Goal: Task Accomplishment & Management: Complete application form

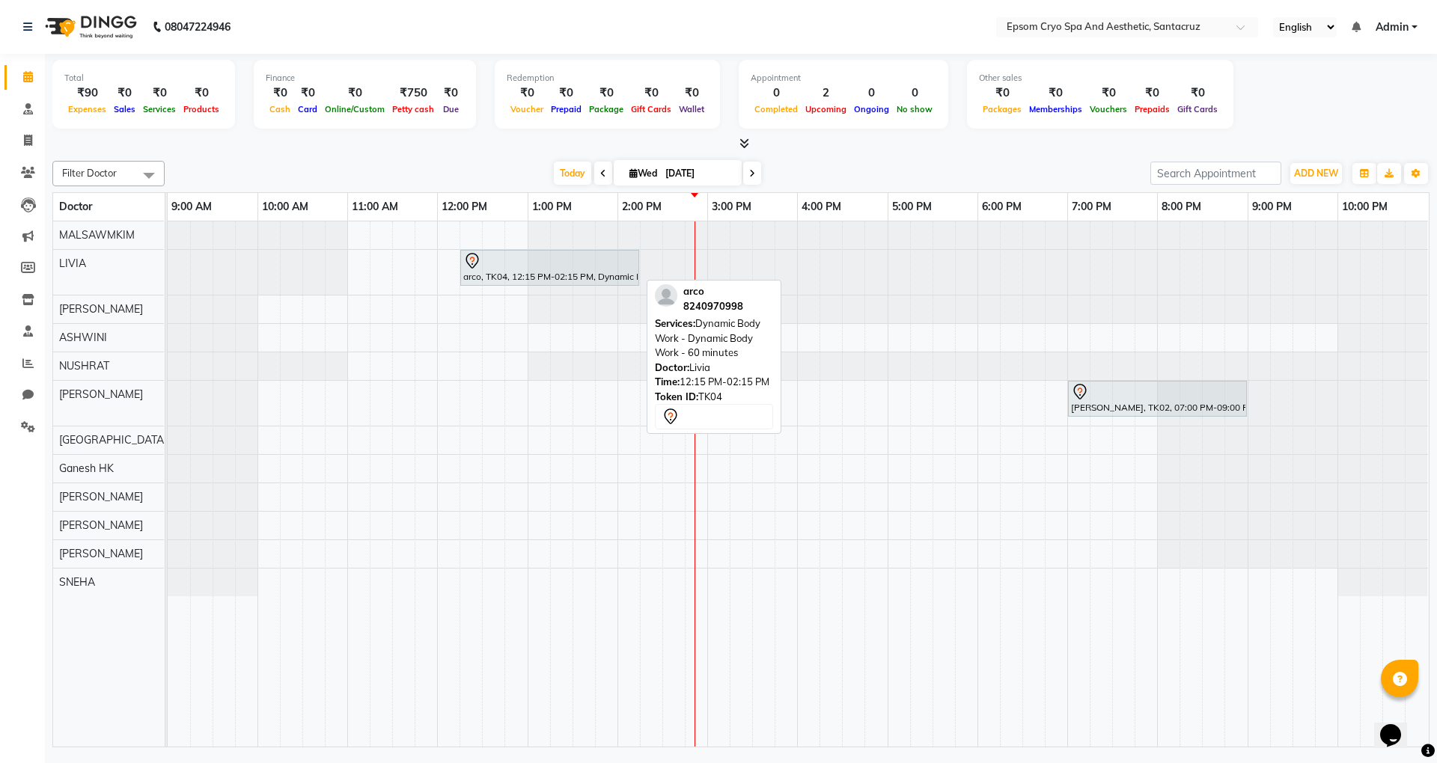
click at [558, 282] on div "arco, TK04, 12:15 PM-02:15 PM, Dynamic Body Work - Dynamic Body Work - 60 minut…" at bounding box center [550, 267] width 176 height 31
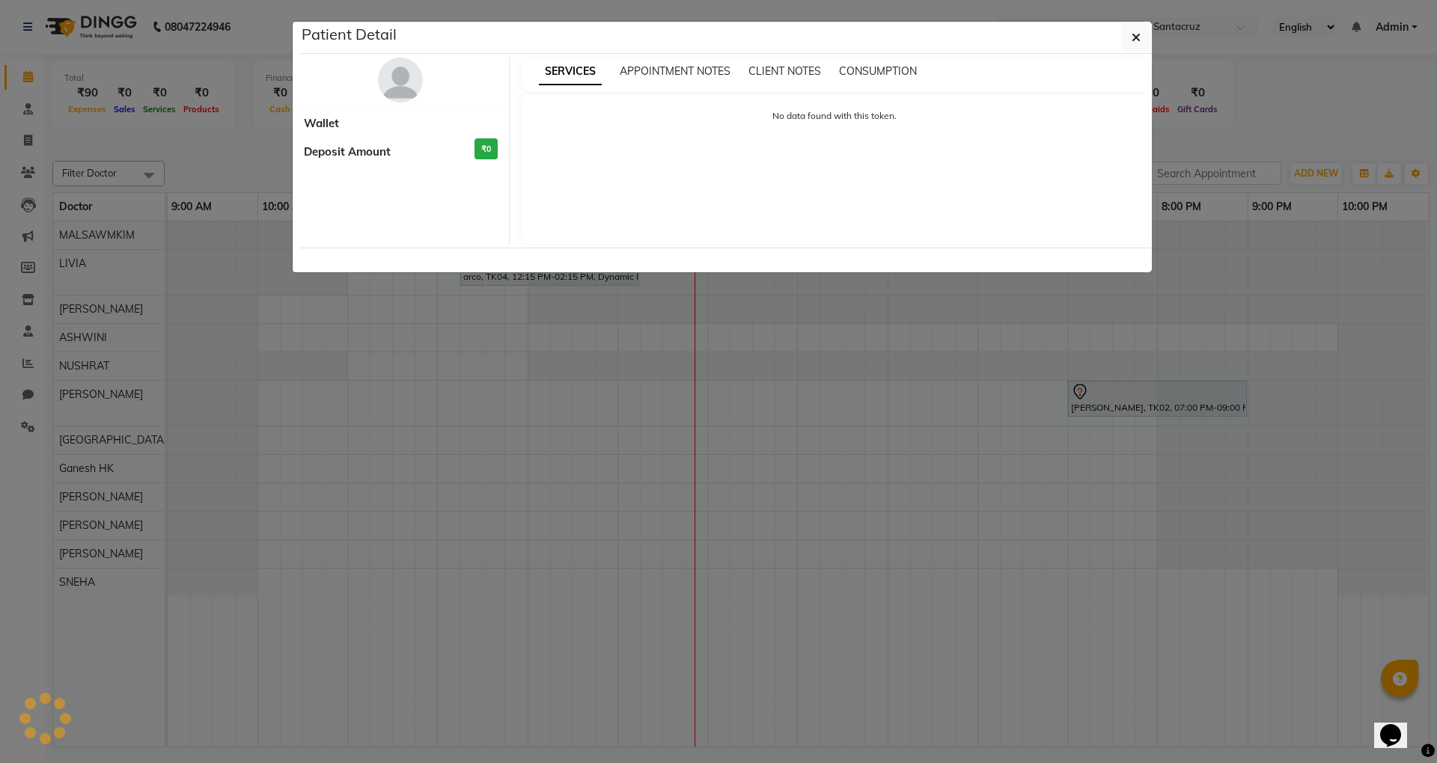
select select "7"
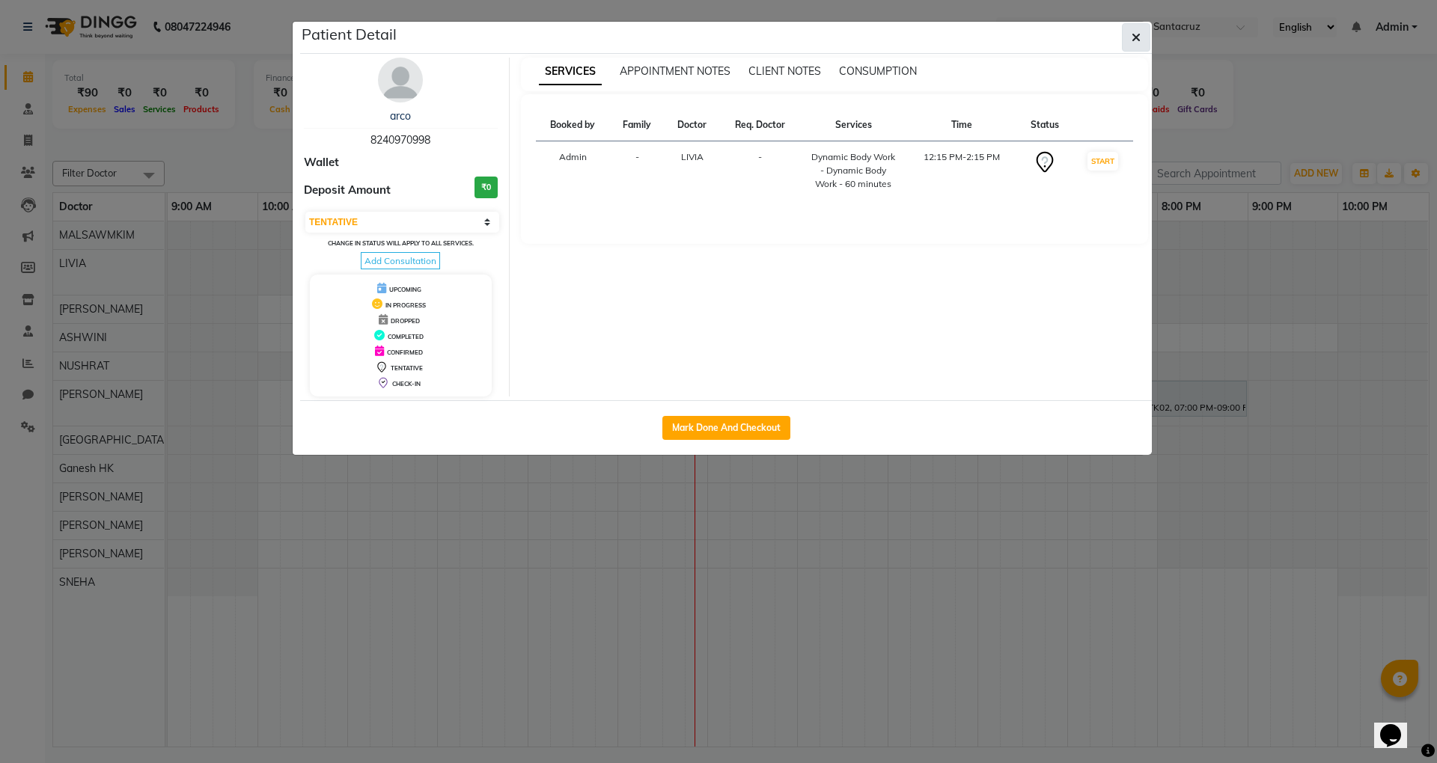
click at [1127, 36] on button "button" at bounding box center [1136, 37] width 28 height 28
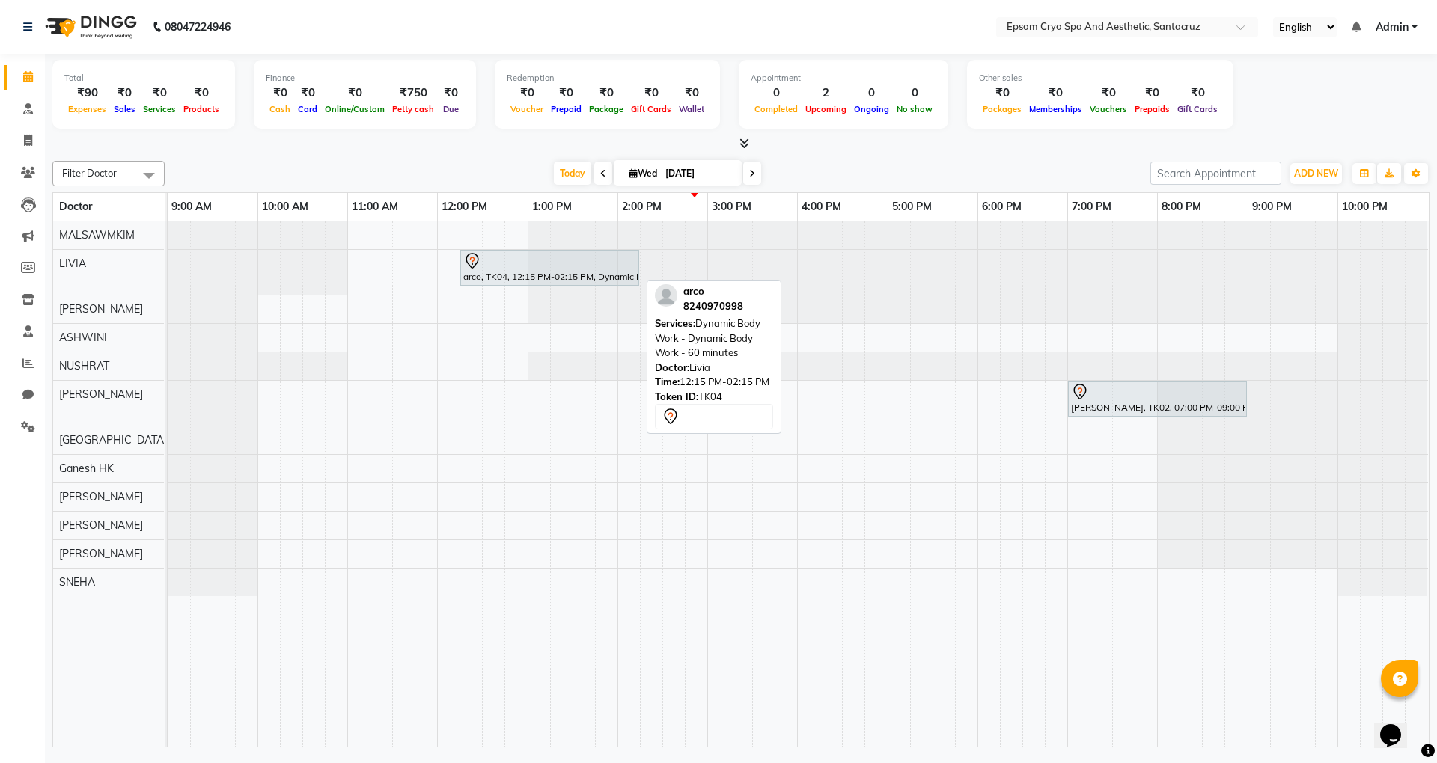
click at [504, 259] on div at bounding box center [549, 261] width 173 height 18
select select "7"
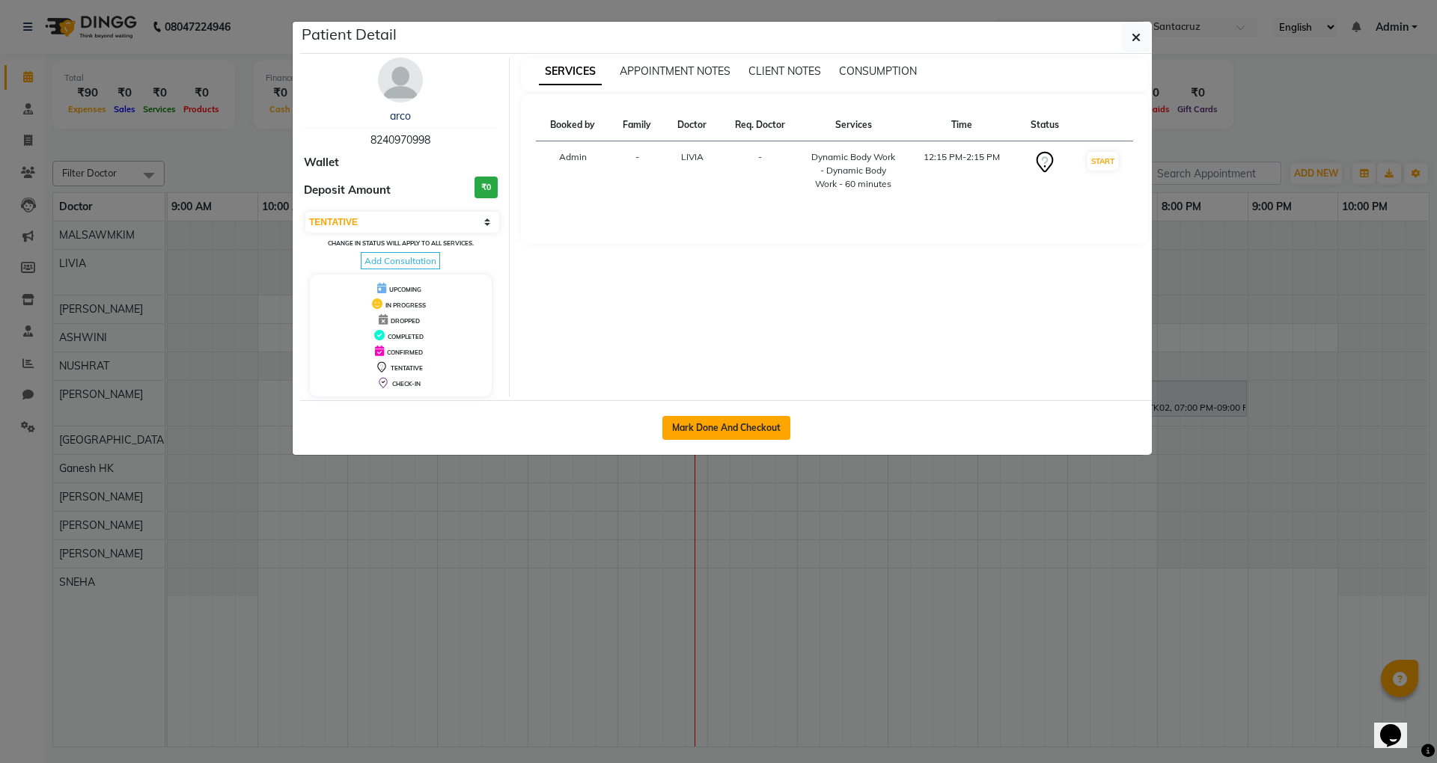
click at [705, 433] on button "Mark Done And Checkout" at bounding box center [726, 428] width 128 height 24
select select "8028"
select select "service"
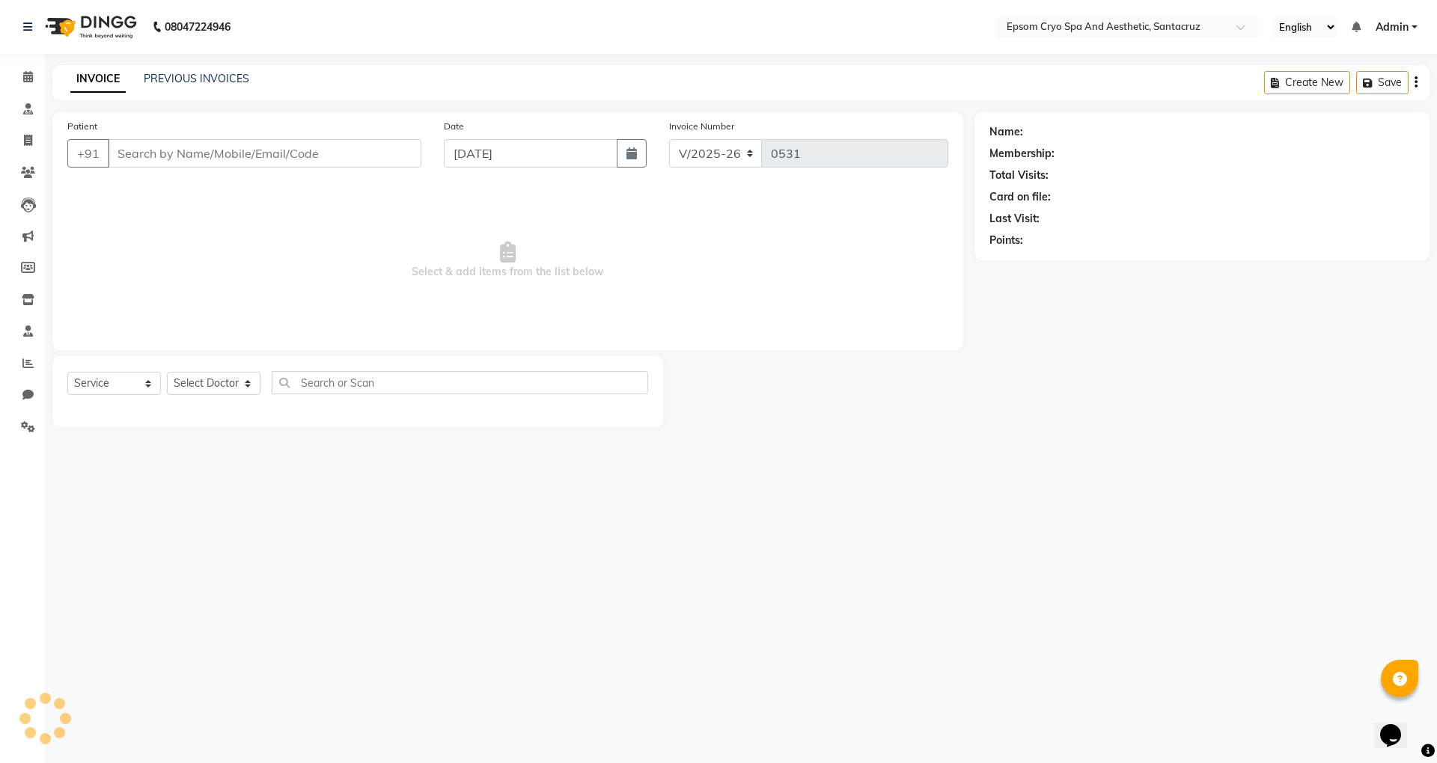
select select "3"
type input "8240970998"
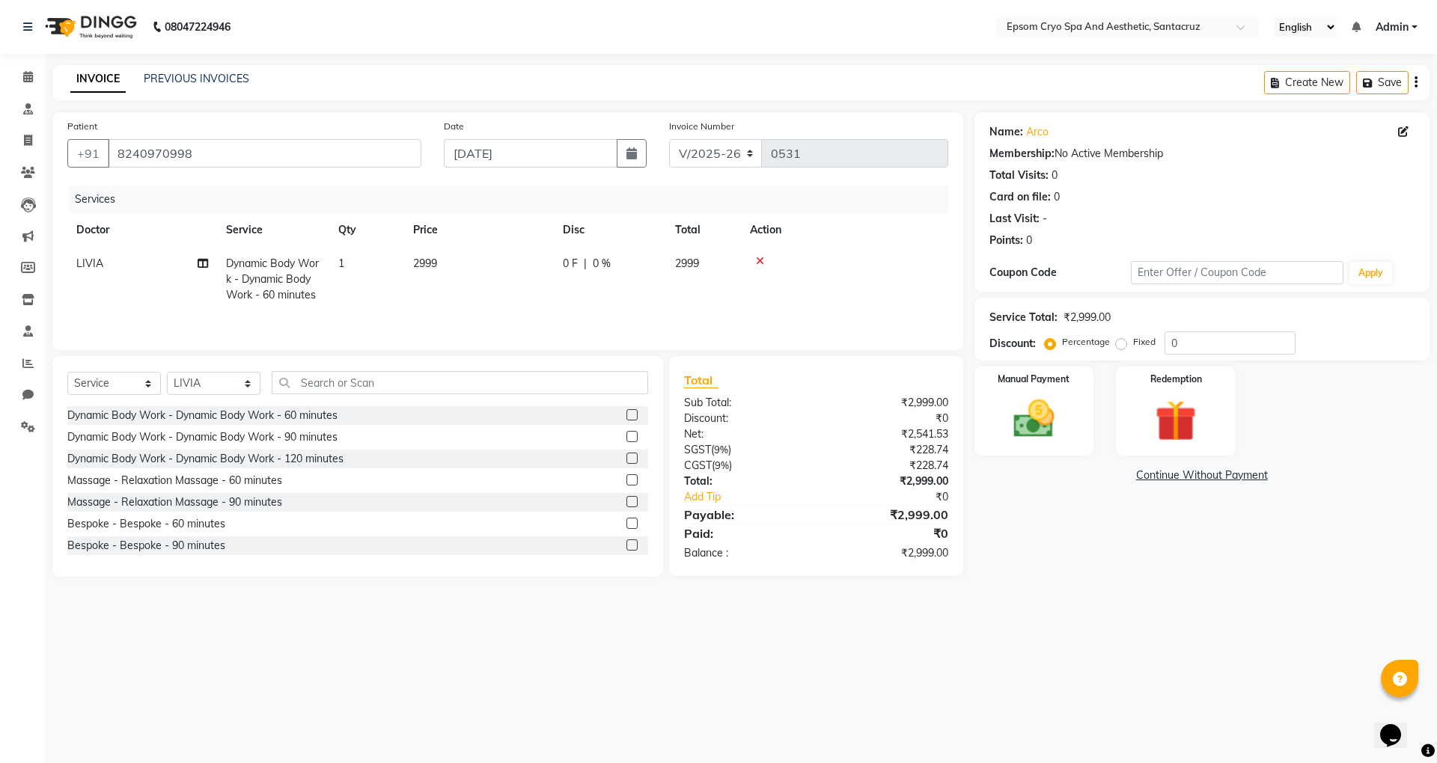
click at [758, 256] on icon at bounding box center [760, 261] width 8 height 10
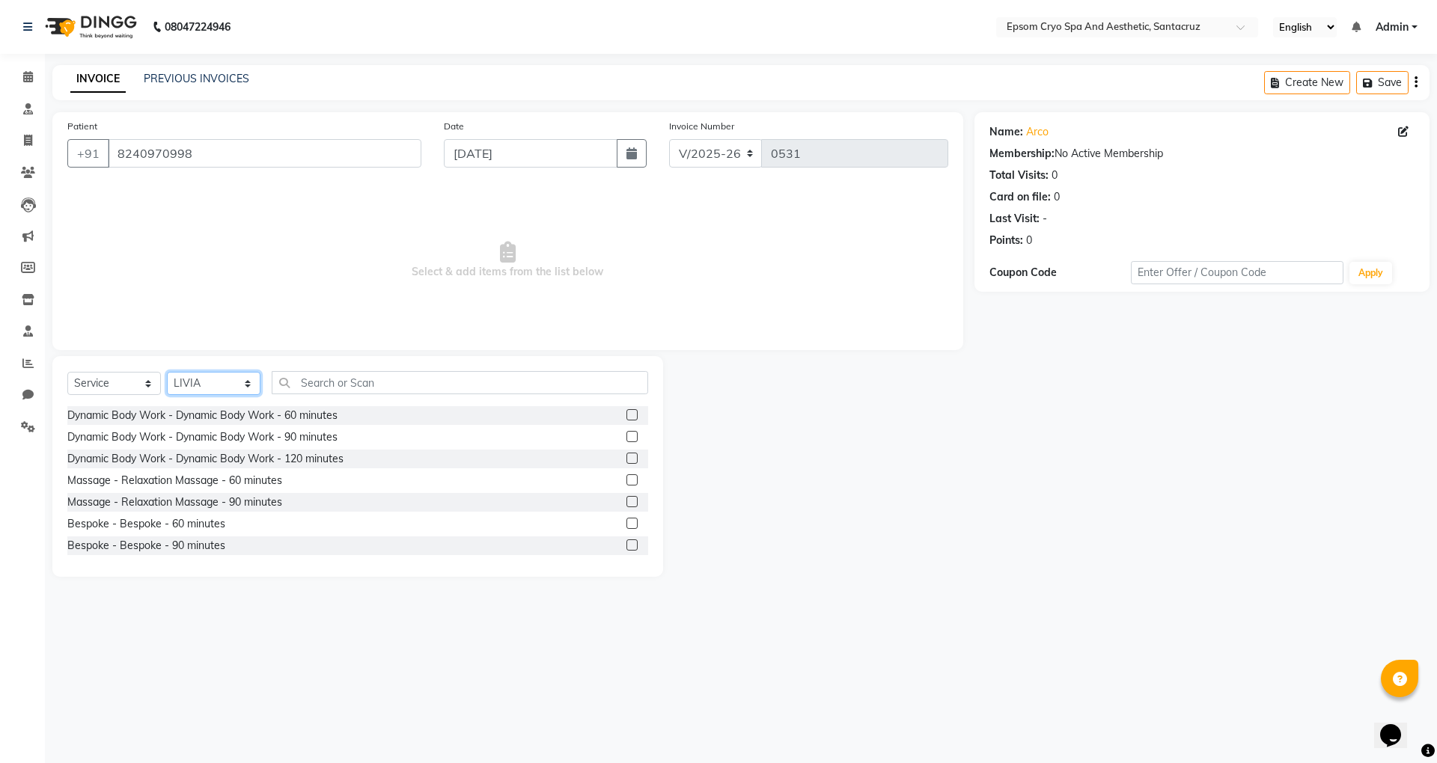
click at [227, 378] on select "Select Doctor [PERSON_NAME] [PERSON_NAME] [PERSON_NAME] [PERSON_NAME] Ganesh HK…" at bounding box center [214, 383] width 94 height 23
select select "72609"
click at [167, 372] on select "Select Doctor [PERSON_NAME] [PERSON_NAME] [PERSON_NAME] [PERSON_NAME] Ganesh HK…" at bounding box center [214, 383] width 94 height 23
click at [626, 479] on label at bounding box center [631, 479] width 11 height 11
click at [626, 479] on input "checkbox" at bounding box center [631, 481] width 10 height 10
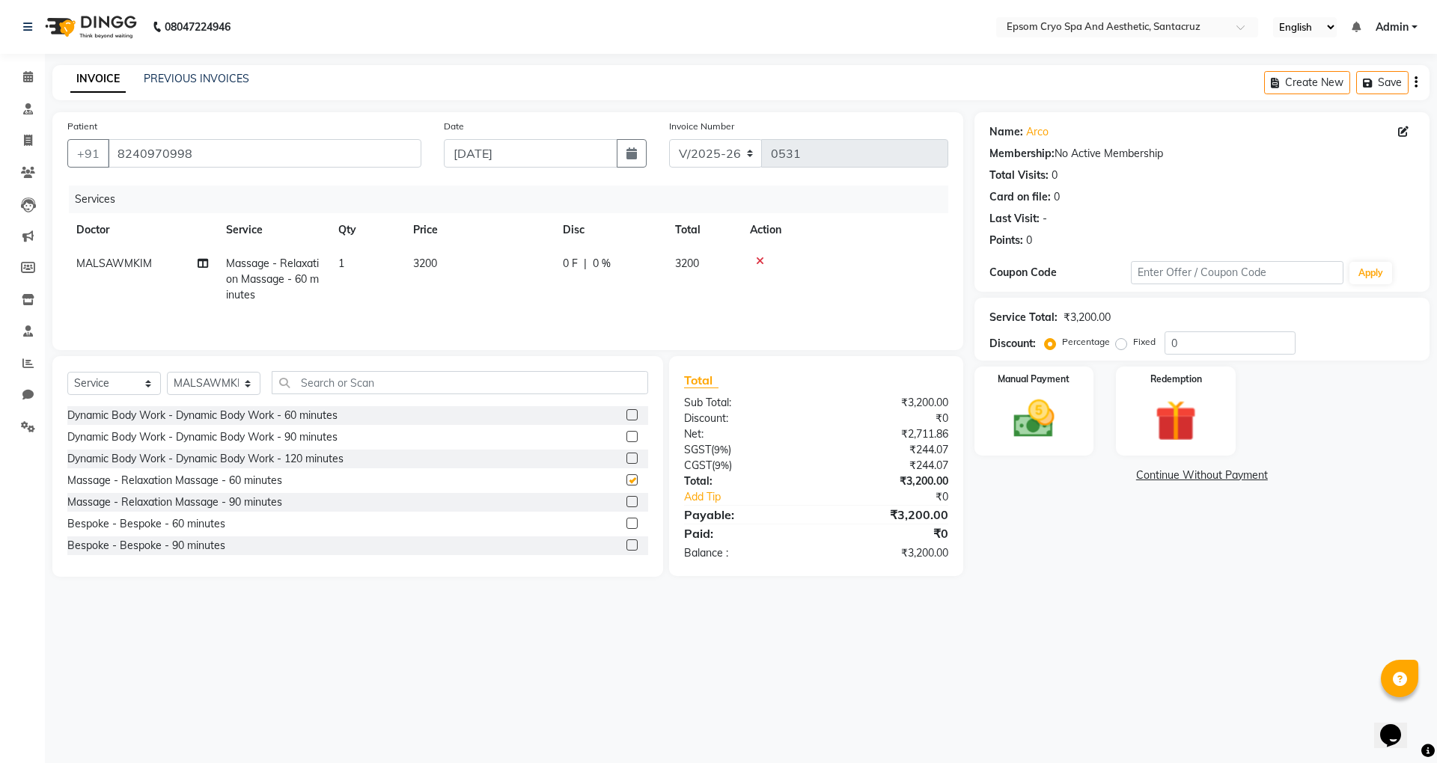
checkbox input "false"
click at [564, 262] on span "0 F" at bounding box center [570, 264] width 15 height 16
select select "72609"
click at [569, 261] on input "3200" at bounding box center [549, 267] width 132 height 23
click at [575, 264] on span "0 F" at bounding box center [570, 264] width 15 height 16
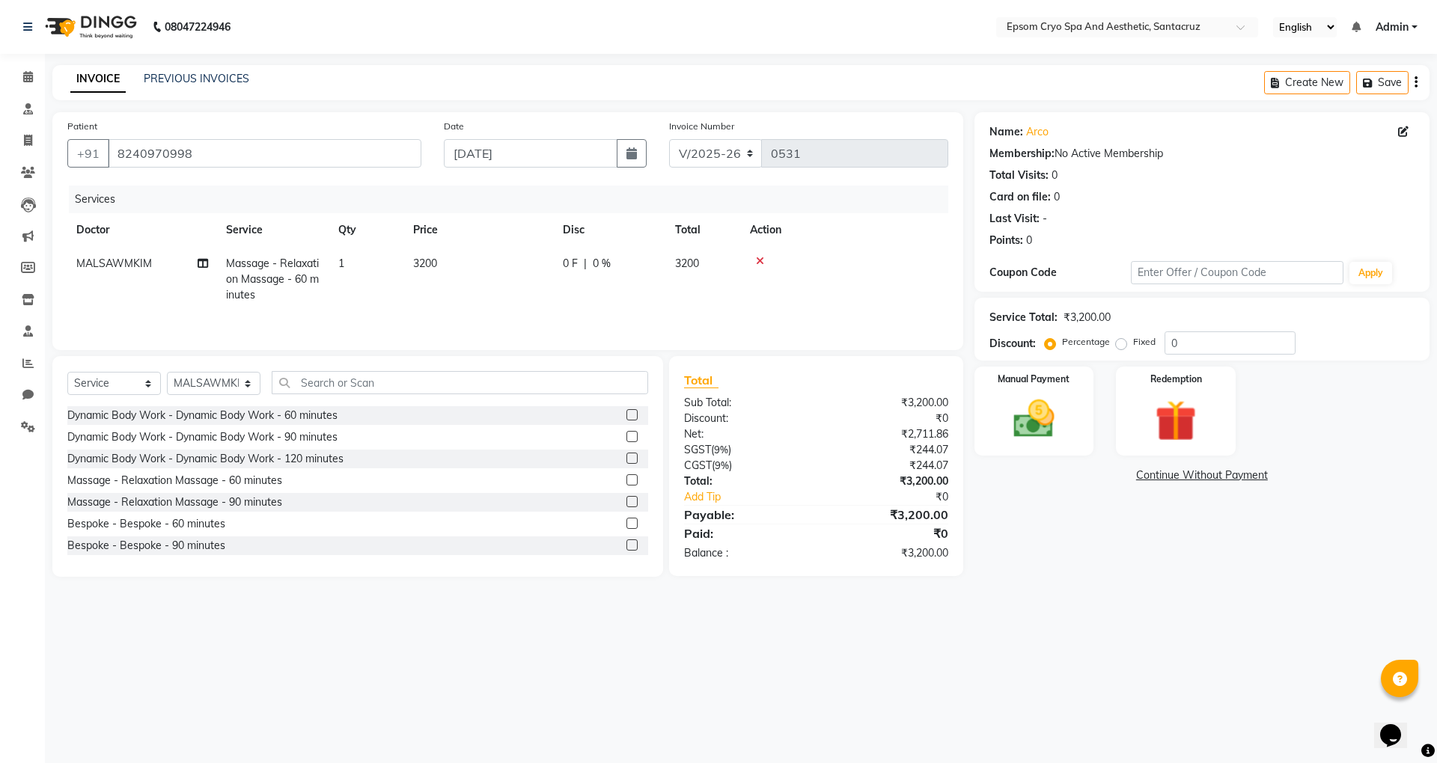
select select "72609"
click at [644, 264] on input "0" at bounding box center [655, 267] width 45 height 23
type input "1100"
click at [639, 298] on td "1100 F | 0 %" at bounding box center [693, 279] width 138 height 64
select select "72609"
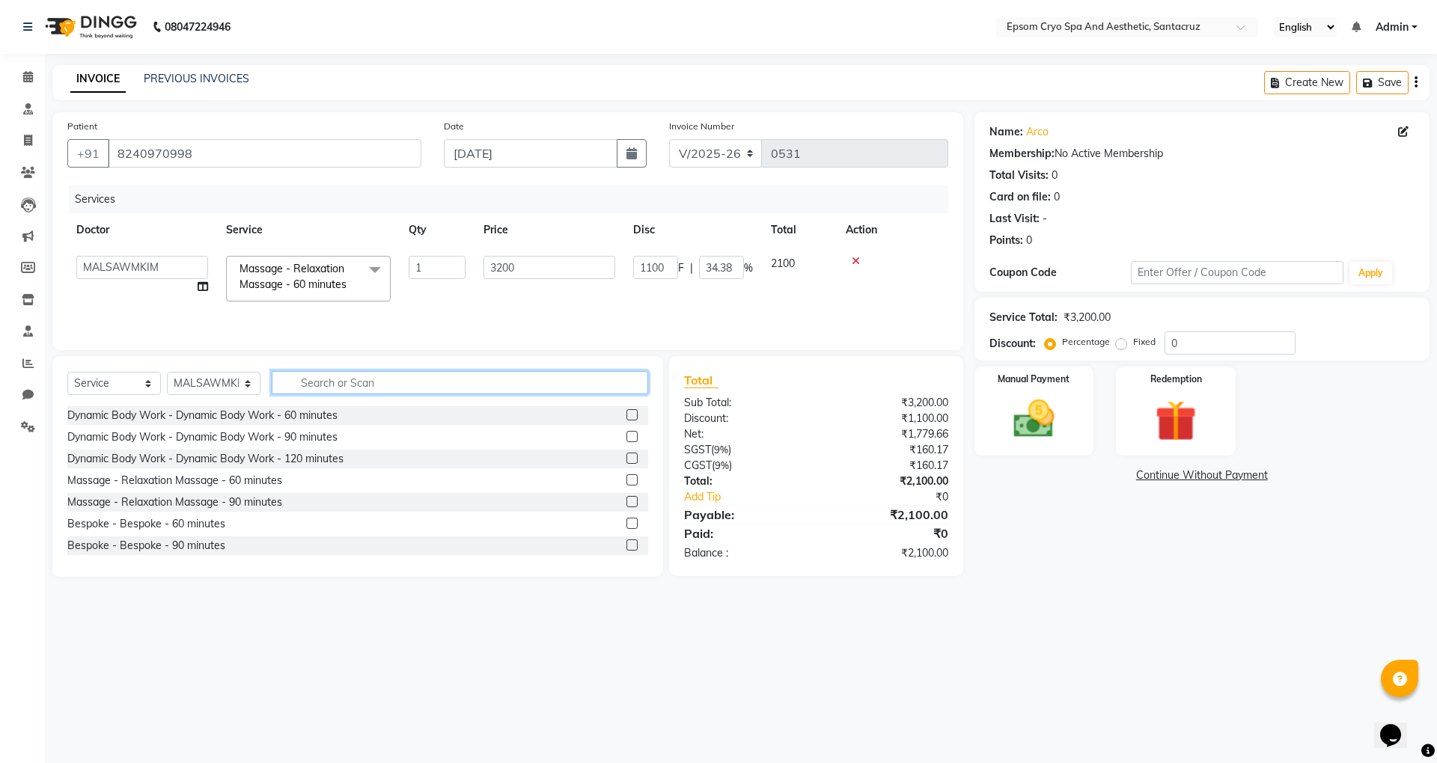
click at [345, 390] on input "text" at bounding box center [460, 382] width 376 height 23
click at [225, 387] on select "Select Doctor [PERSON_NAME] [PERSON_NAME] [PERSON_NAME] [PERSON_NAME] Ganesh HK…" at bounding box center [214, 383] width 94 height 23
select select "72615"
click at [167, 375] on select "Select Doctor [PERSON_NAME] [PERSON_NAME] [PERSON_NAME] [PERSON_NAME] Ganesh HK…" at bounding box center [214, 383] width 94 height 23
click at [346, 382] on input "text" at bounding box center [460, 382] width 376 height 23
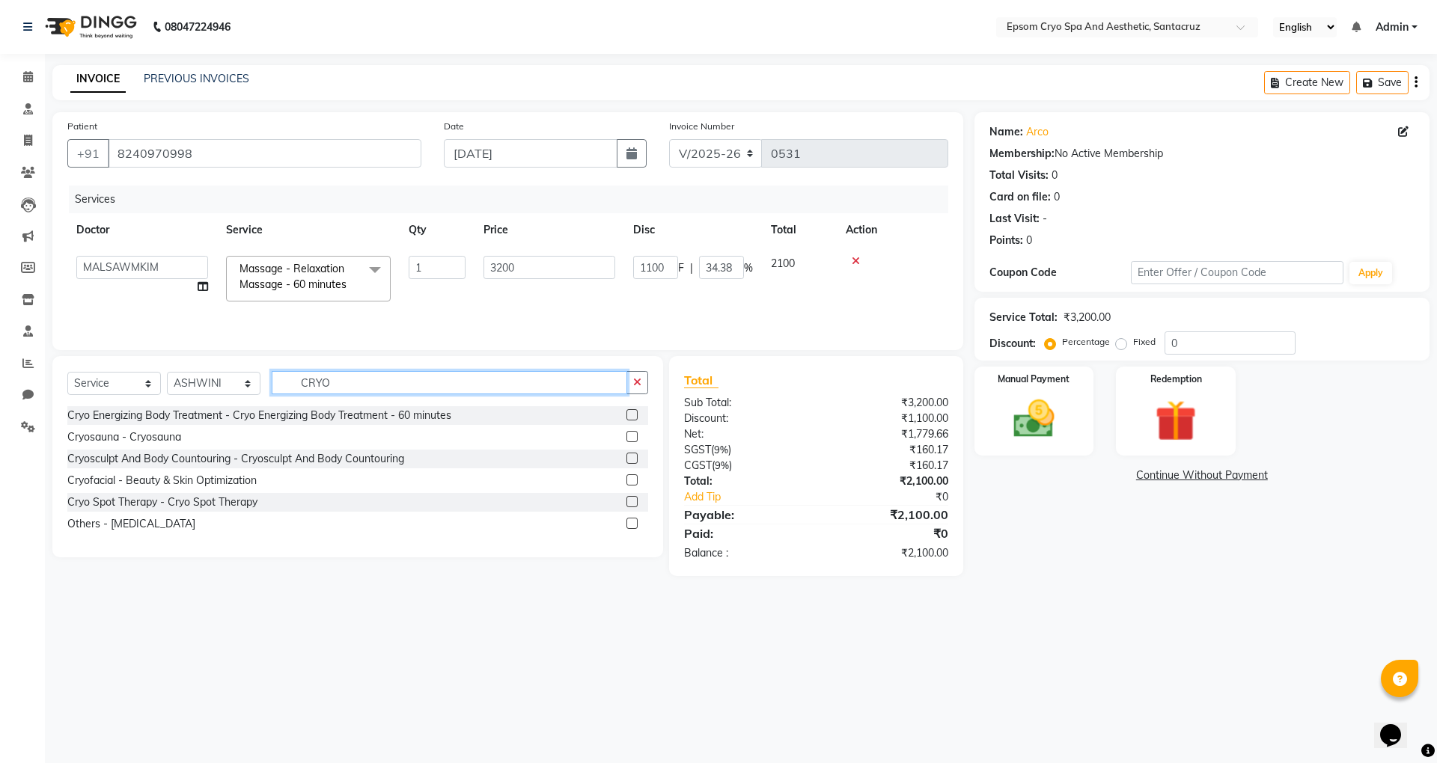
type input "CRYO"
click at [633, 437] on label at bounding box center [631, 436] width 11 height 11
click at [633, 437] on input "checkbox" at bounding box center [631, 438] width 10 height 10
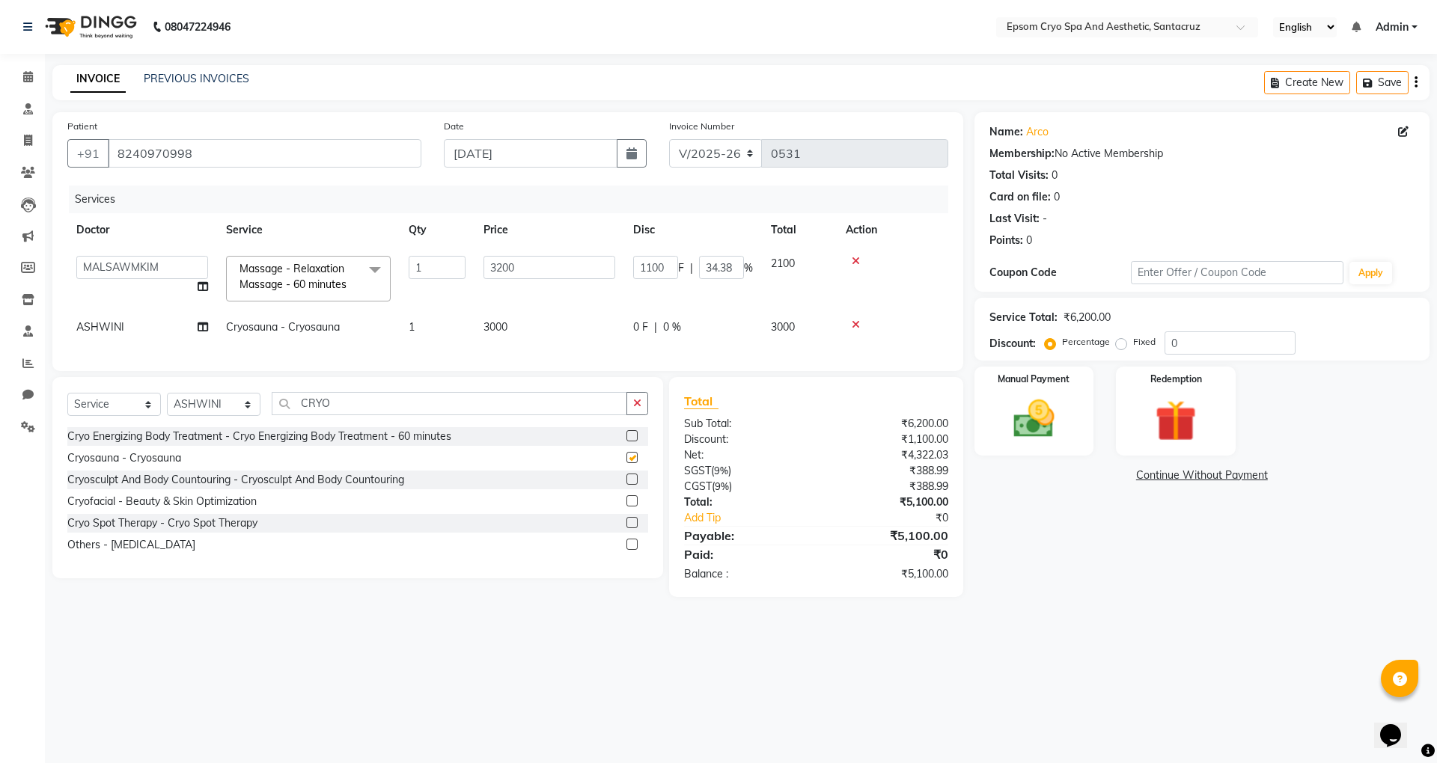
checkbox input "false"
click at [662, 326] on div "0 F | 0 %" at bounding box center [693, 328] width 120 height 16
select select "72615"
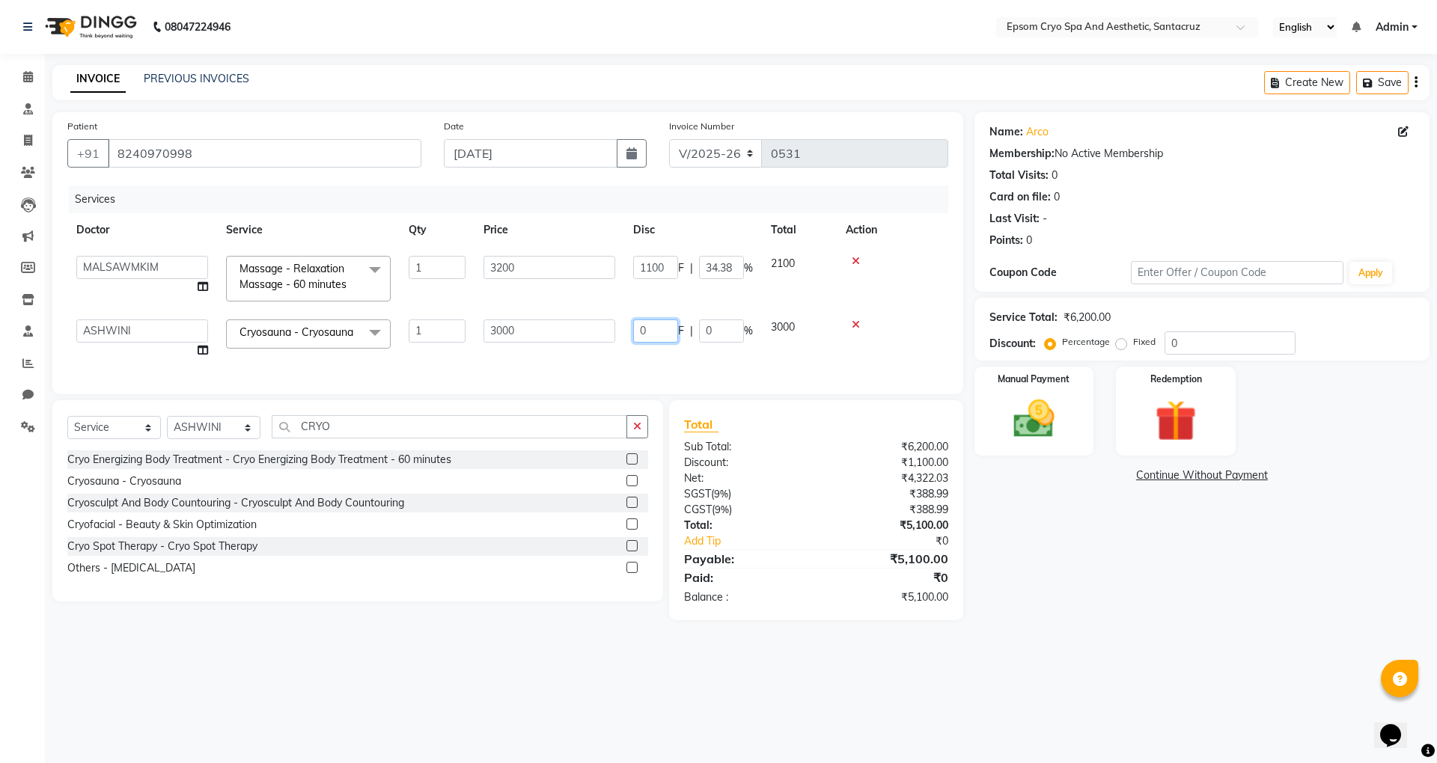
click at [648, 333] on input "0" at bounding box center [655, 331] width 45 height 23
type input "1500"
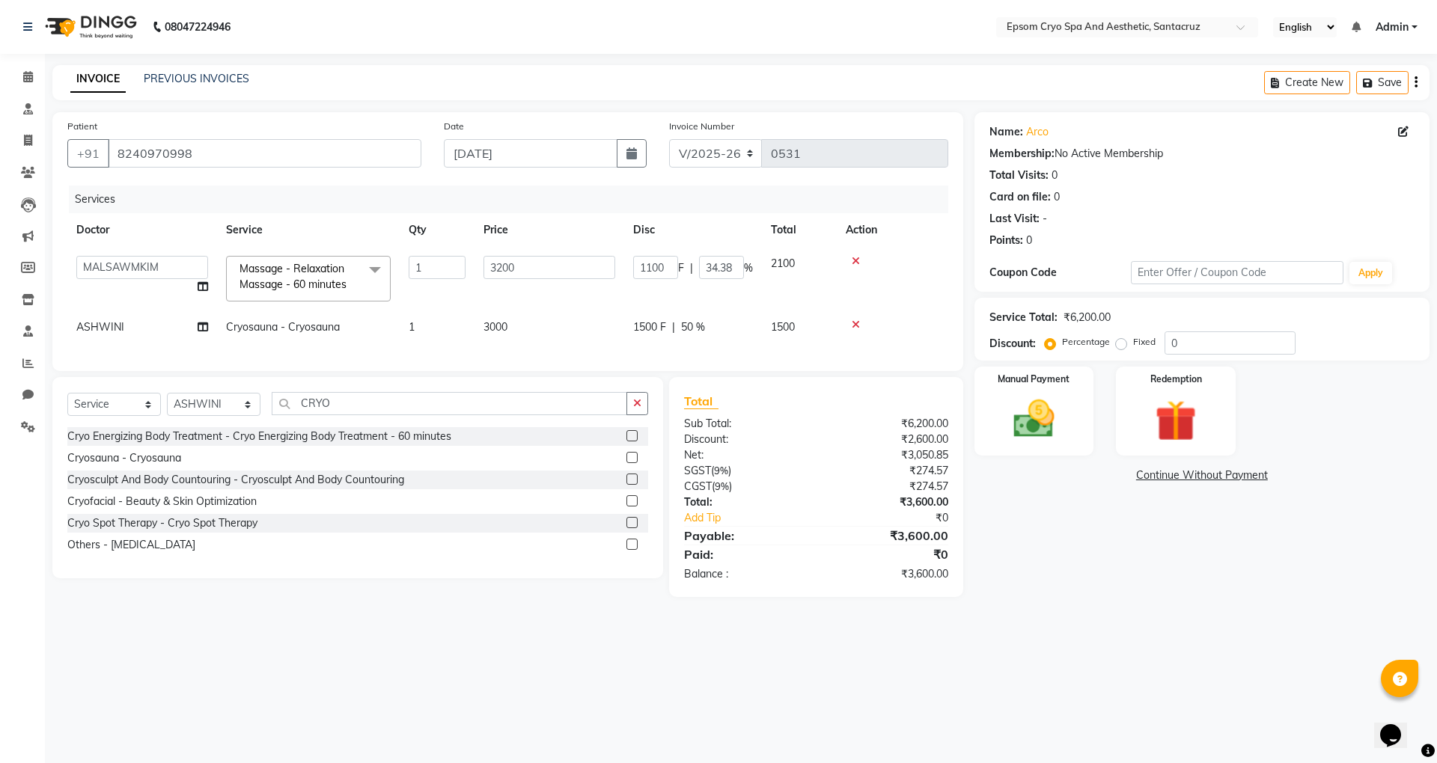
click at [635, 355] on div "Services Doctor Service Qty Price Disc Total Action [PERSON_NAME] [PERSON_NAME]…" at bounding box center [507, 271] width 881 height 171
click at [384, 415] on input "CRYO" at bounding box center [449, 403] width 355 height 23
type input "C"
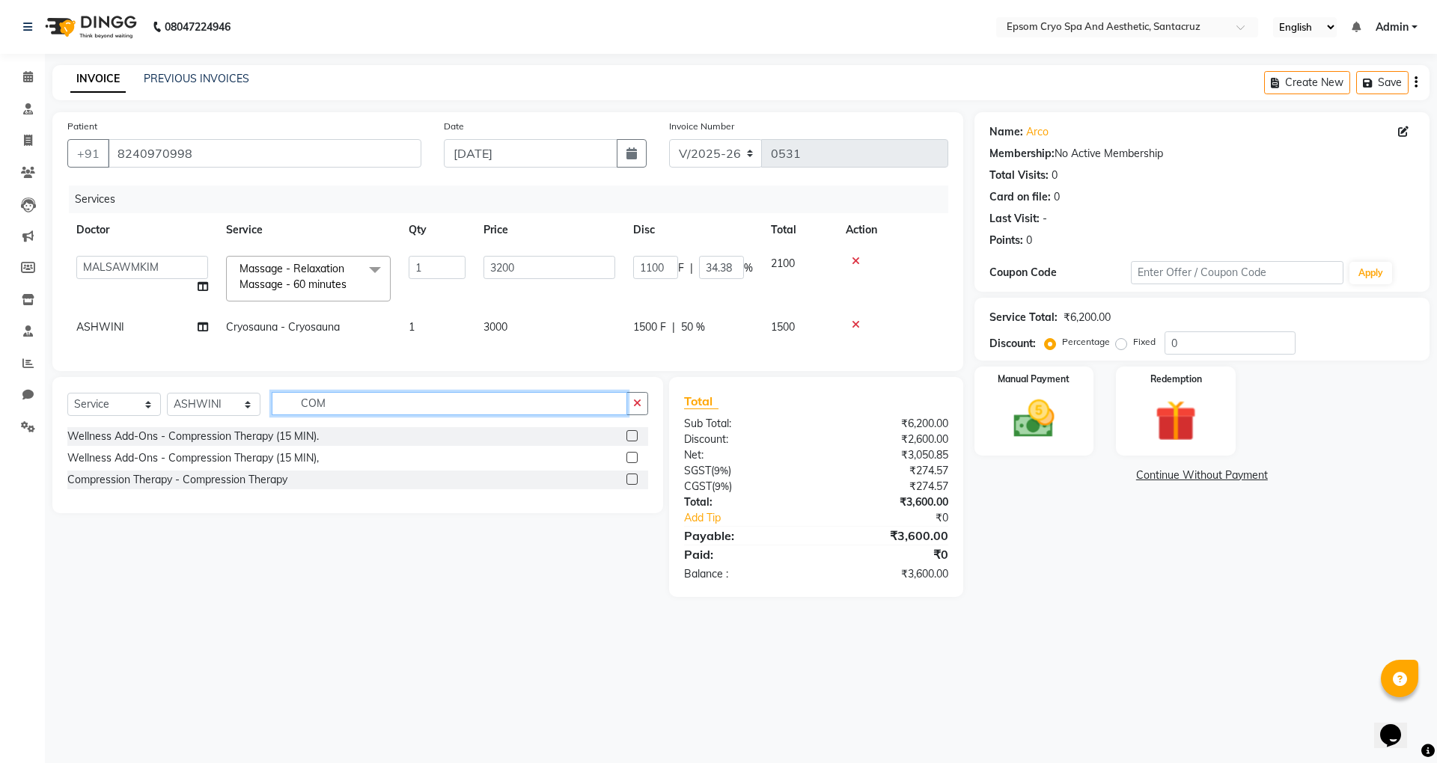
type input "COM"
click at [629, 442] on label at bounding box center [631, 435] width 11 height 11
click at [629, 442] on input "checkbox" at bounding box center [631, 437] width 10 height 10
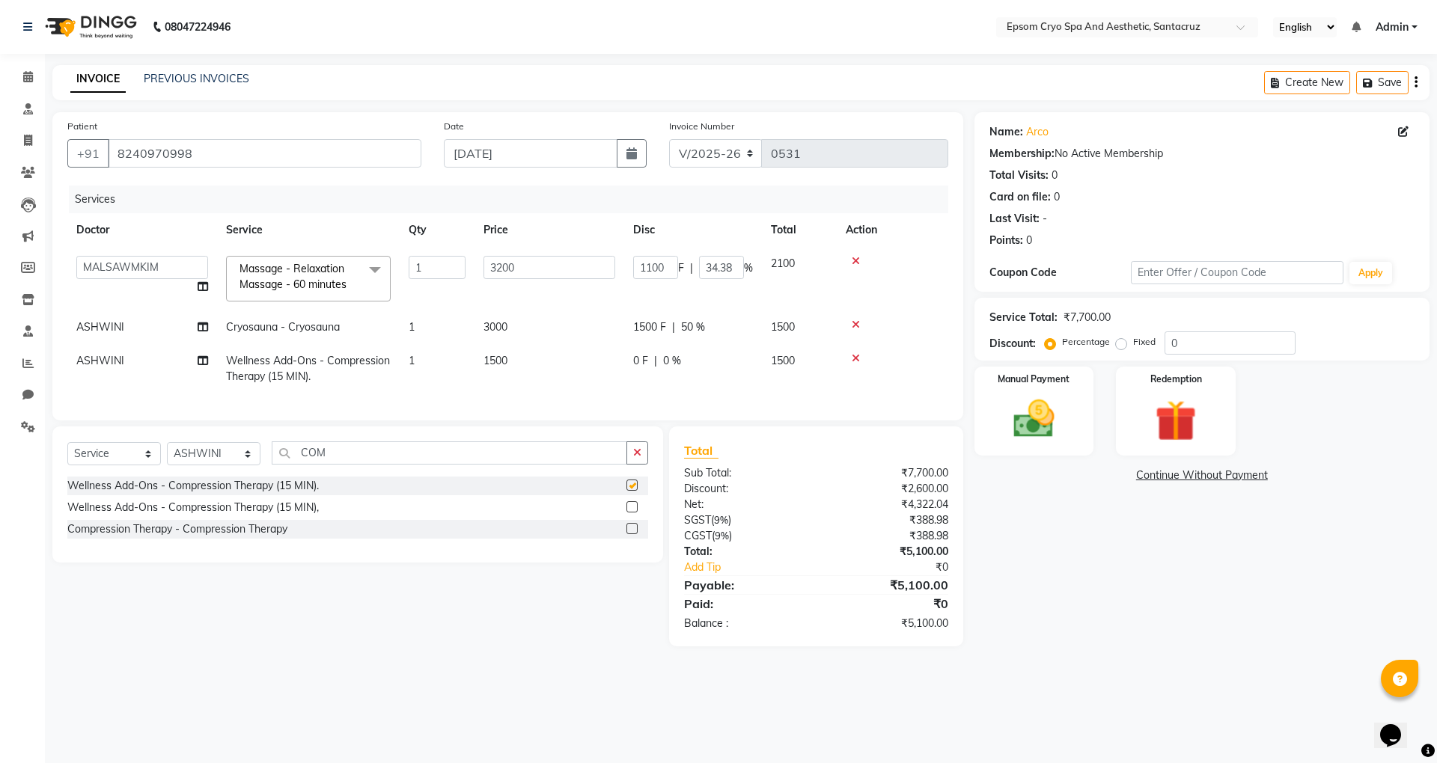
checkbox input "false"
click at [653, 353] on div "0 F | 0 %" at bounding box center [693, 361] width 120 height 16
select select "72615"
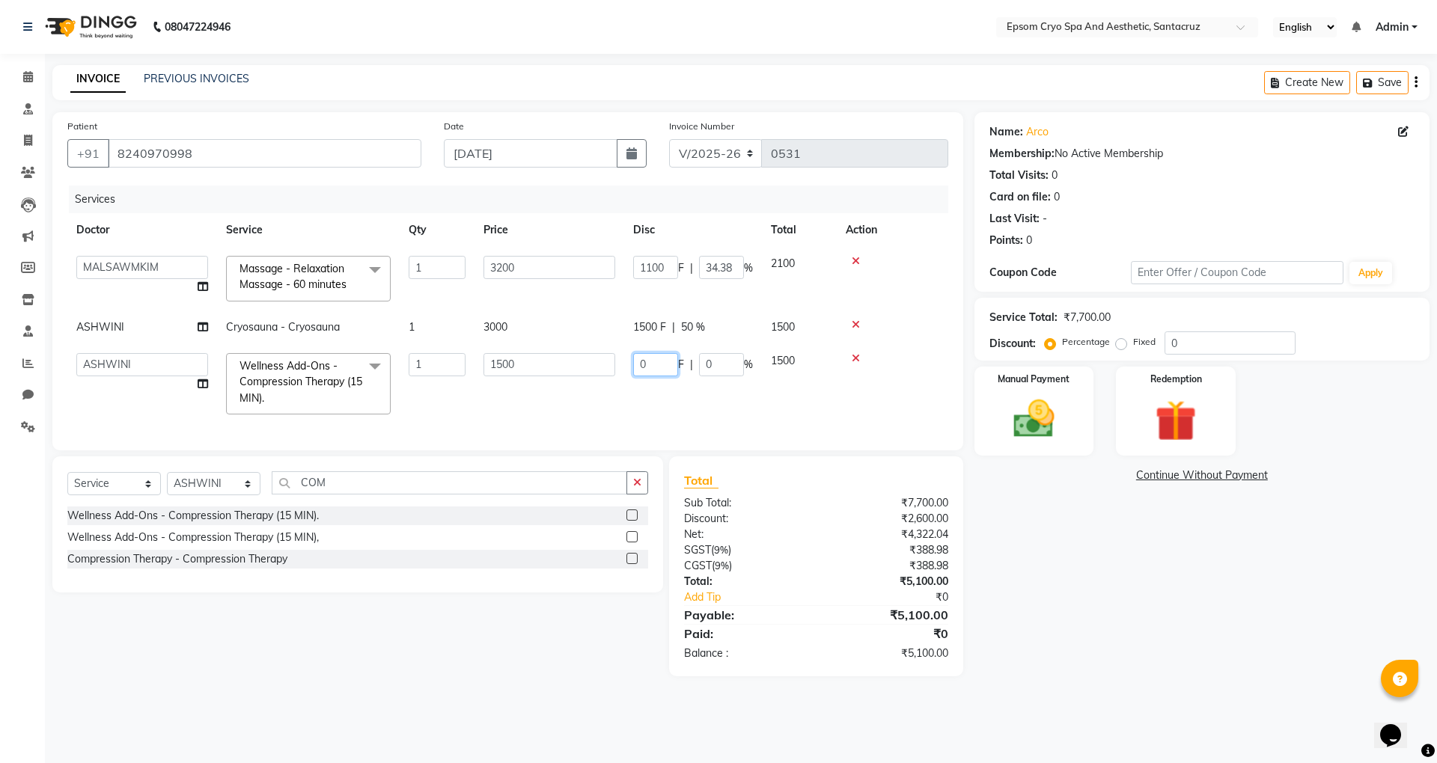
click at [659, 366] on input "0" at bounding box center [655, 364] width 45 height 23
type input "500"
click at [629, 391] on td "500 F | 0 %" at bounding box center [693, 383] width 138 height 79
select select "72615"
click at [1042, 383] on label "Manual Payment" at bounding box center [1034, 378] width 75 height 14
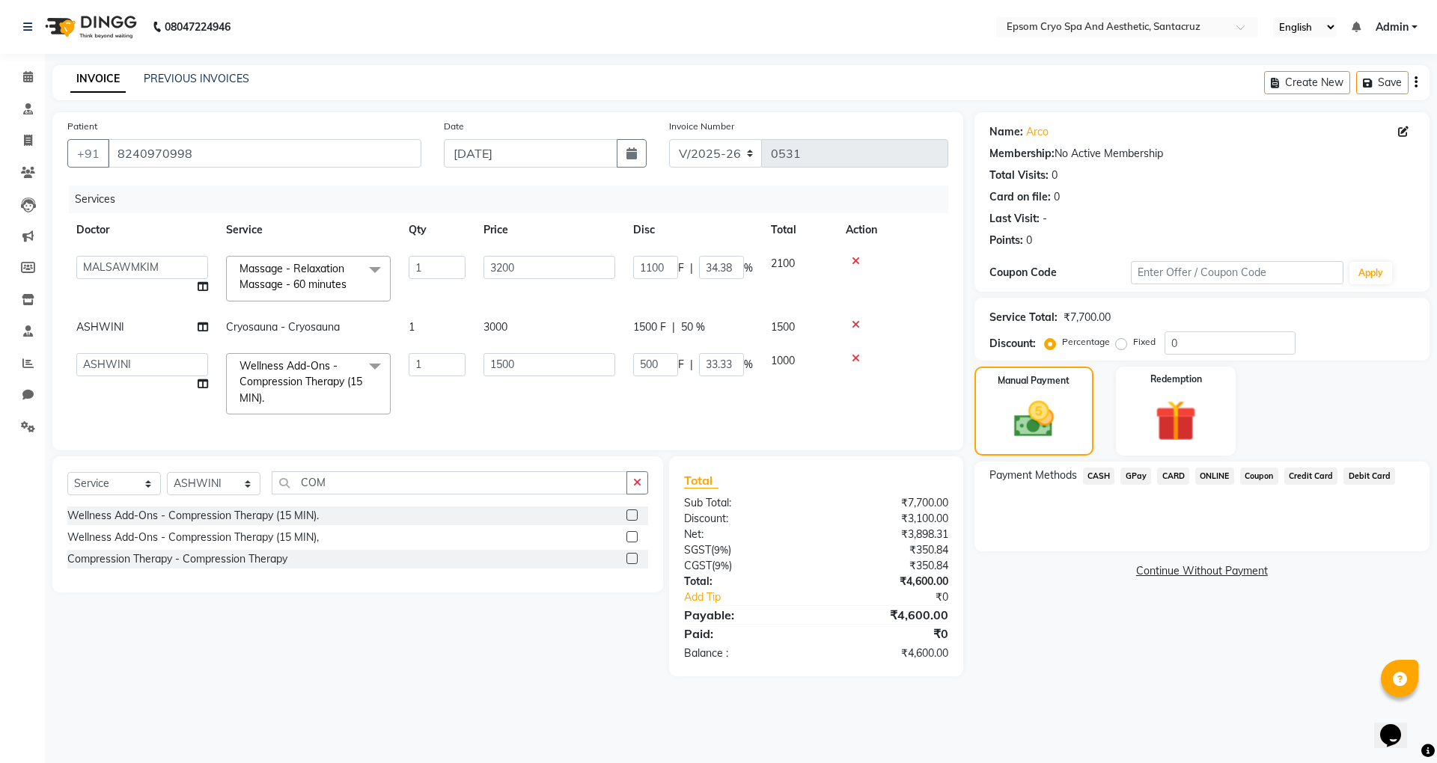
click at [1132, 476] on span "GPay" at bounding box center [1135, 476] width 31 height 17
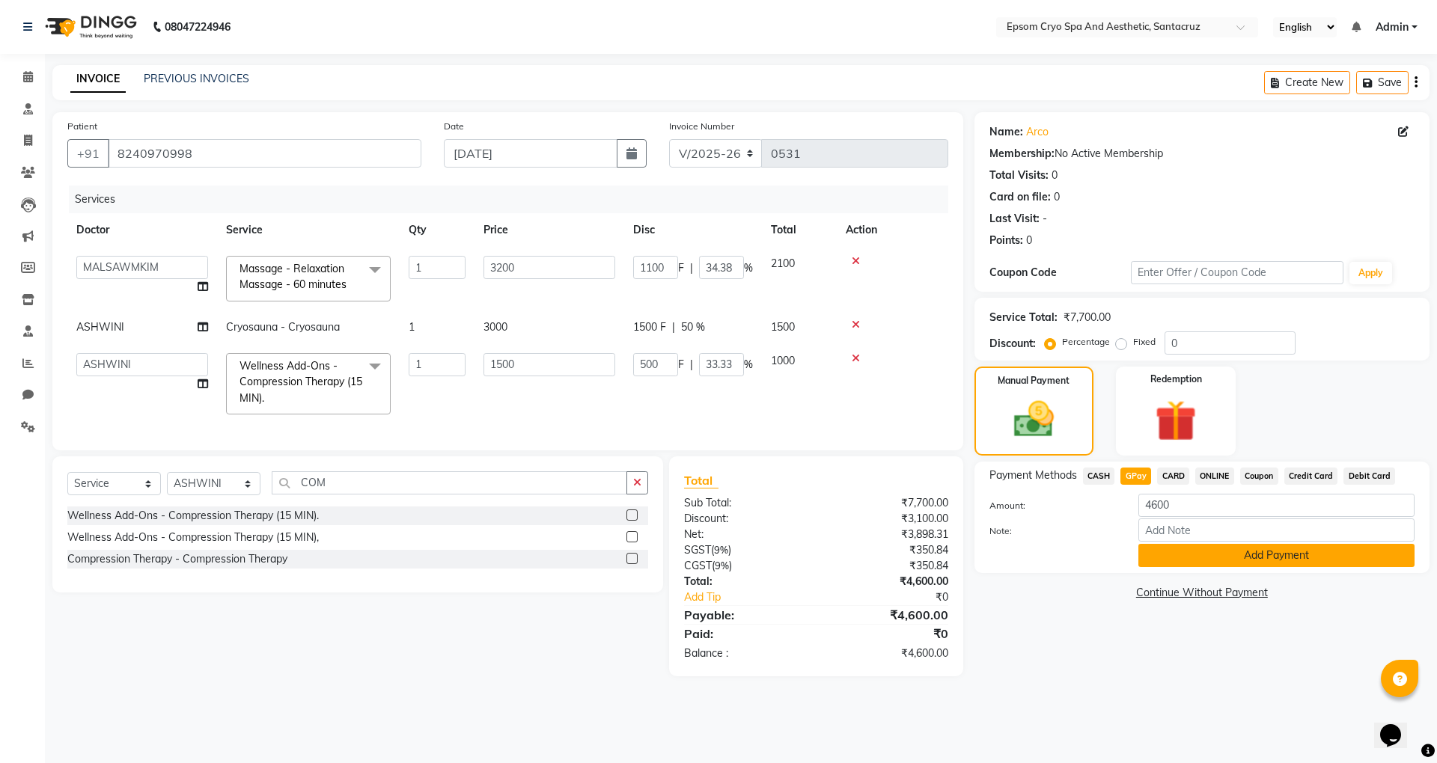
click at [1216, 555] on button "Add Payment" at bounding box center [1276, 555] width 276 height 23
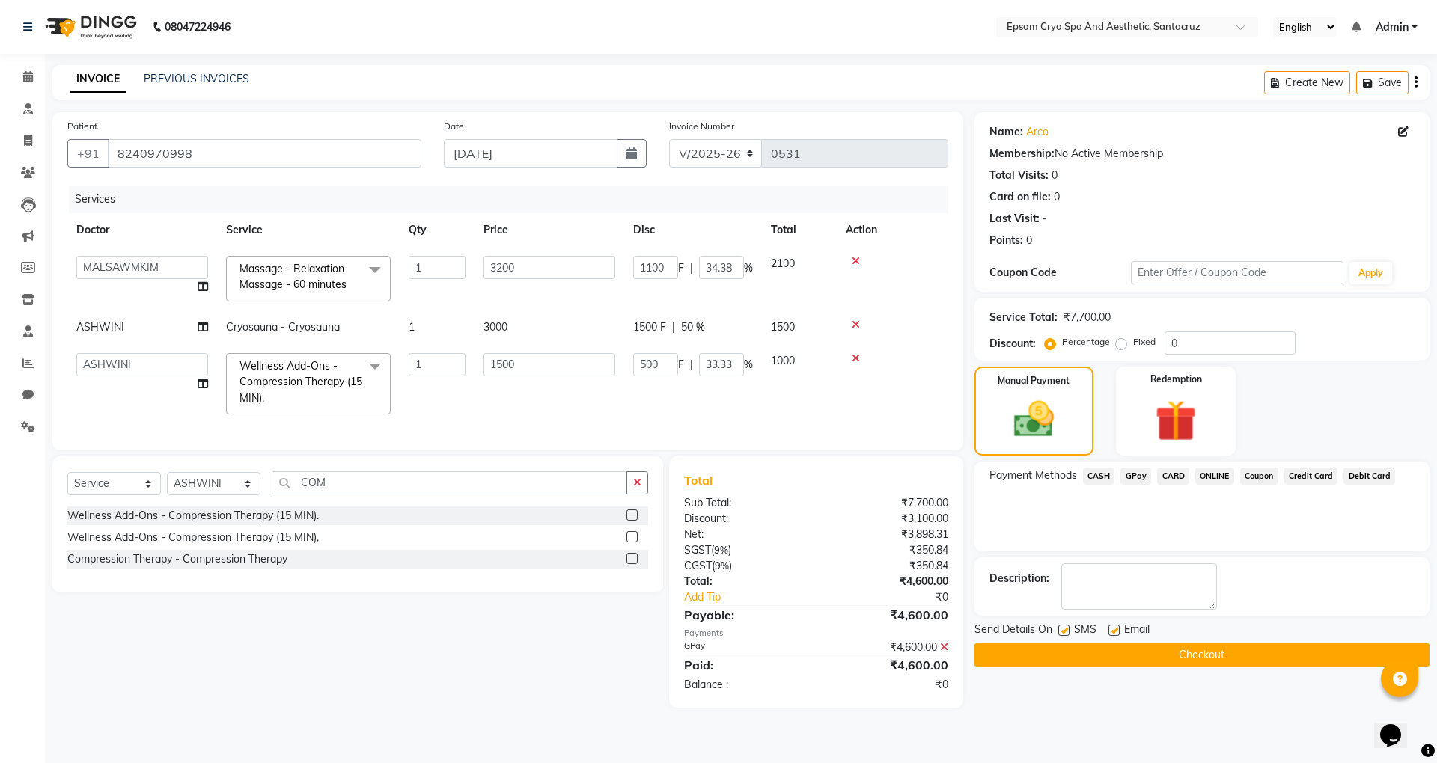
click at [1187, 662] on button "Checkout" at bounding box center [1201, 655] width 455 height 23
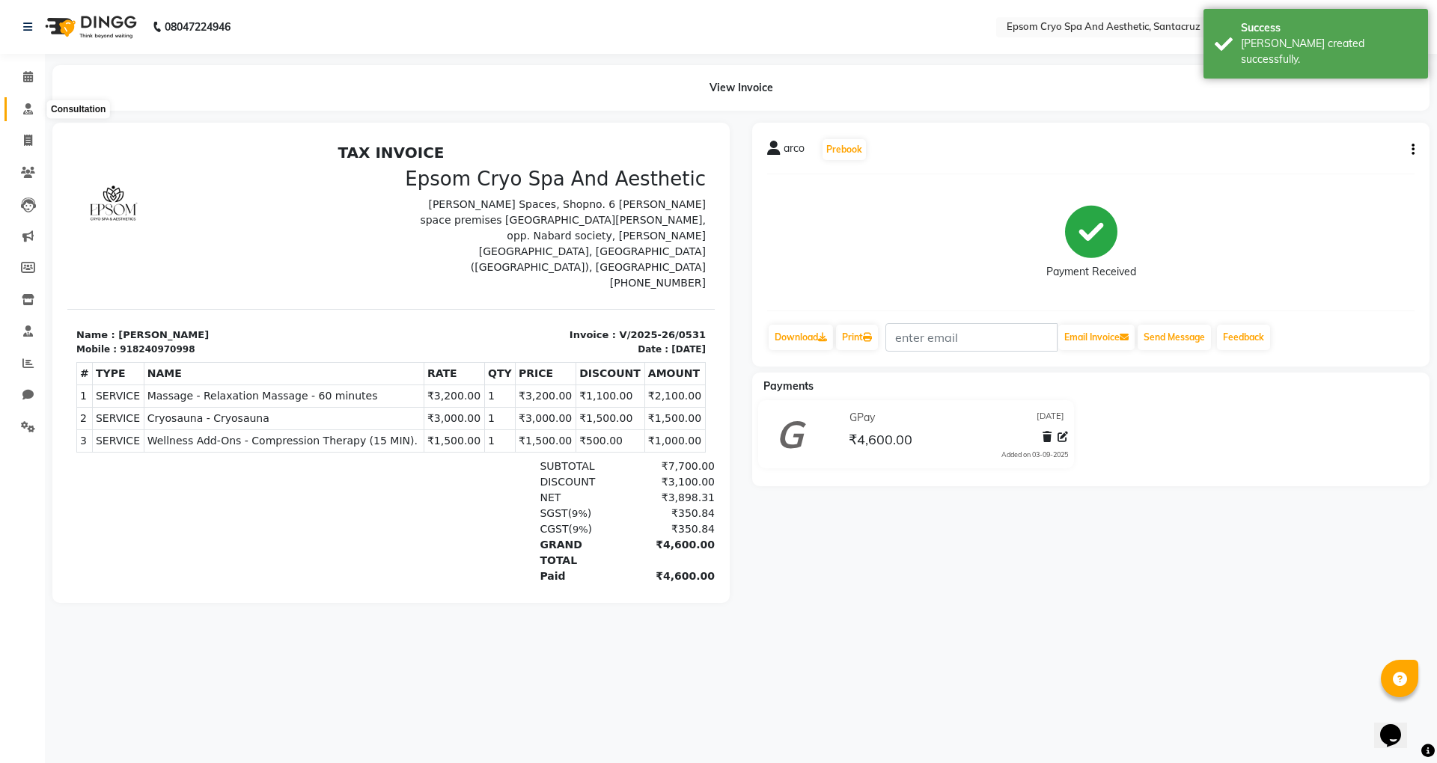
click at [31, 109] on icon at bounding box center [28, 108] width 10 height 11
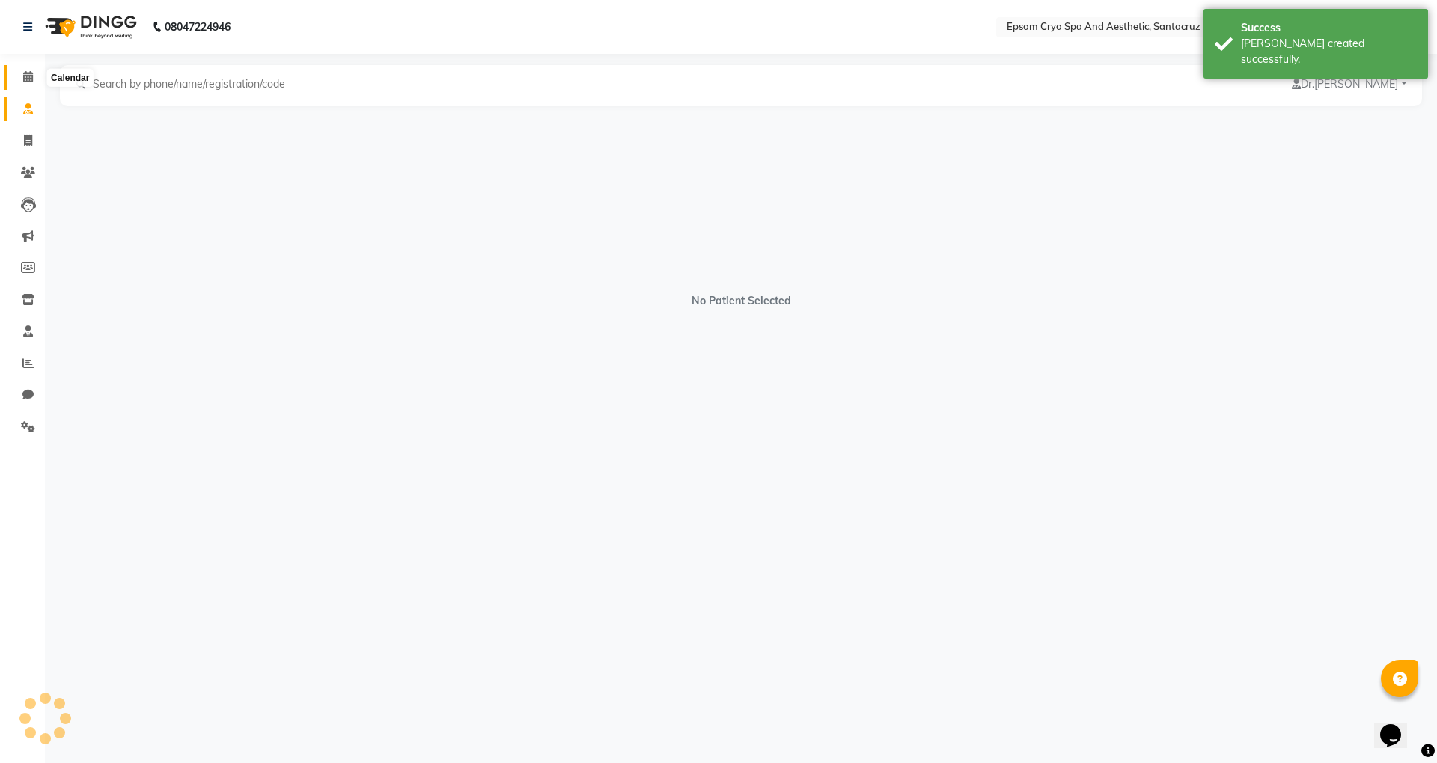
click at [27, 70] on span at bounding box center [28, 77] width 26 height 17
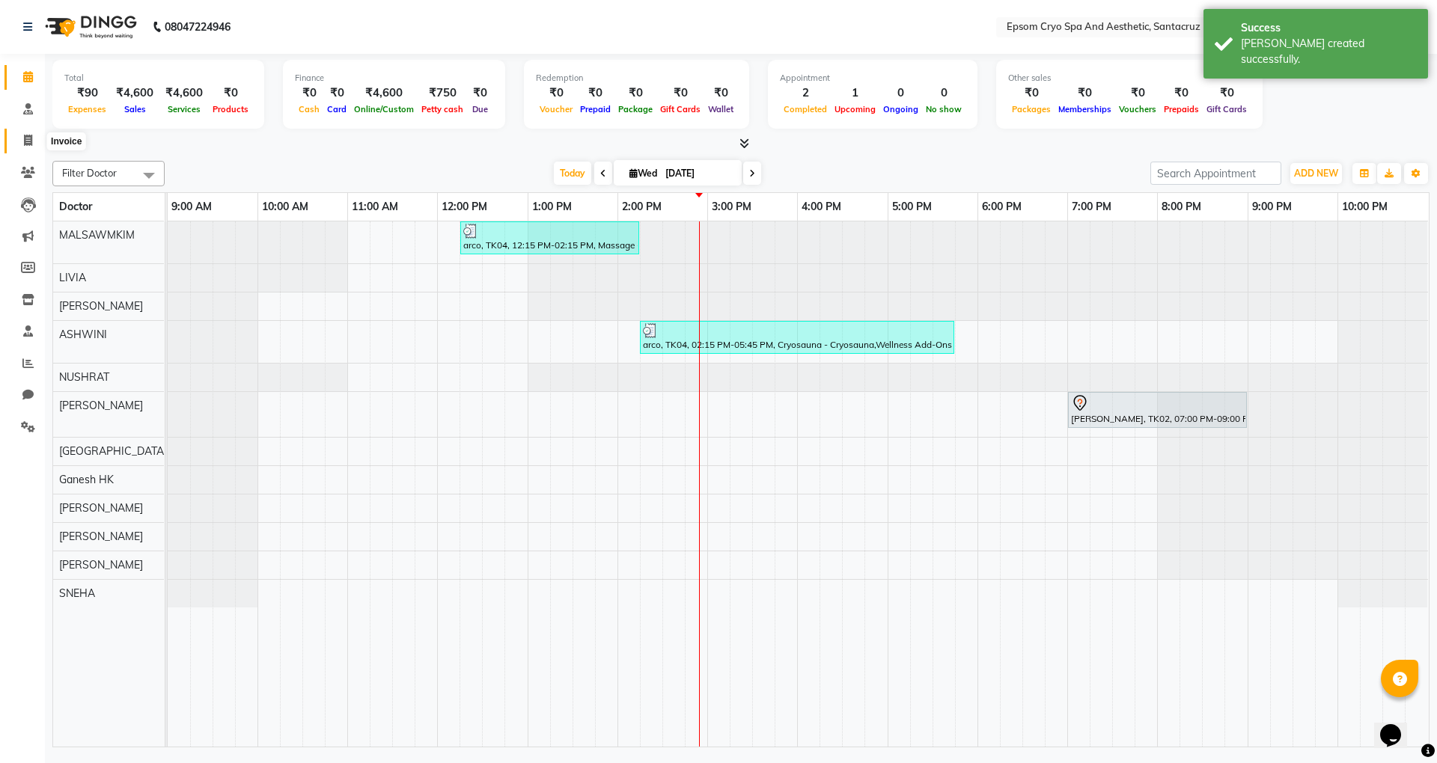
click at [31, 145] on icon at bounding box center [28, 140] width 8 height 11
select select "8028"
select select "service"
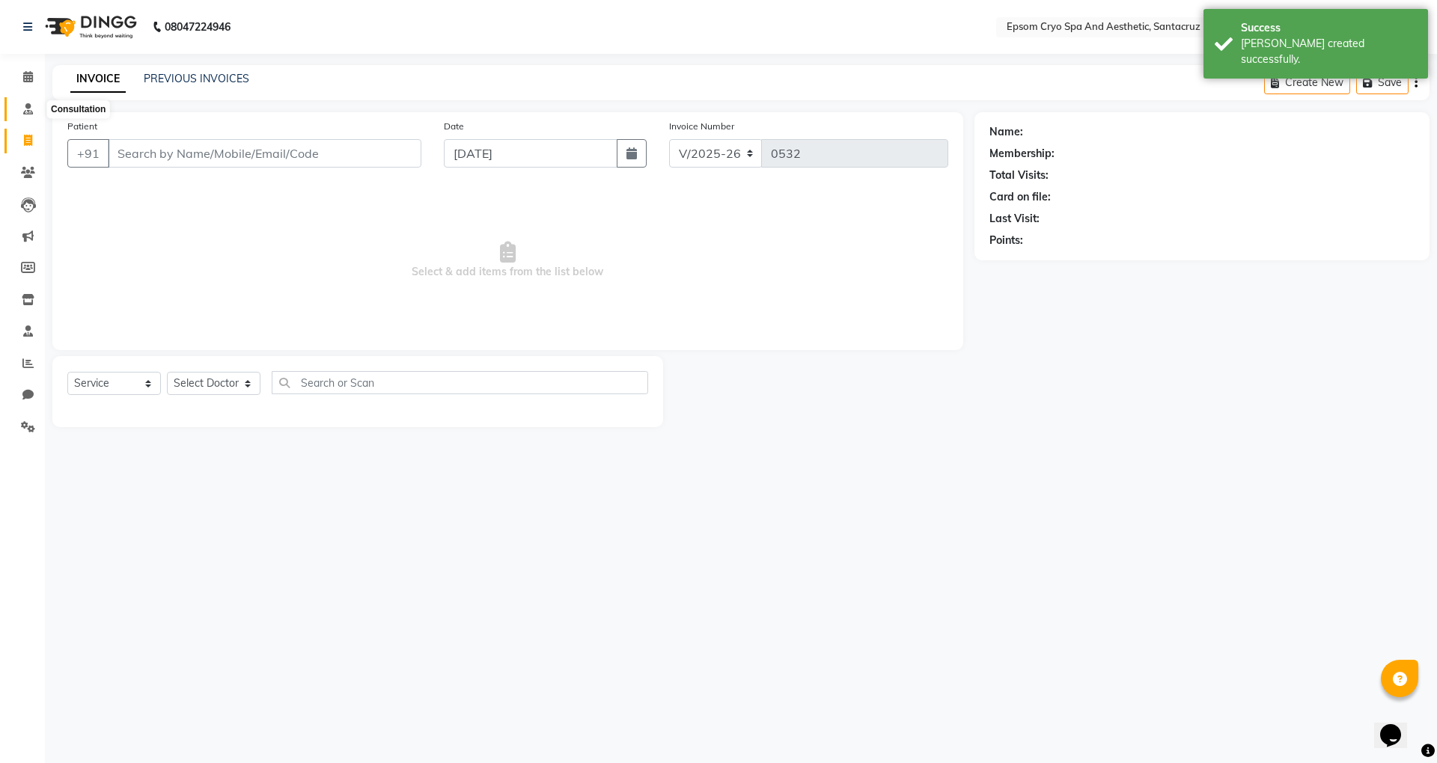
click at [31, 112] on icon at bounding box center [28, 108] width 10 height 11
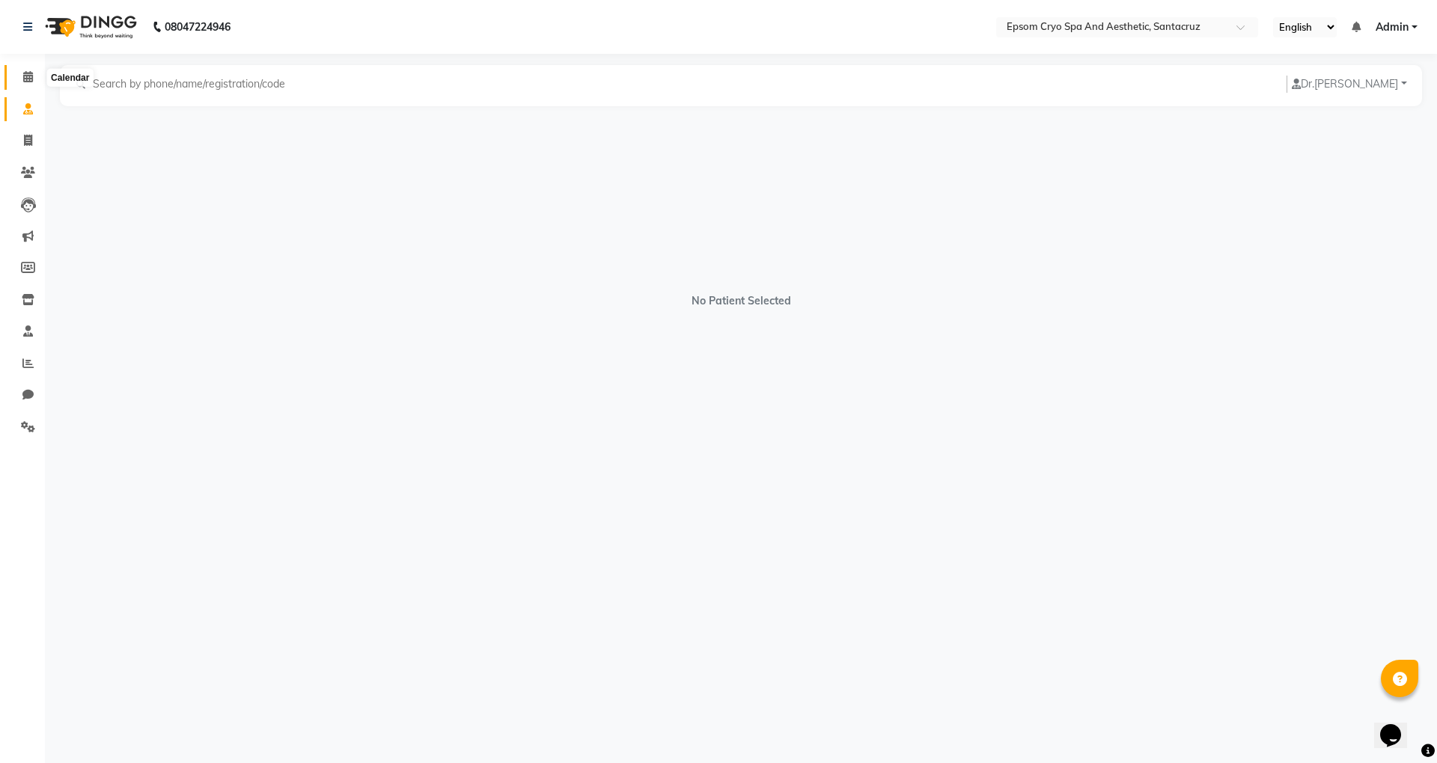
click at [23, 73] on icon at bounding box center [28, 76] width 10 height 11
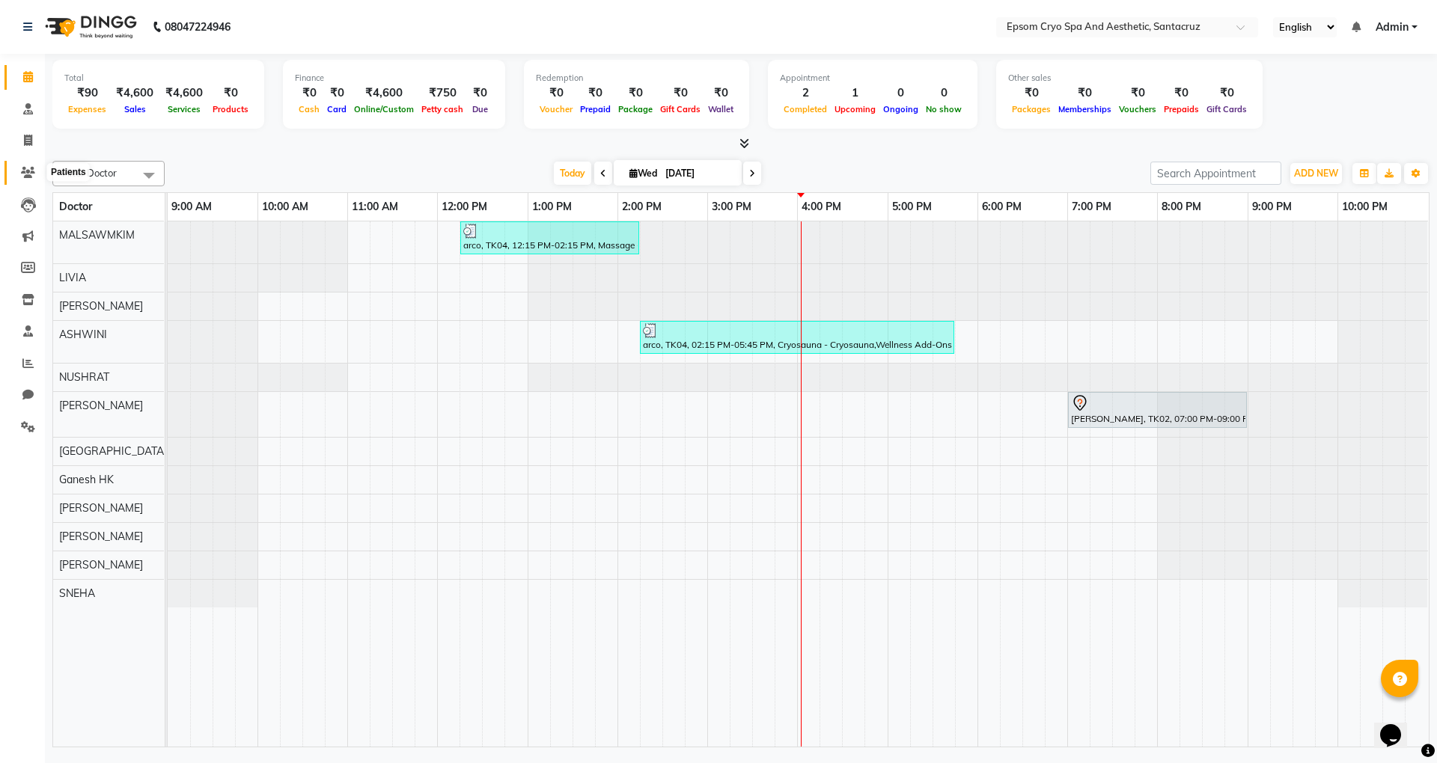
click at [21, 171] on icon at bounding box center [28, 172] width 14 height 11
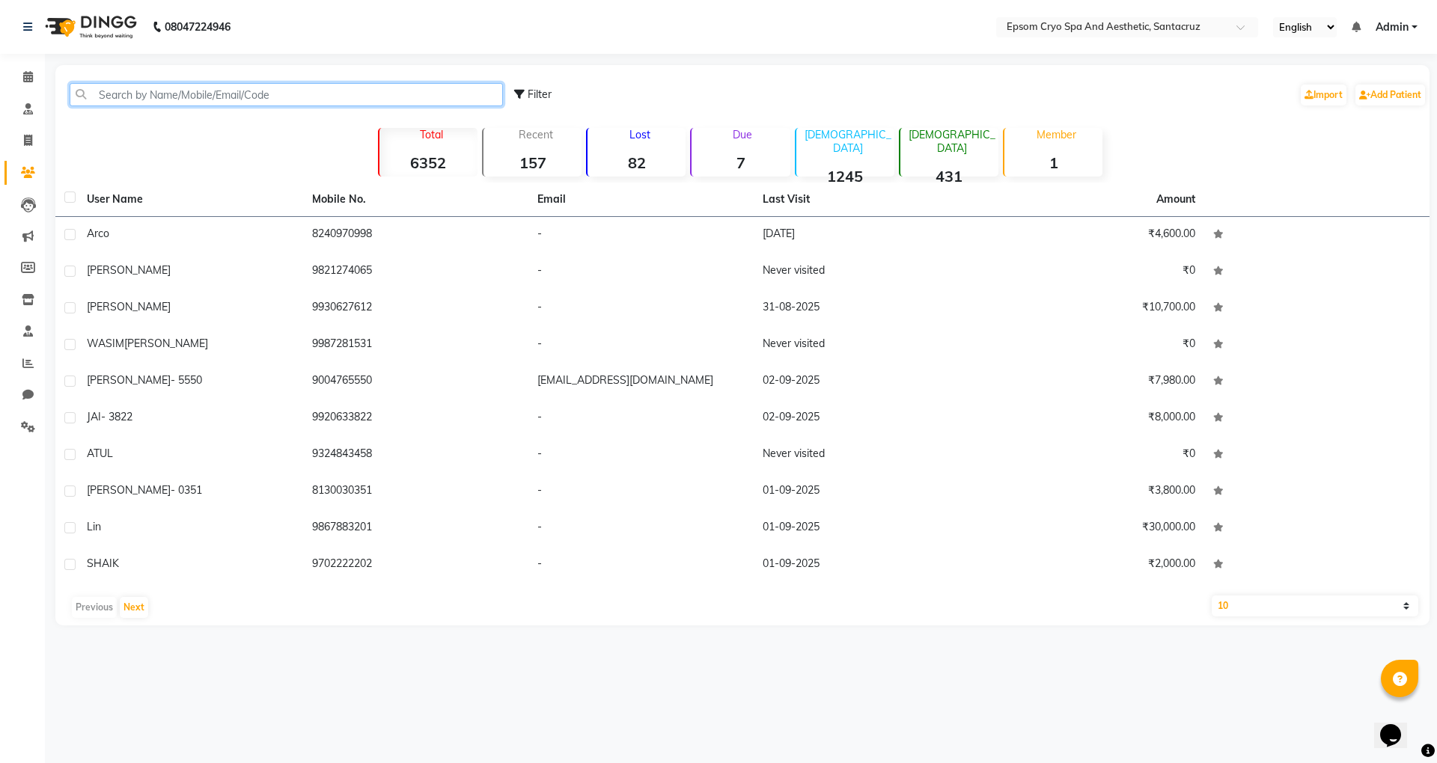
click at [135, 90] on input "text" at bounding box center [286, 94] width 433 height 23
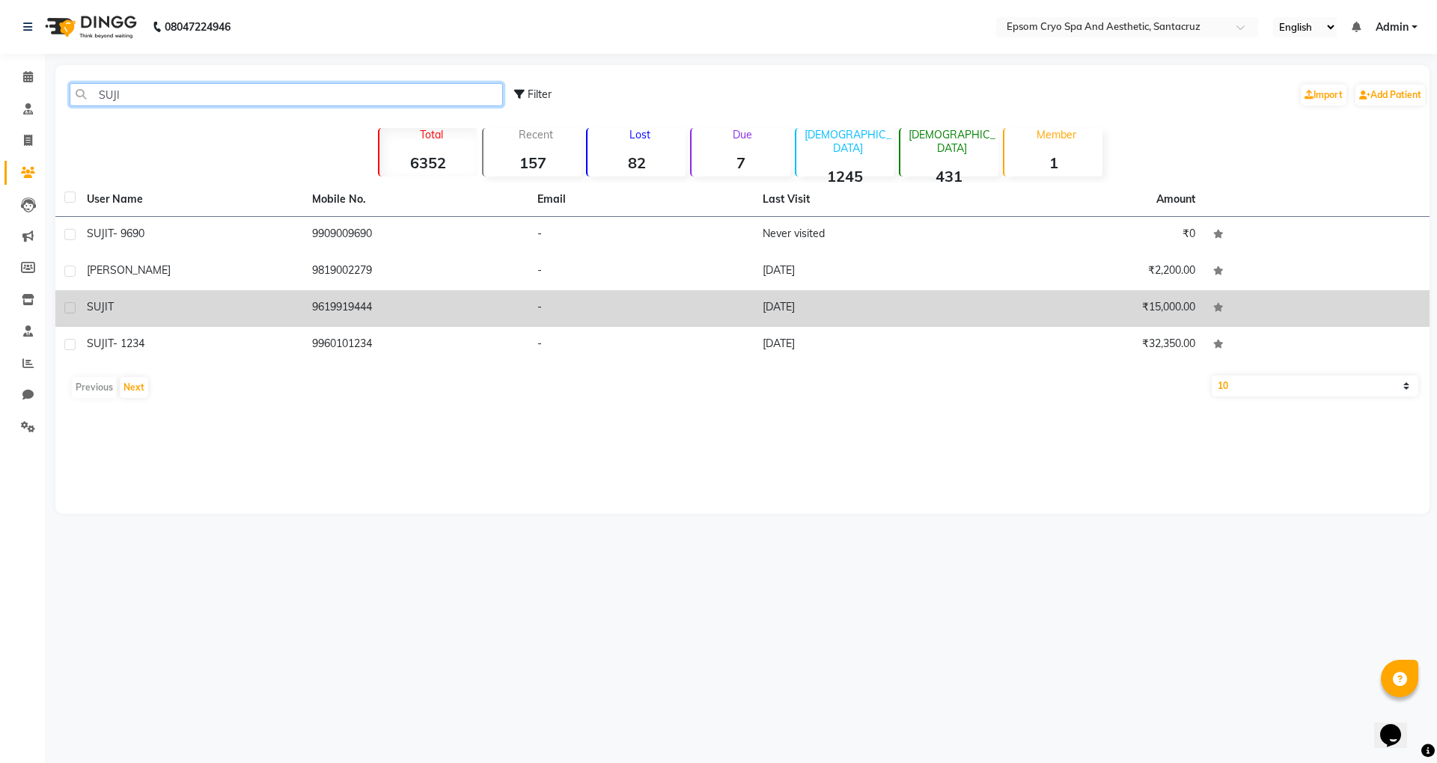
type input "SUJI"
click at [330, 313] on td "9619919444" at bounding box center [415, 308] width 225 height 37
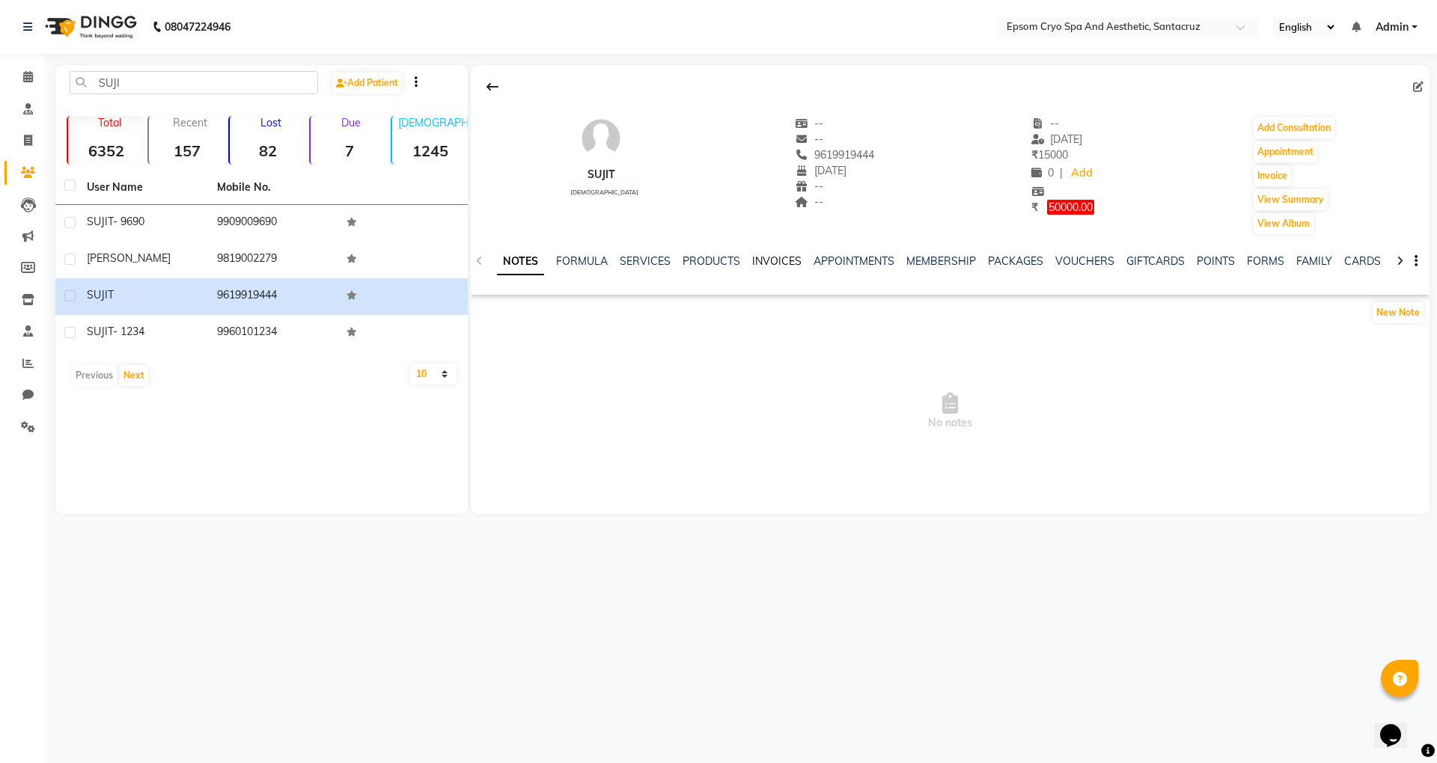
click at [760, 255] on link "INVOICES" at bounding box center [776, 260] width 49 height 13
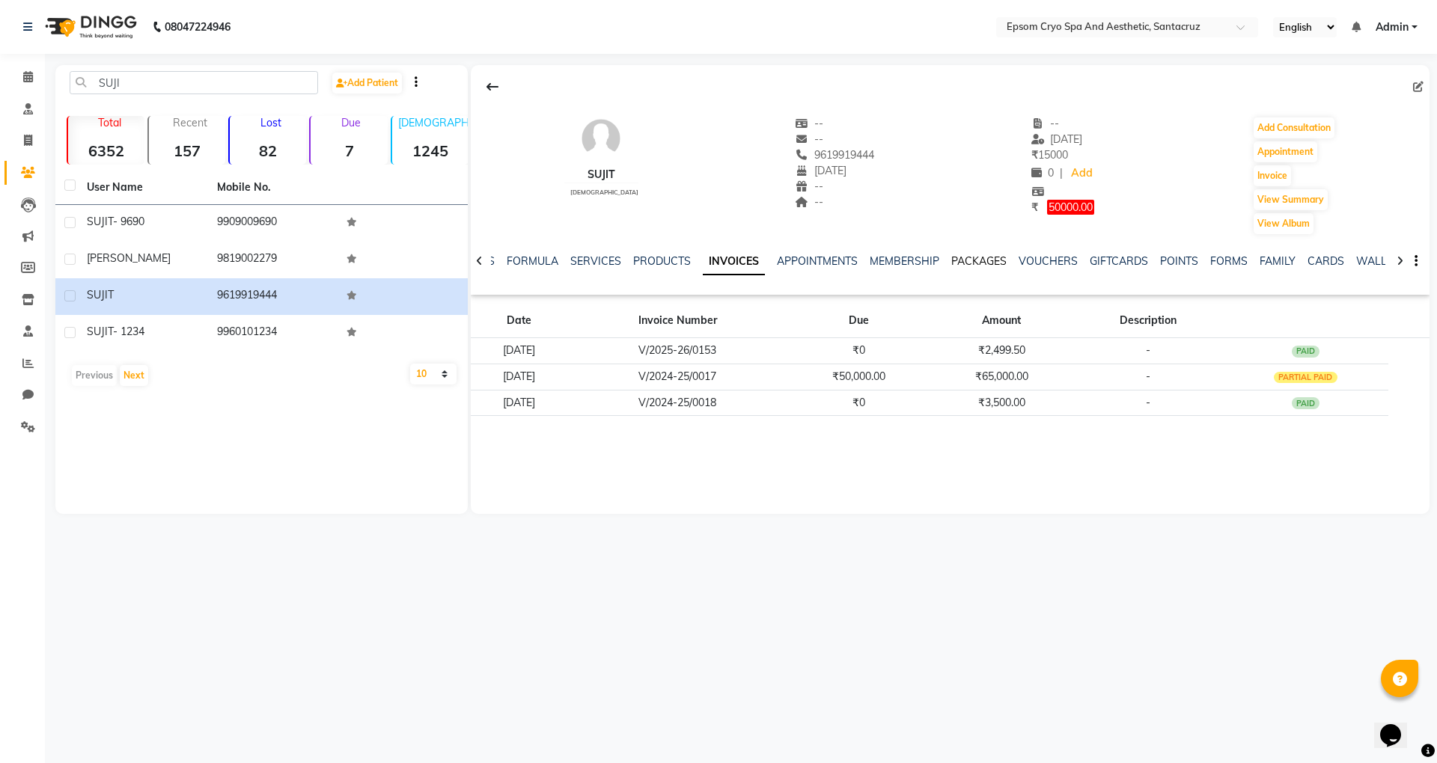
click at [989, 263] on link "PACKAGES" at bounding box center [978, 260] width 55 height 13
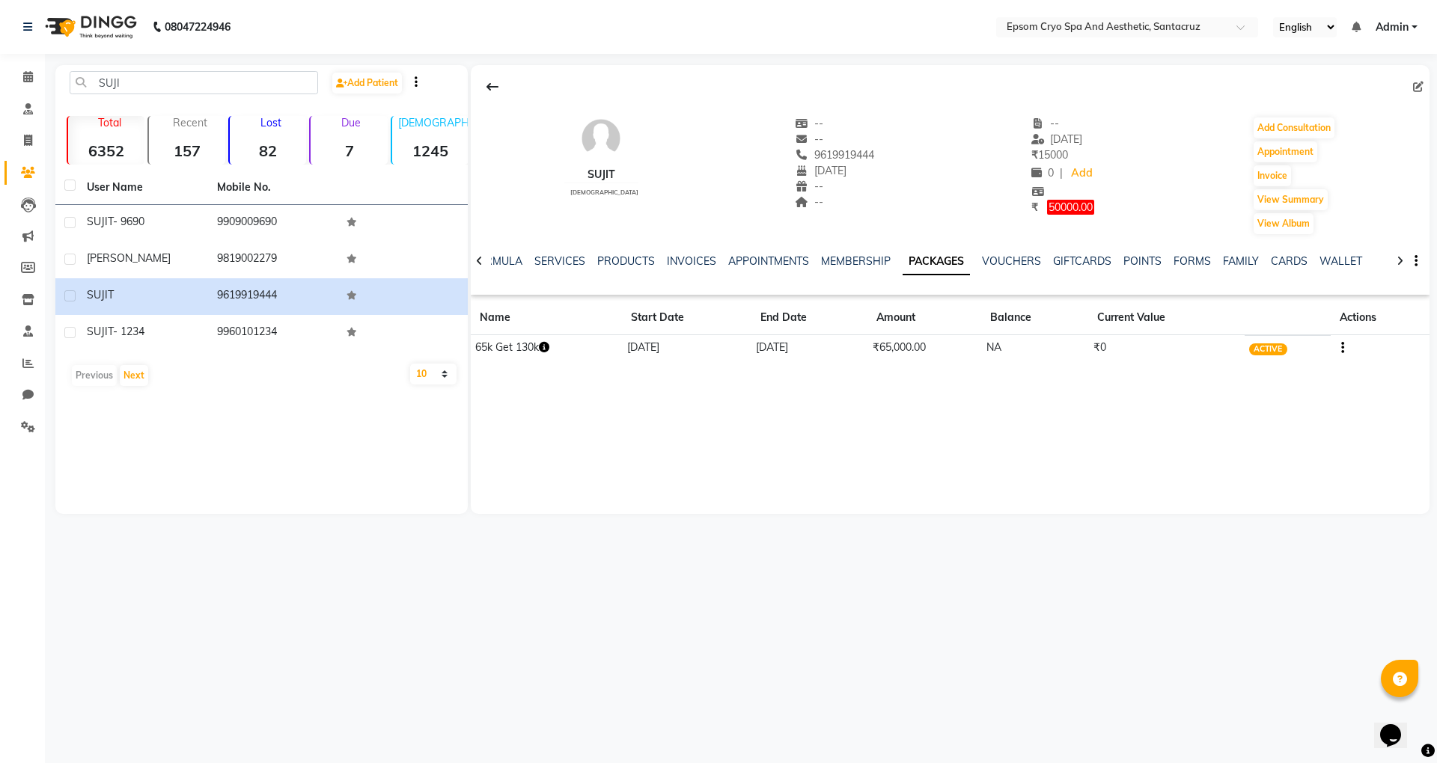
click at [549, 348] on icon "button" at bounding box center [544, 347] width 10 height 10
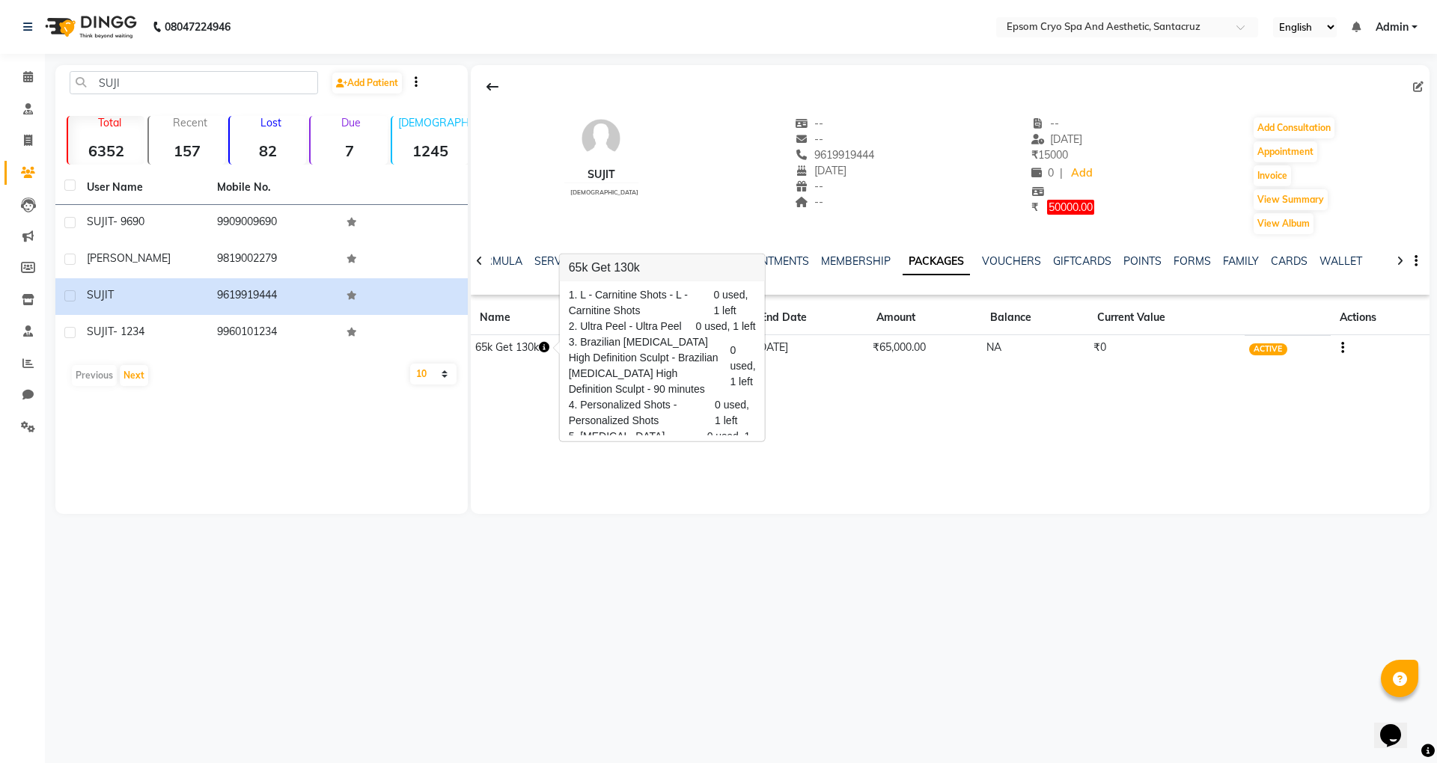
click at [492, 382] on div "[PERSON_NAME] [DEMOGRAPHIC_DATA] -- -- 9619919444 [DATE] -- -- -- [DATE] ₹ 1500…" at bounding box center [950, 289] width 959 height 449
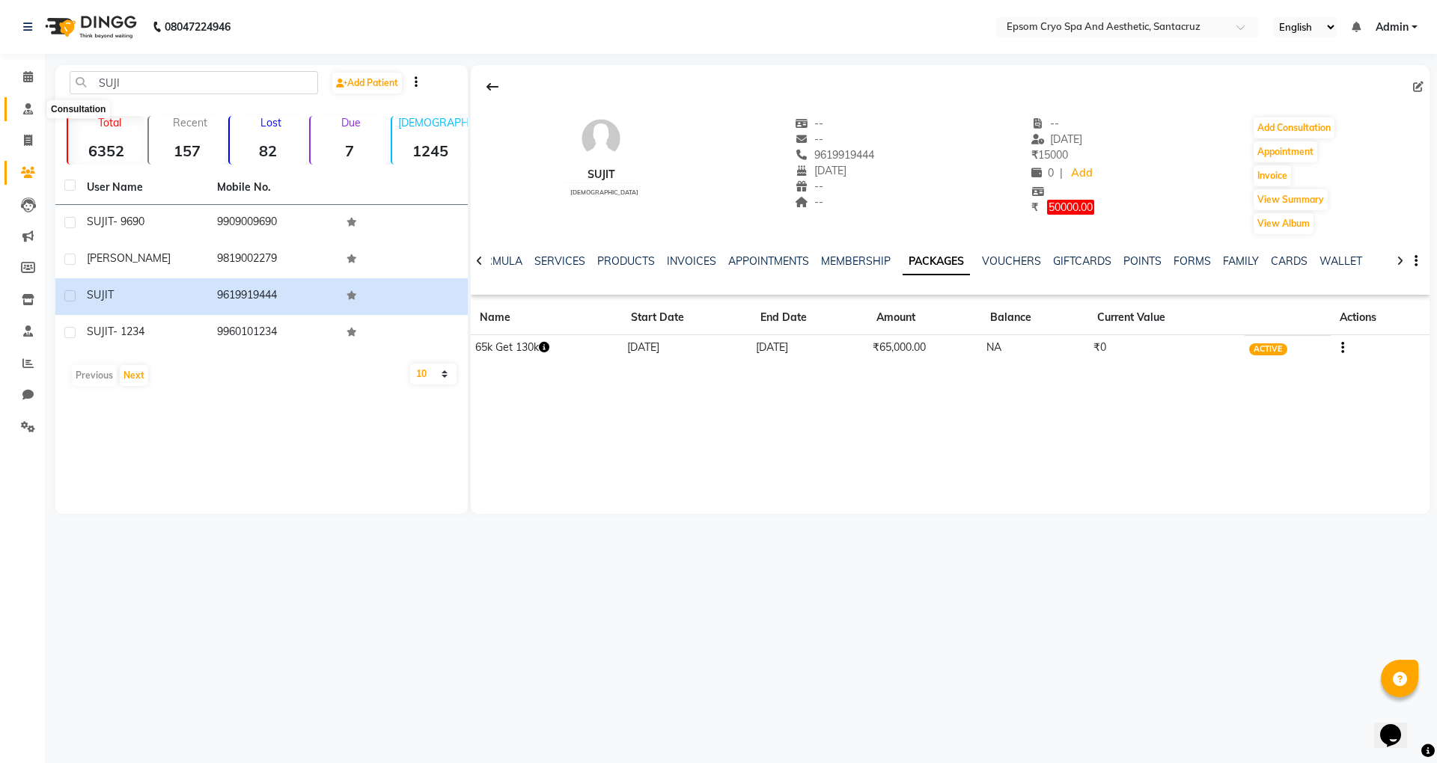
click at [21, 106] on span at bounding box center [28, 109] width 26 height 17
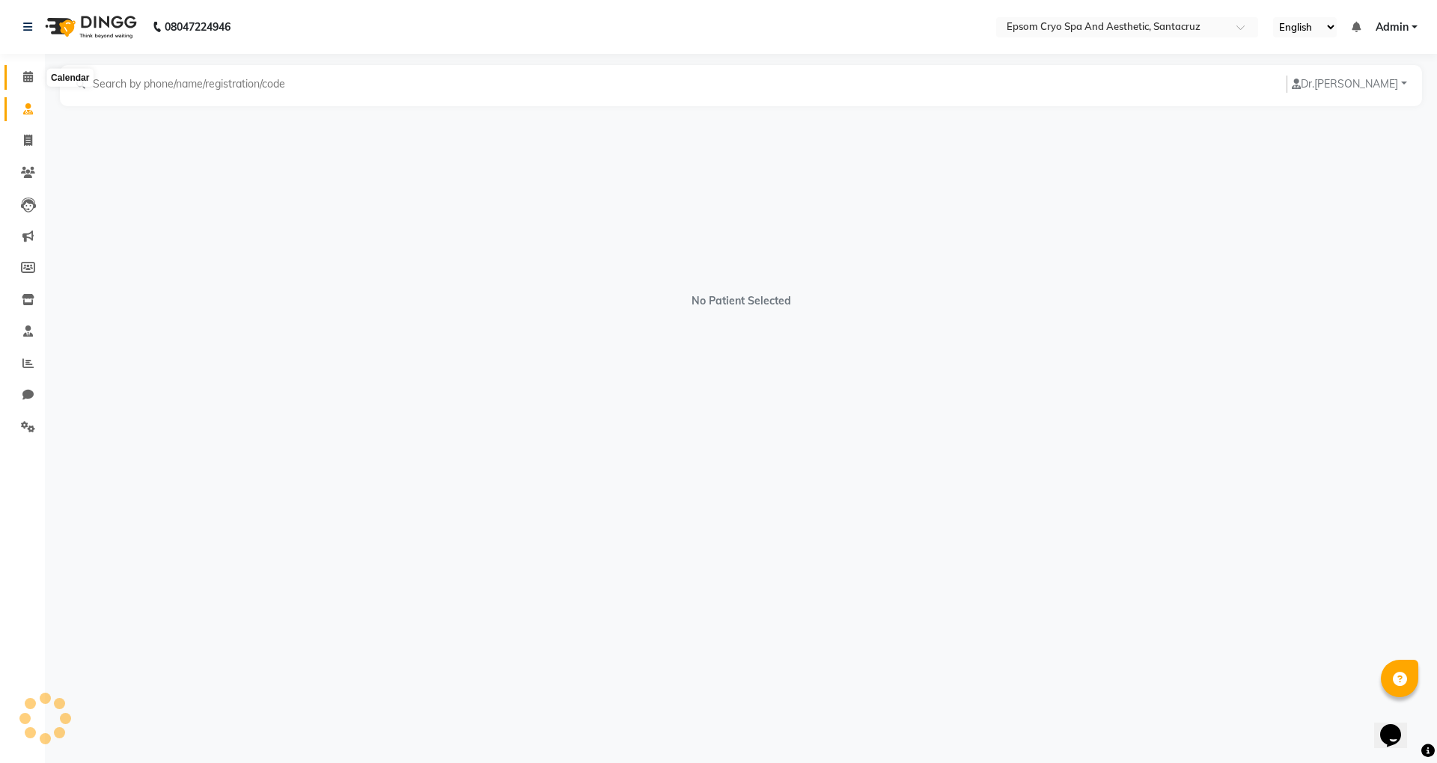
click at [23, 75] on icon at bounding box center [28, 76] width 10 height 11
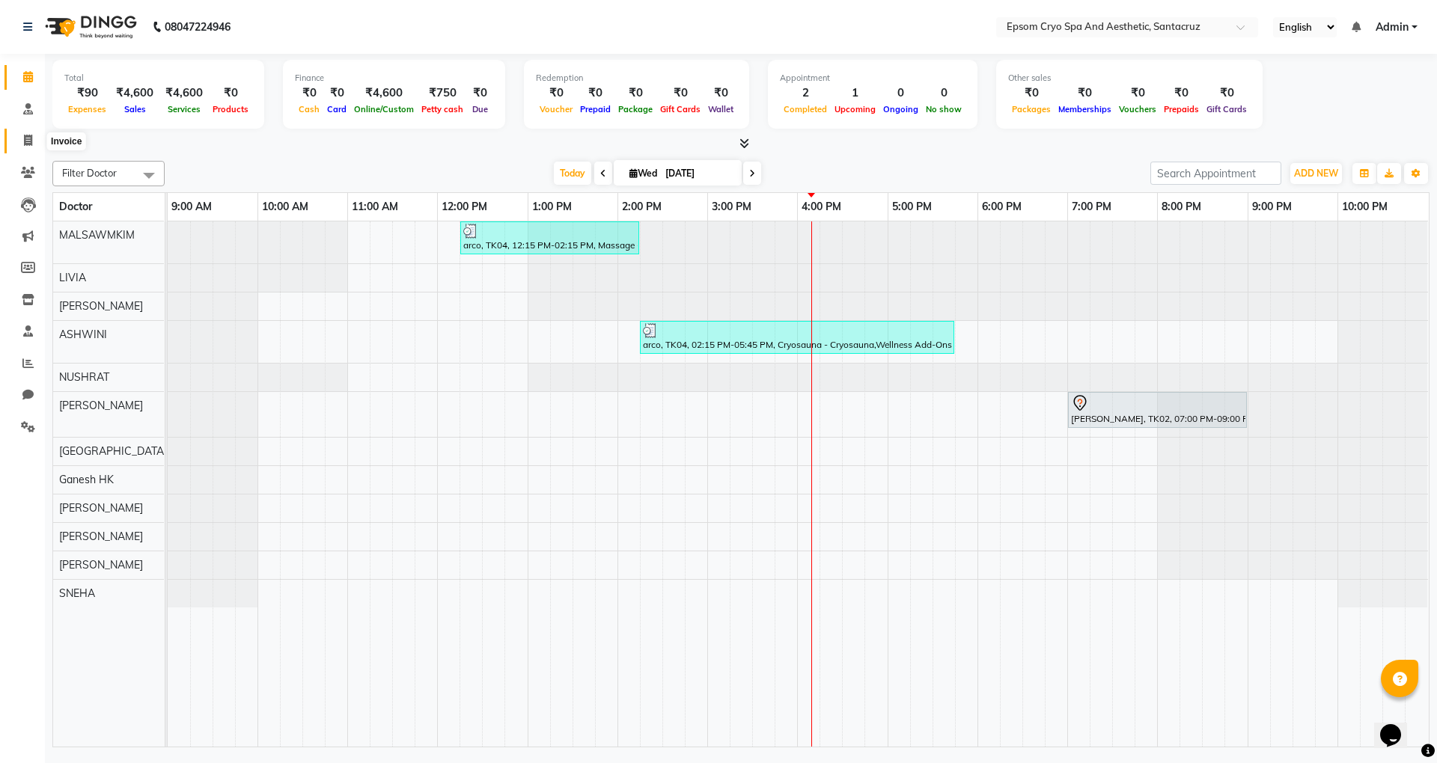
click at [25, 138] on icon at bounding box center [28, 140] width 8 height 11
select select "service"
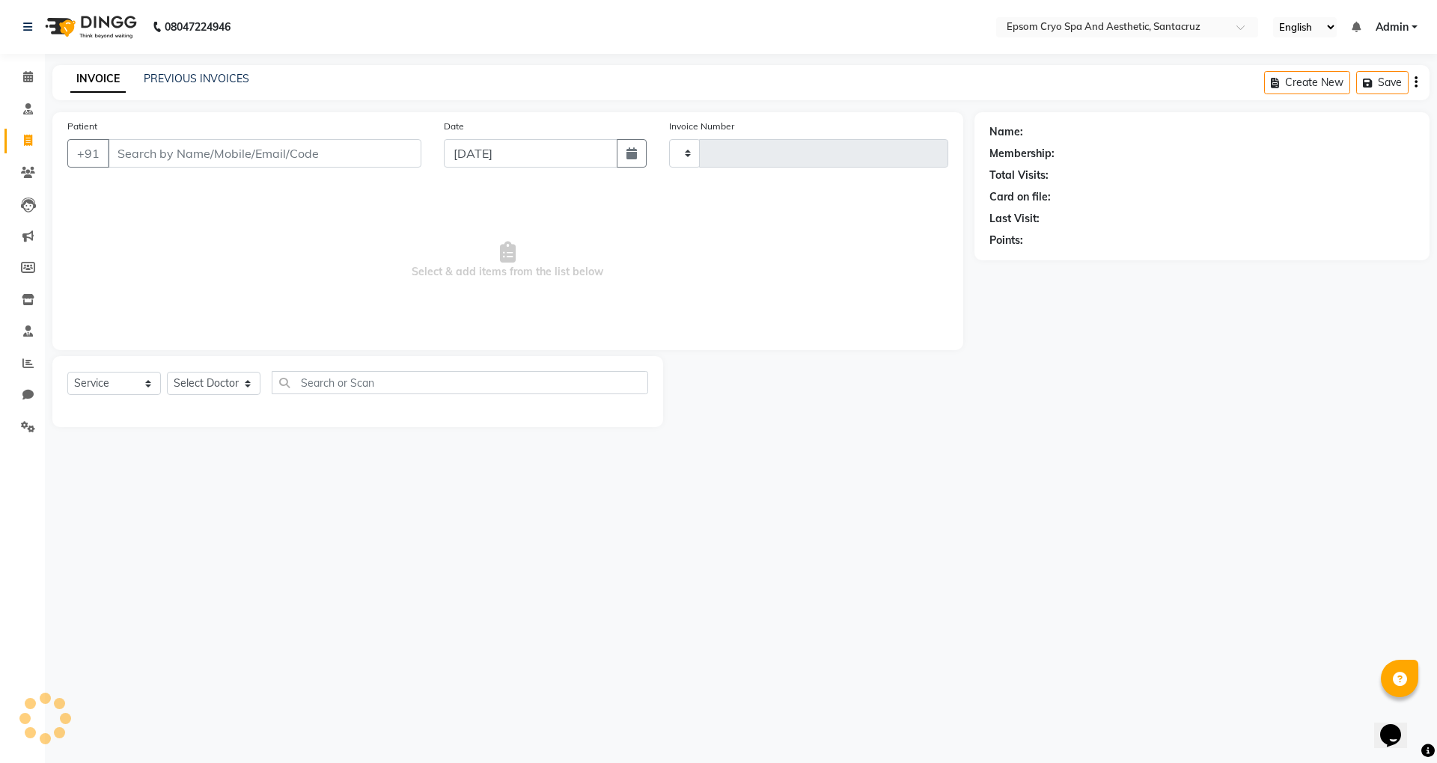
type input "0532"
select select "8028"
click at [18, 103] on span at bounding box center [28, 109] width 26 height 17
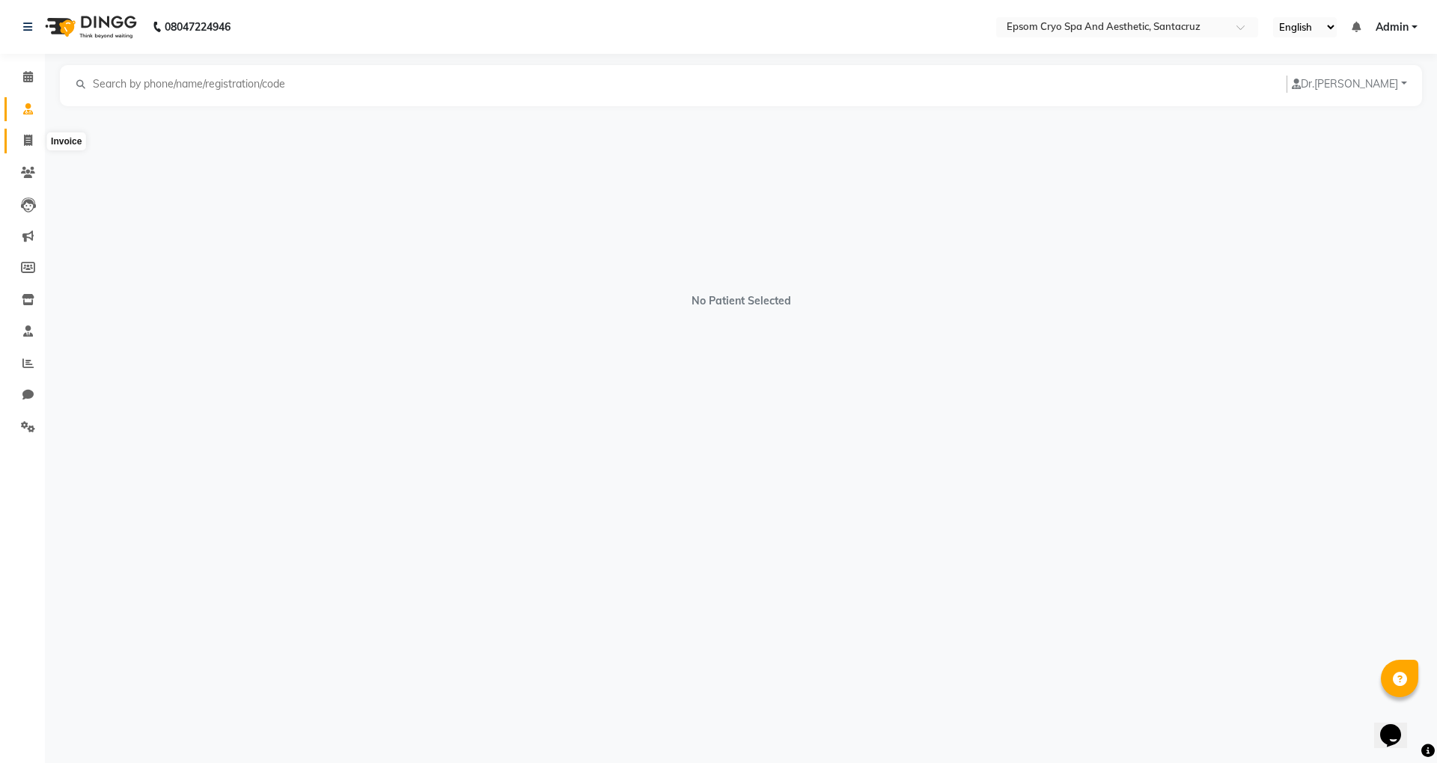
click at [30, 135] on icon at bounding box center [28, 140] width 8 height 11
select select "8028"
select select "service"
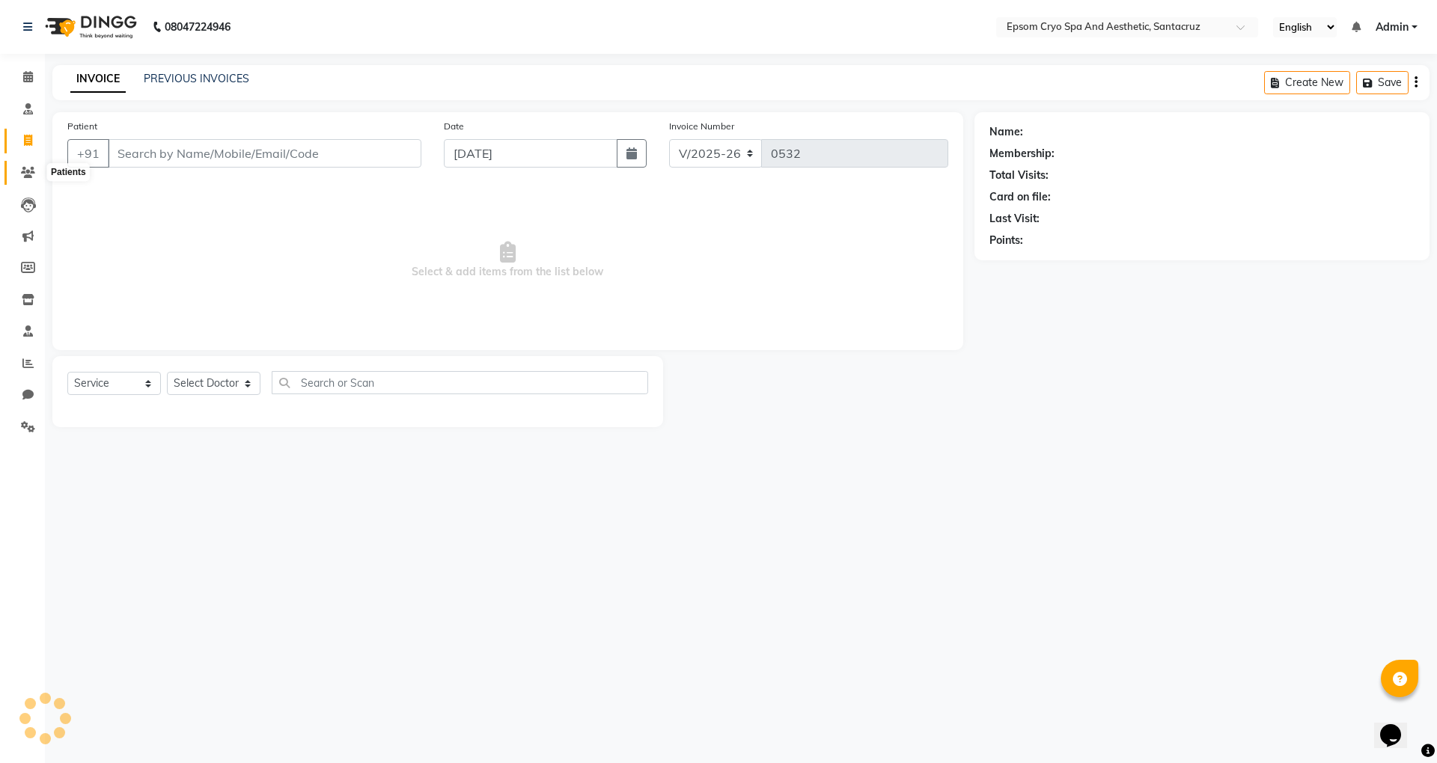
click at [27, 167] on icon at bounding box center [28, 172] width 14 height 11
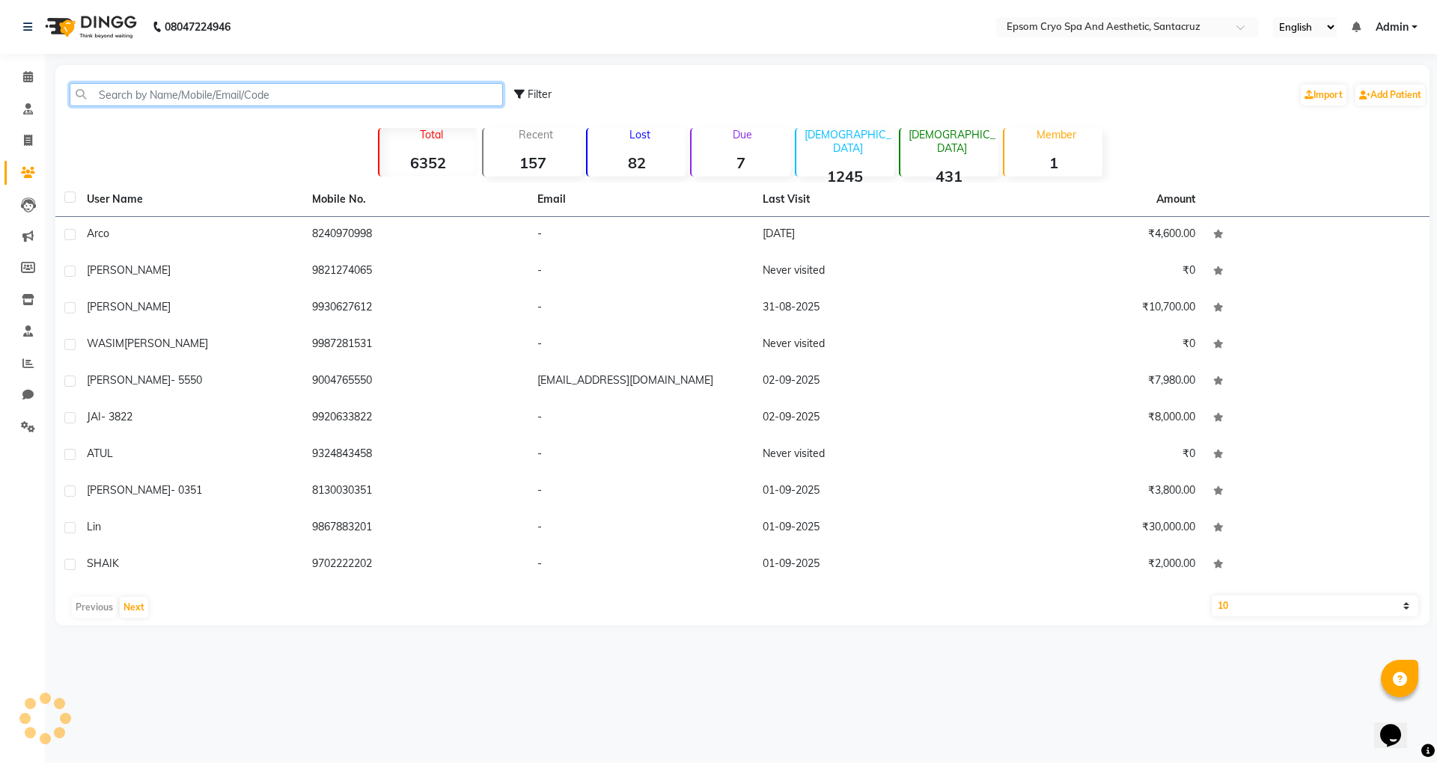
drag, startPoint x: 153, startPoint y: 100, endPoint x: 144, endPoint y: 100, distance: 8.2
click at [153, 100] on input "text" at bounding box center [286, 94] width 433 height 23
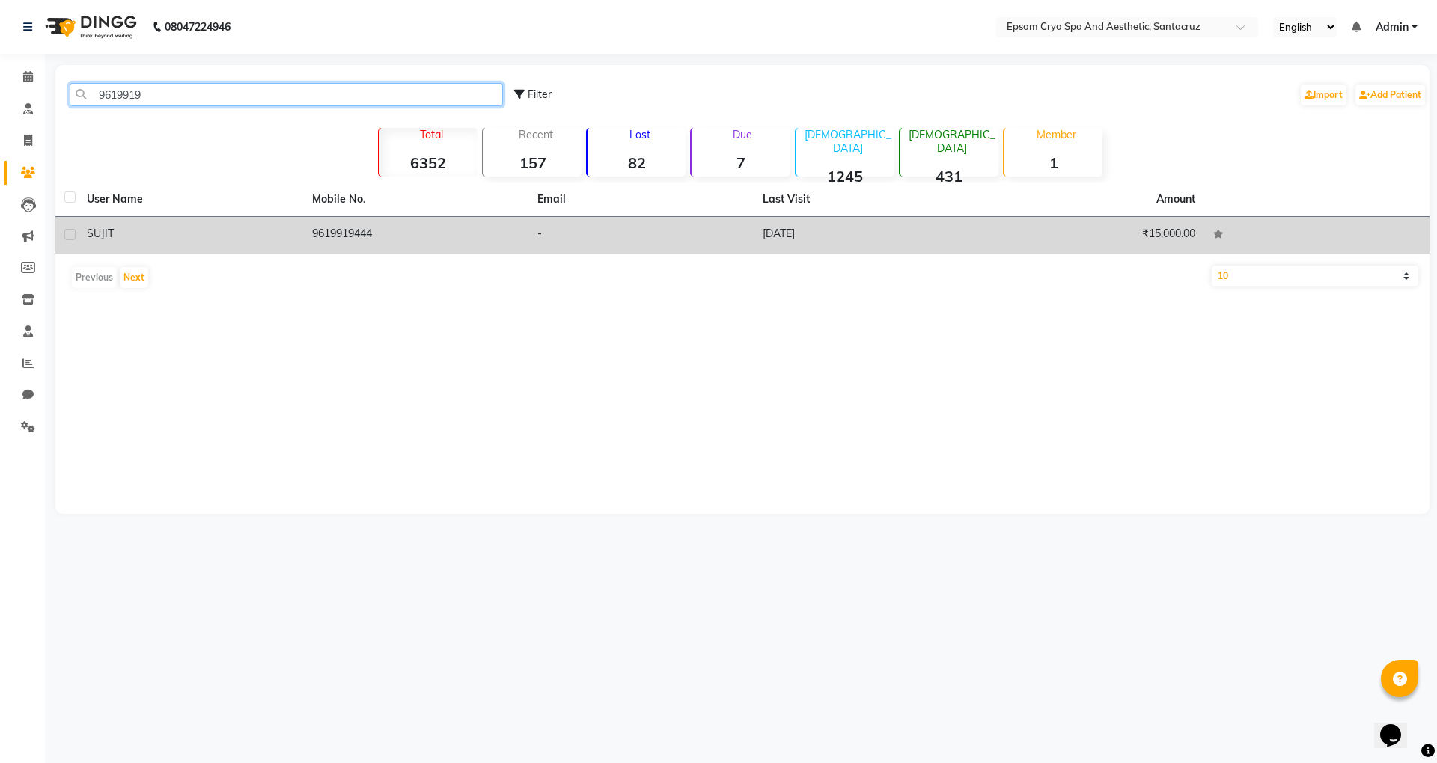
type input "9619919"
click at [227, 236] on div "SUJIT" at bounding box center [190, 234] width 207 height 16
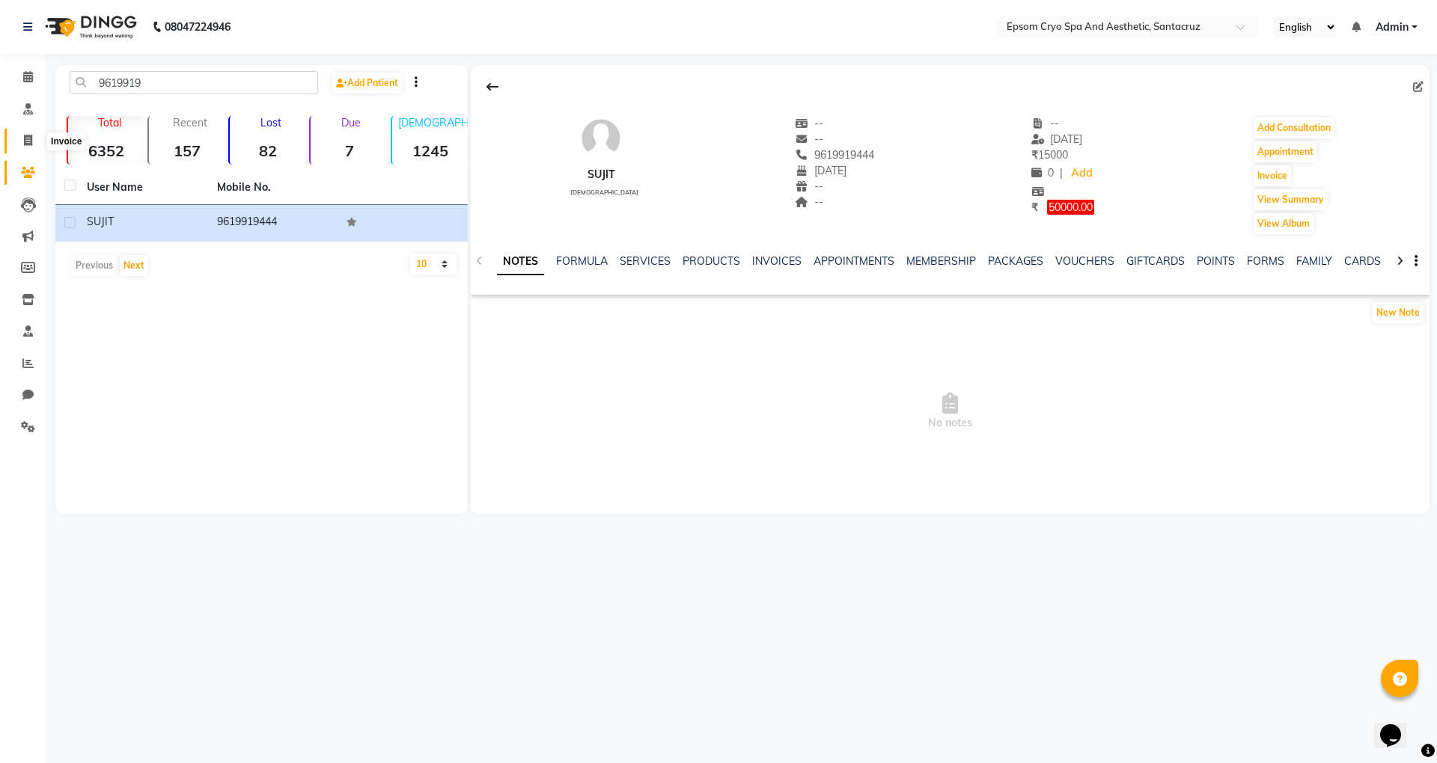
click at [27, 141] on icon at bounding box center [28, 140] width 8 height 11
select select "8028"
select select "service"
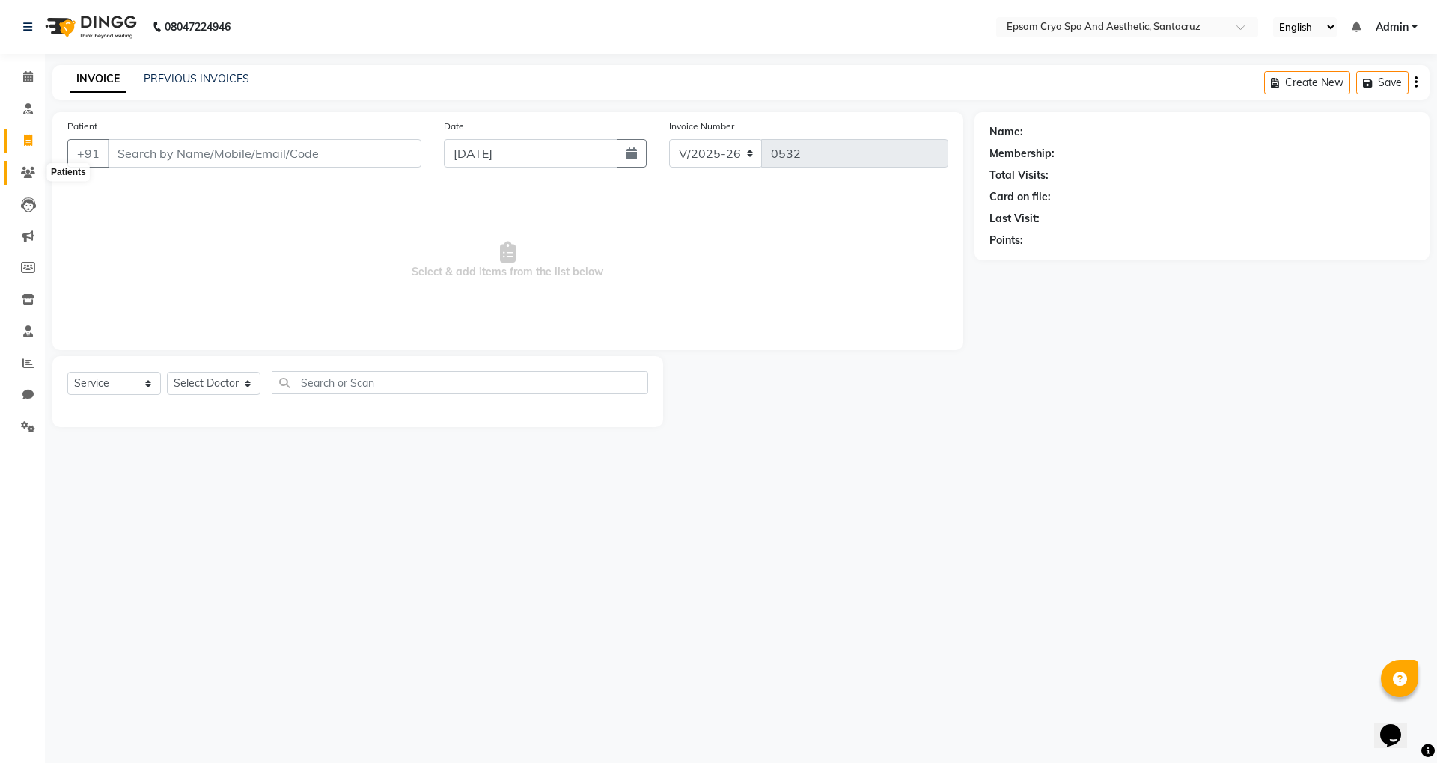
click at [22, 171] on icon at bounding box center [28, 172] width 14 height 11
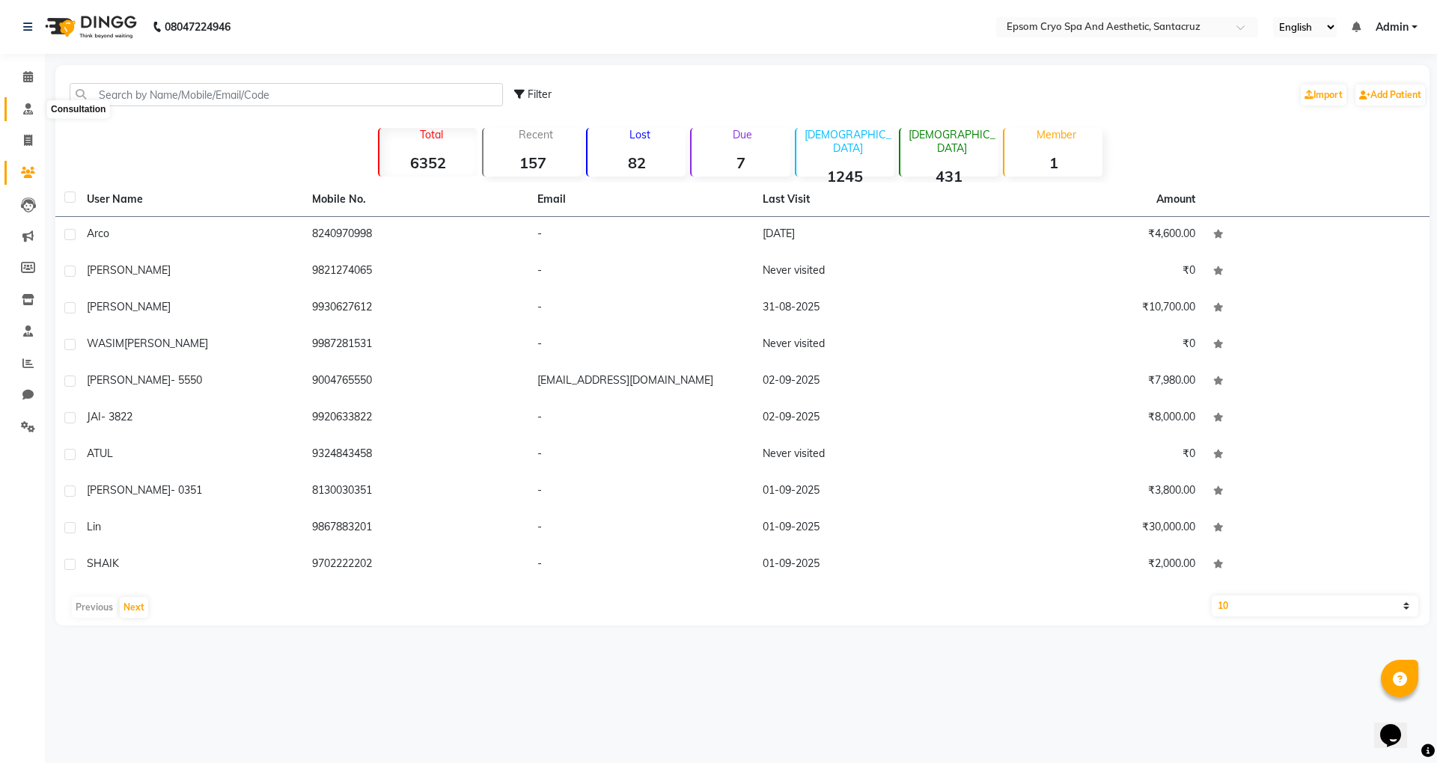
click at [25, 115] on span at bounding box center [28, 109] width 26 height 17
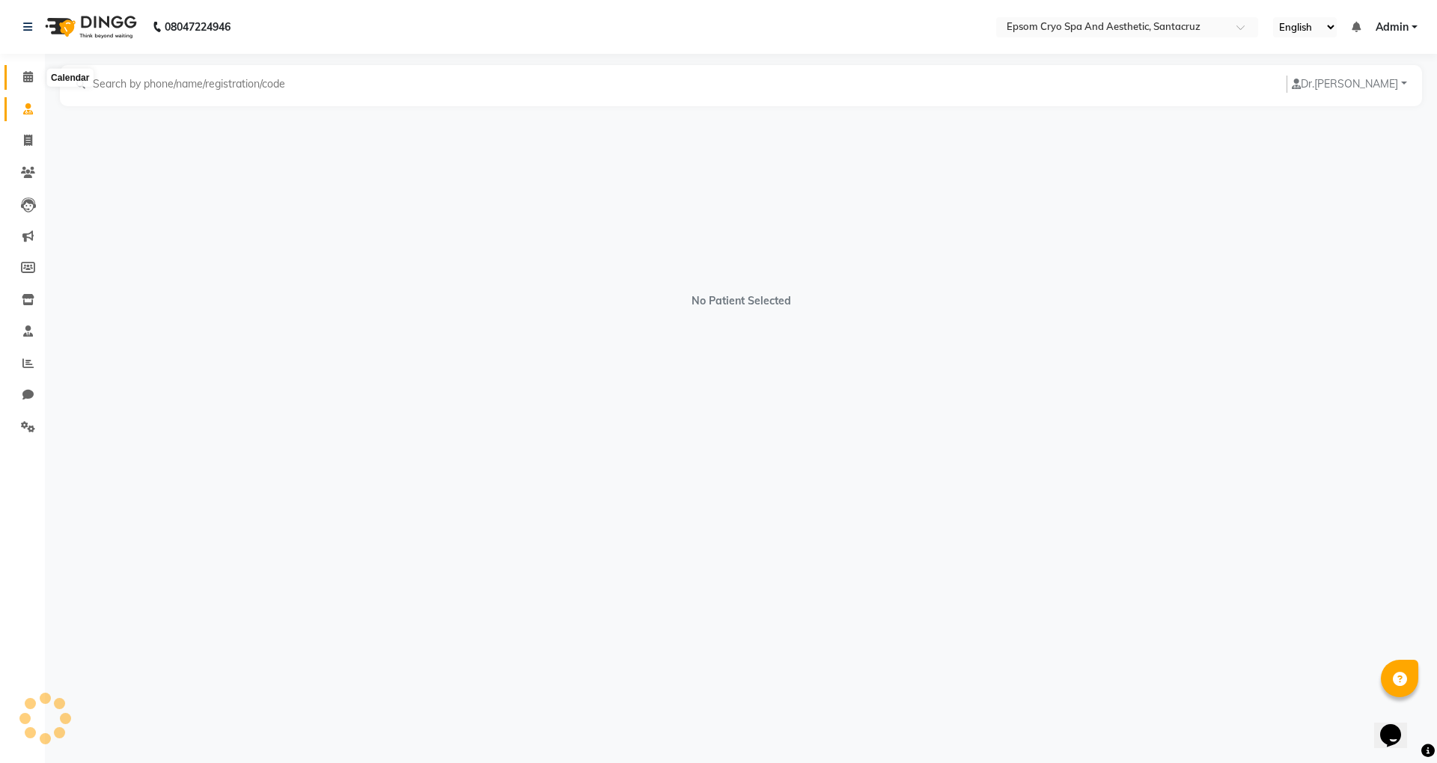
click at [33, 76] on span at bounding box center [28, 77] width 26 height 17
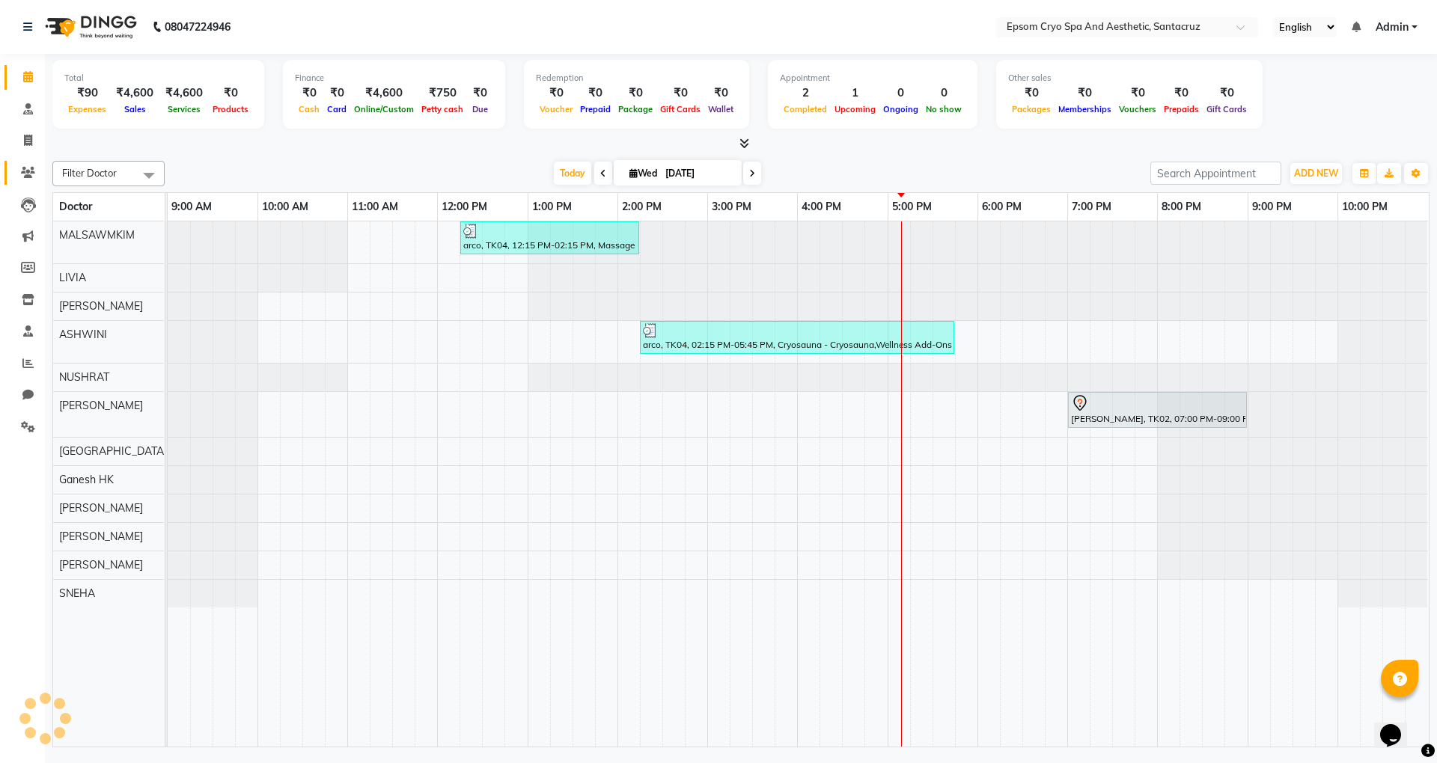
click at [30, 162] on link "Patients" at bounding box center [22, 173] width 36 height 25
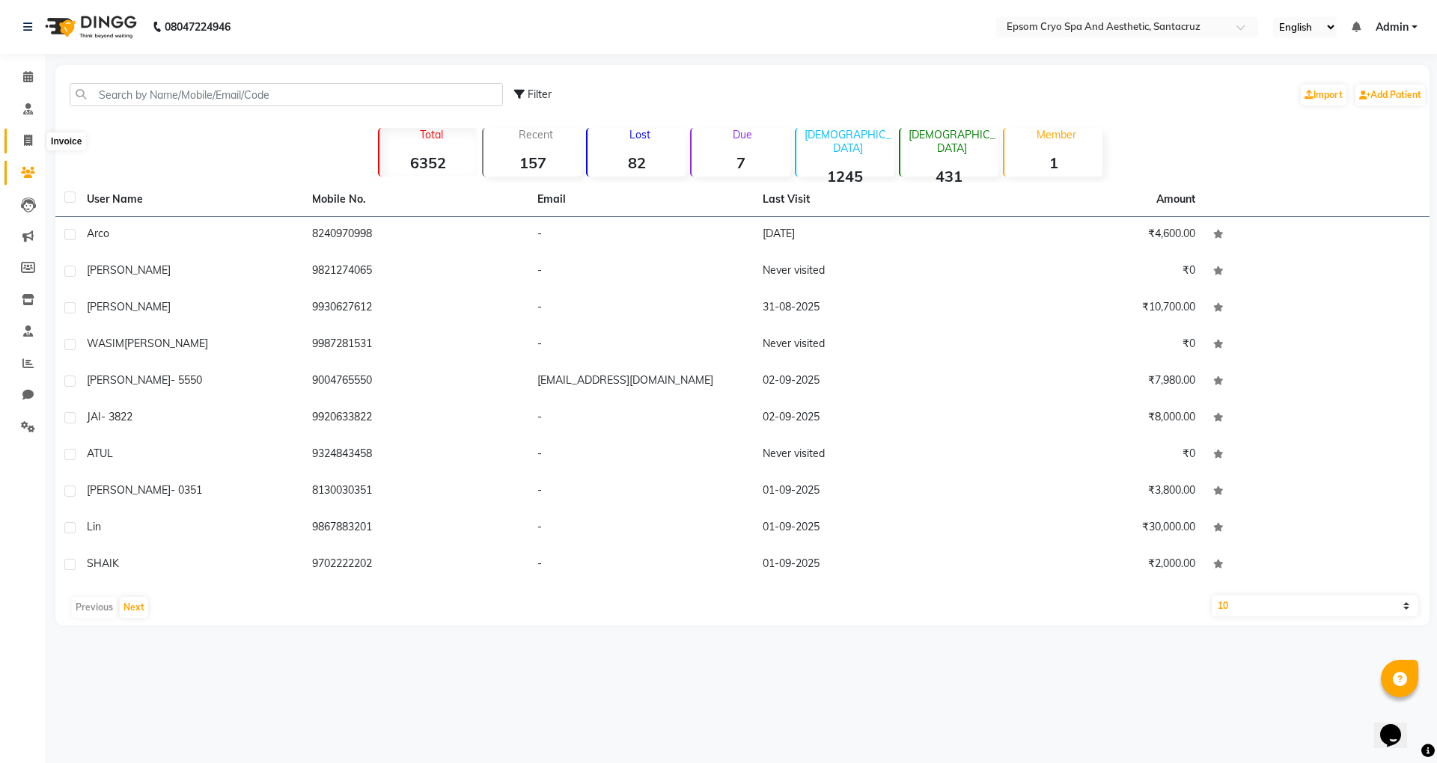
click at [25, 141] on icon at bounding box center [28, 140] width 8 height 11
select select "8028"
select select "service"
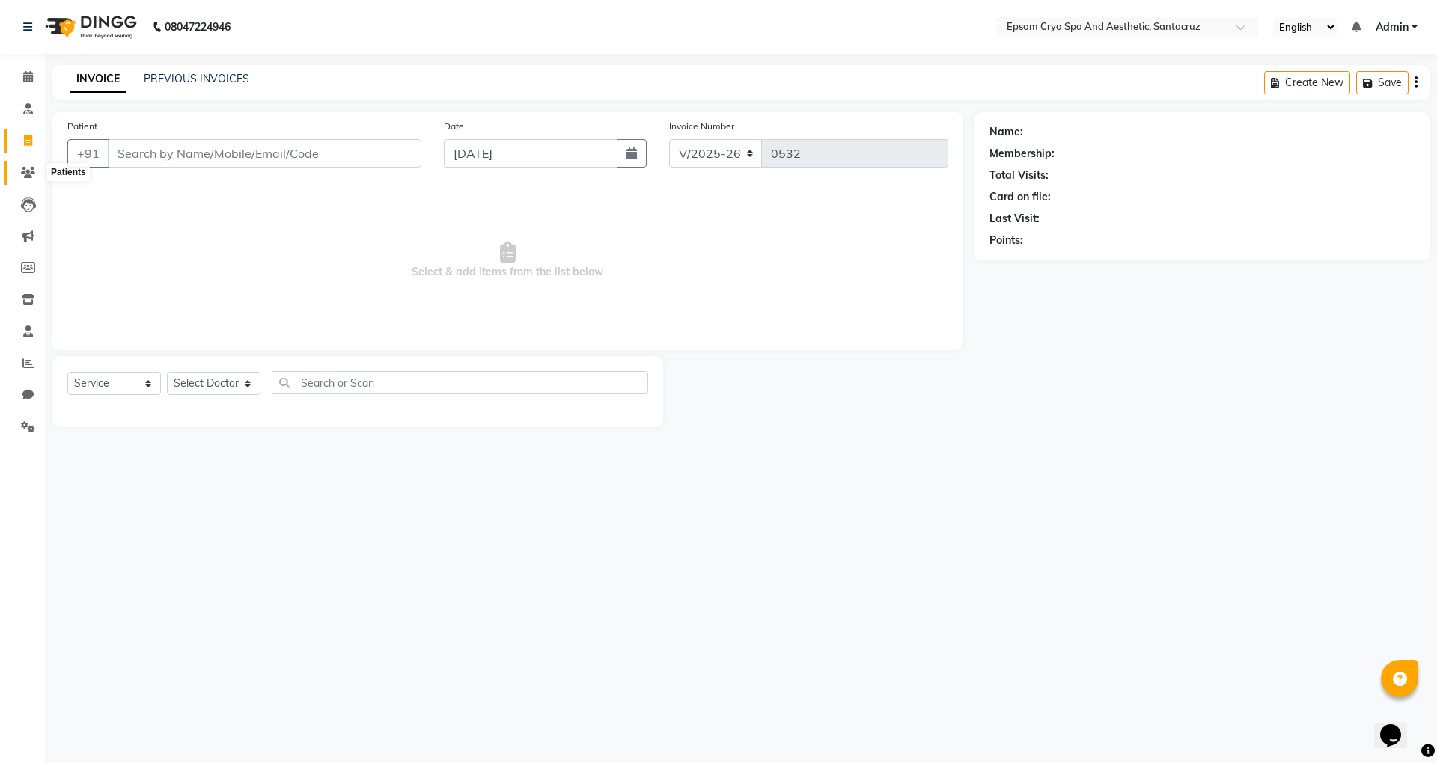
click at [25, 168] on icon at bounding box center [28, 172] width 14 height 11
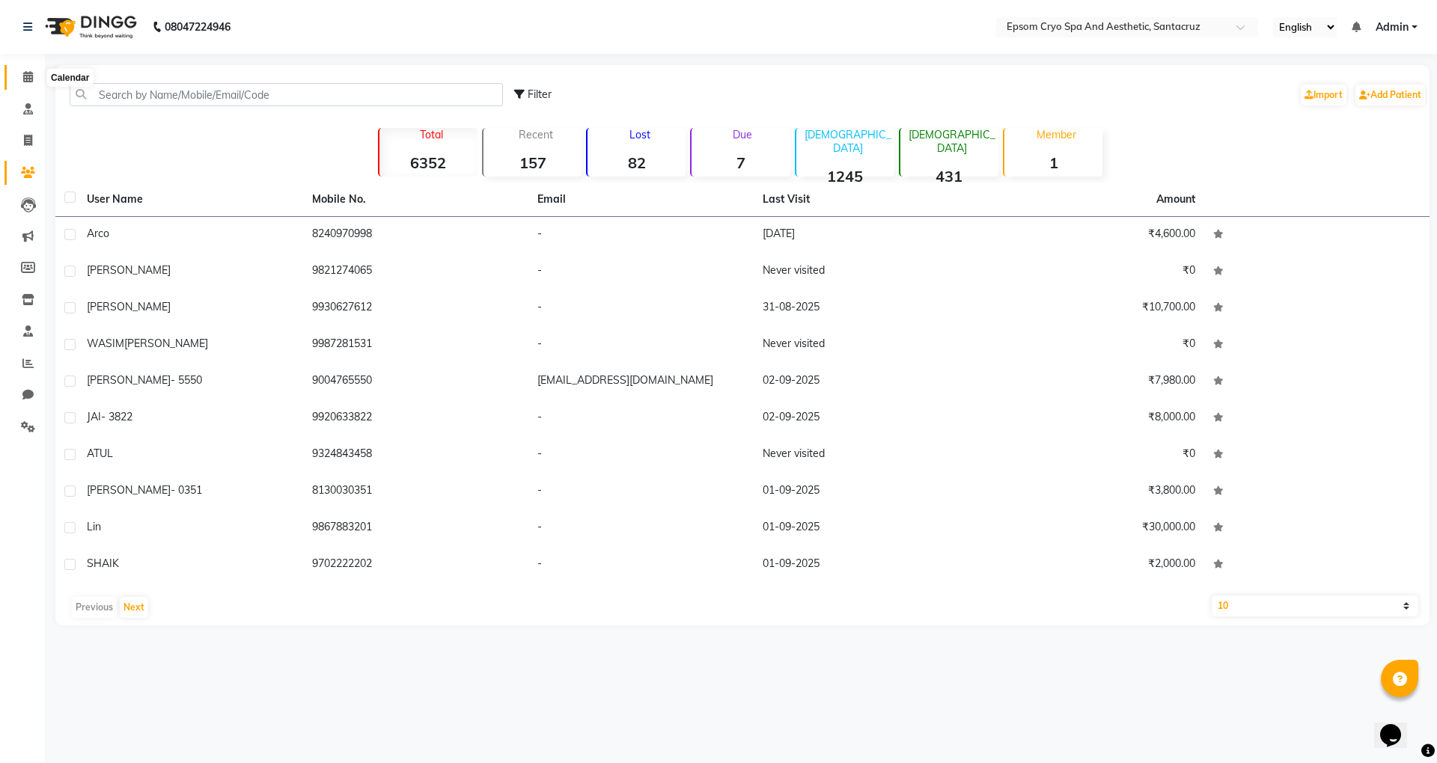
click at [31, 82] on icon at bounding box center [28, 76] width 10 height 11
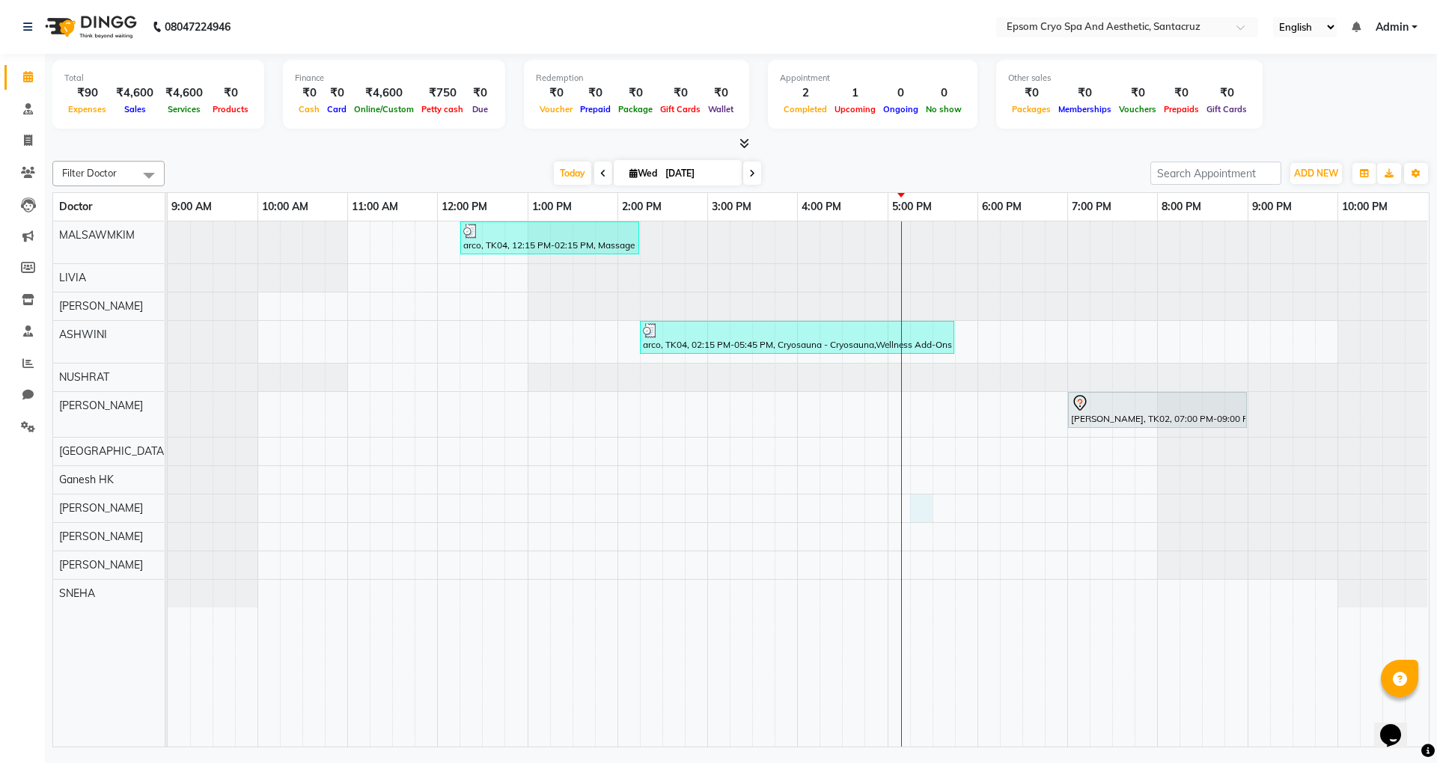
click at [920, 504] on div "arco, TK04, 12:15 PM-02:15 PM, Massage - Relaxation Massage - 60 minutes arco, …" at bounding box center [798, 484] width 1261 height 525
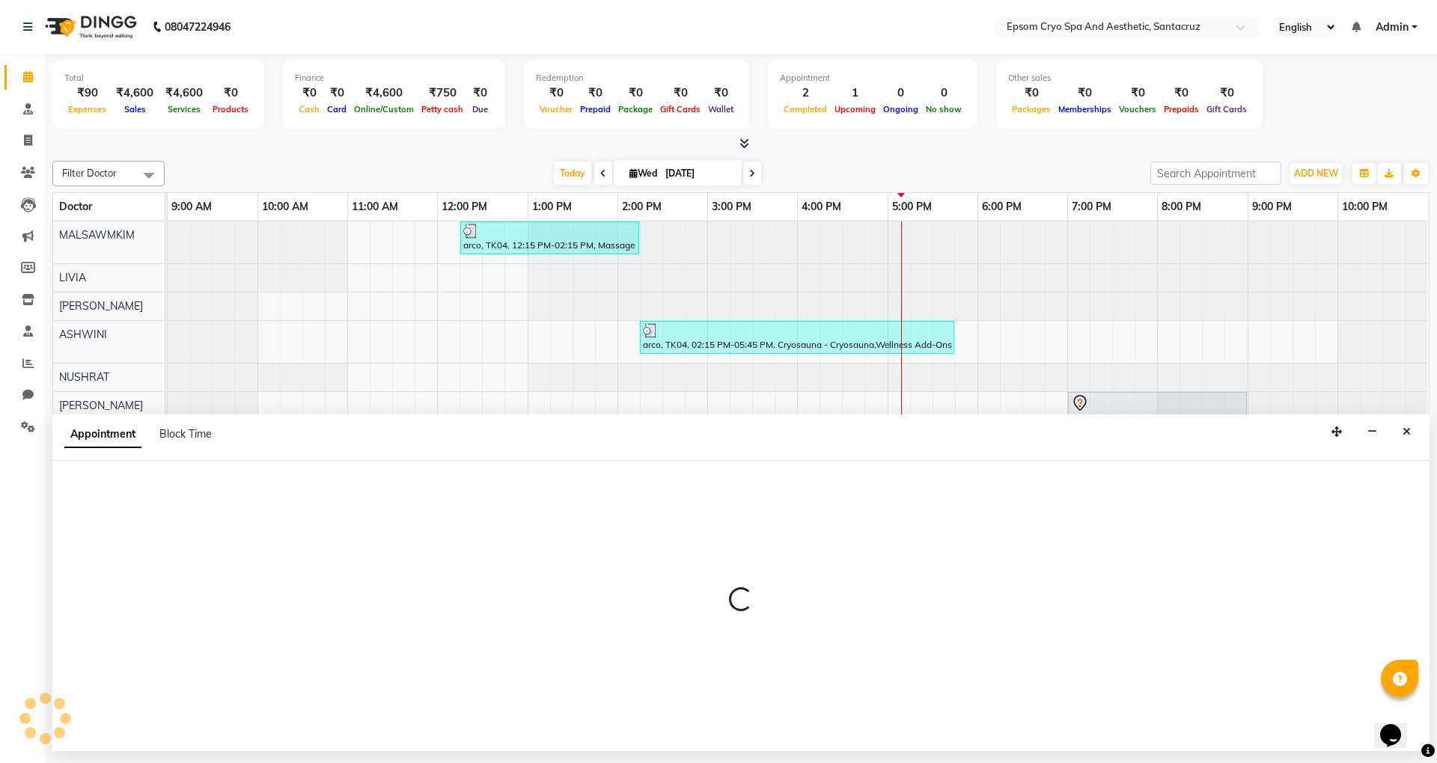
select select "78953"
select select "1035"
select select "tentative"
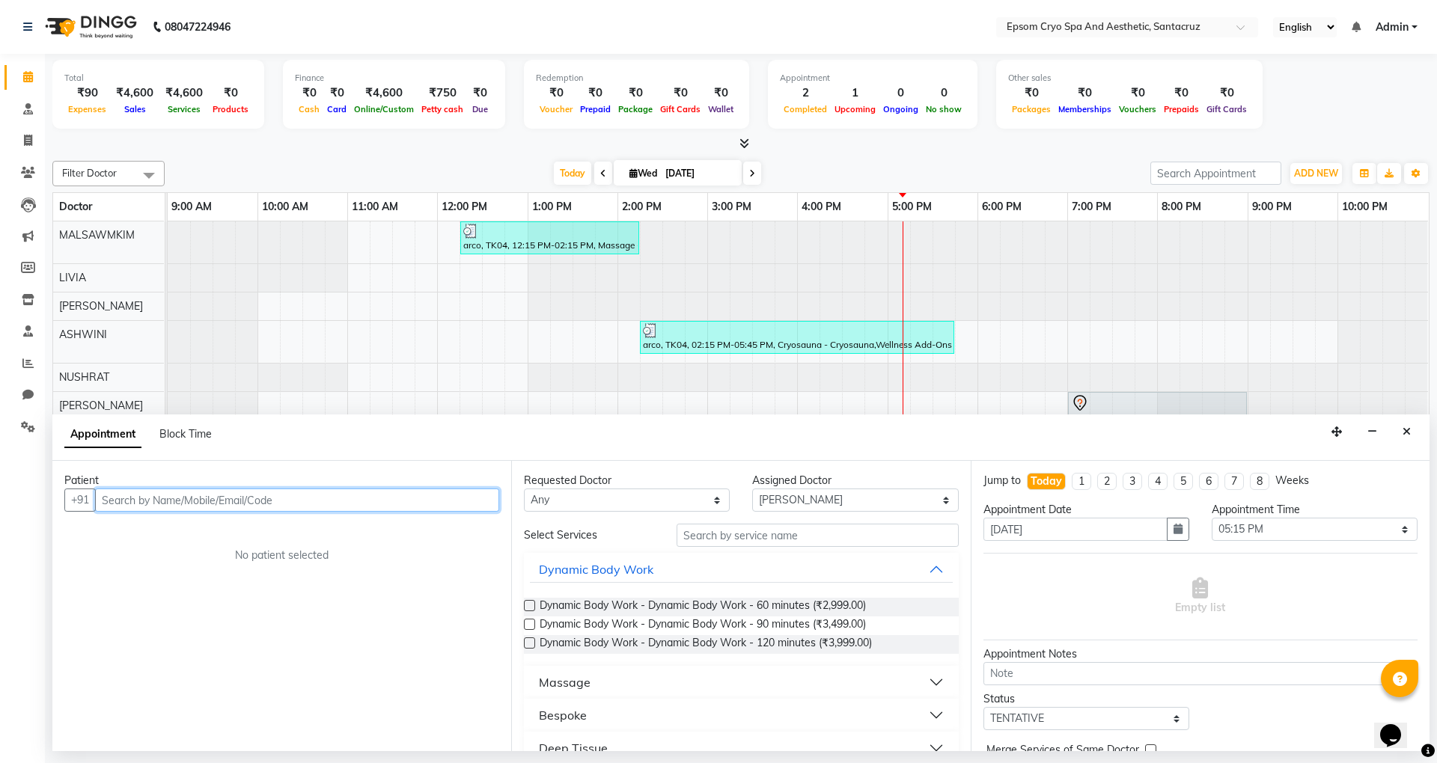
paste input "7400387728"
type input "7400387728"
click at [462, 504] on span "Add Patient" at bounding box center [464, 499] width 57 height 13
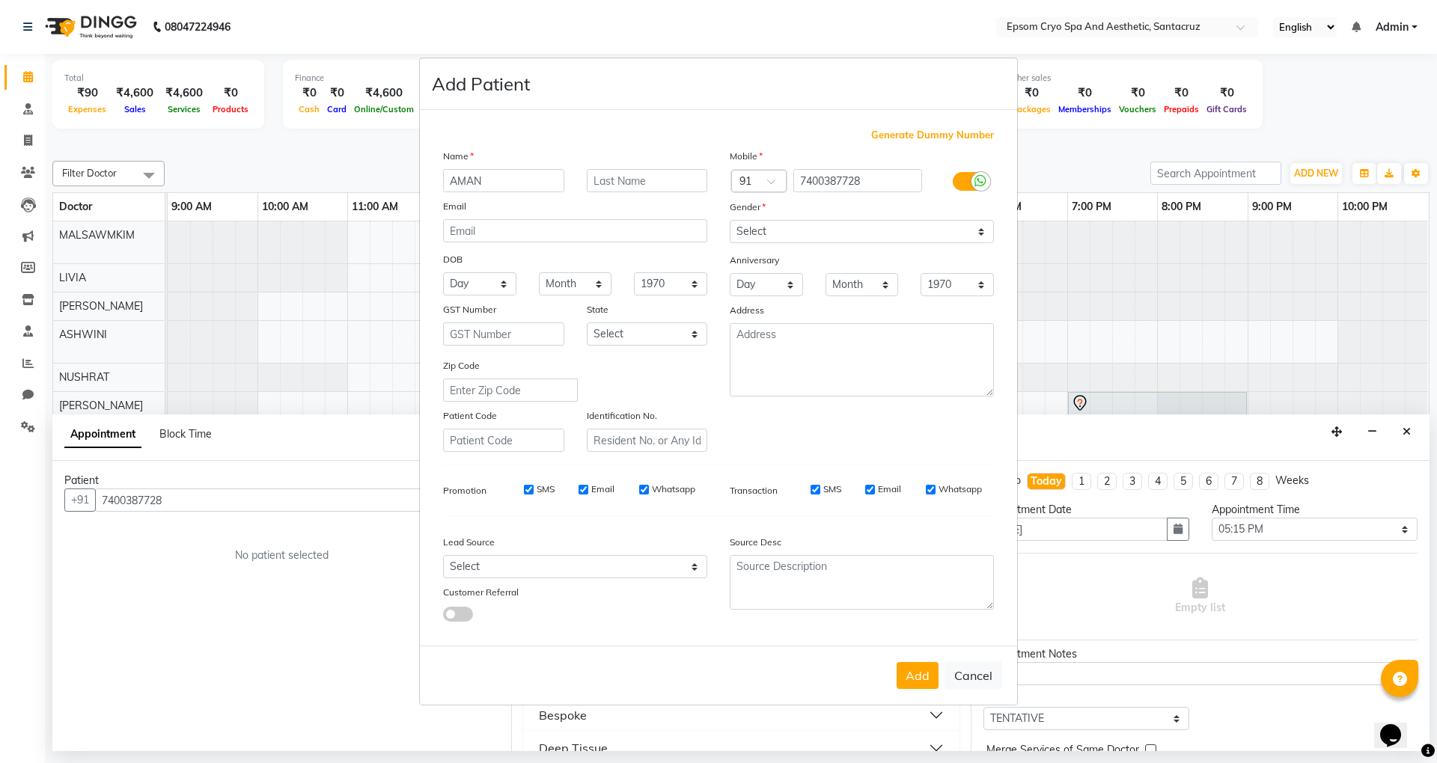
type input "AMAN"
click at [668, 169] on div "Name" at bounding box center [575, 158] width 287 height 21
click at [665, 189] on input "text" at bounding box center [647, 180] width 121 height 23
type input "[PERSON_NAME]"
click at [914, 663] on button "Add" at bounding box center [918, 675] width 42 height 27
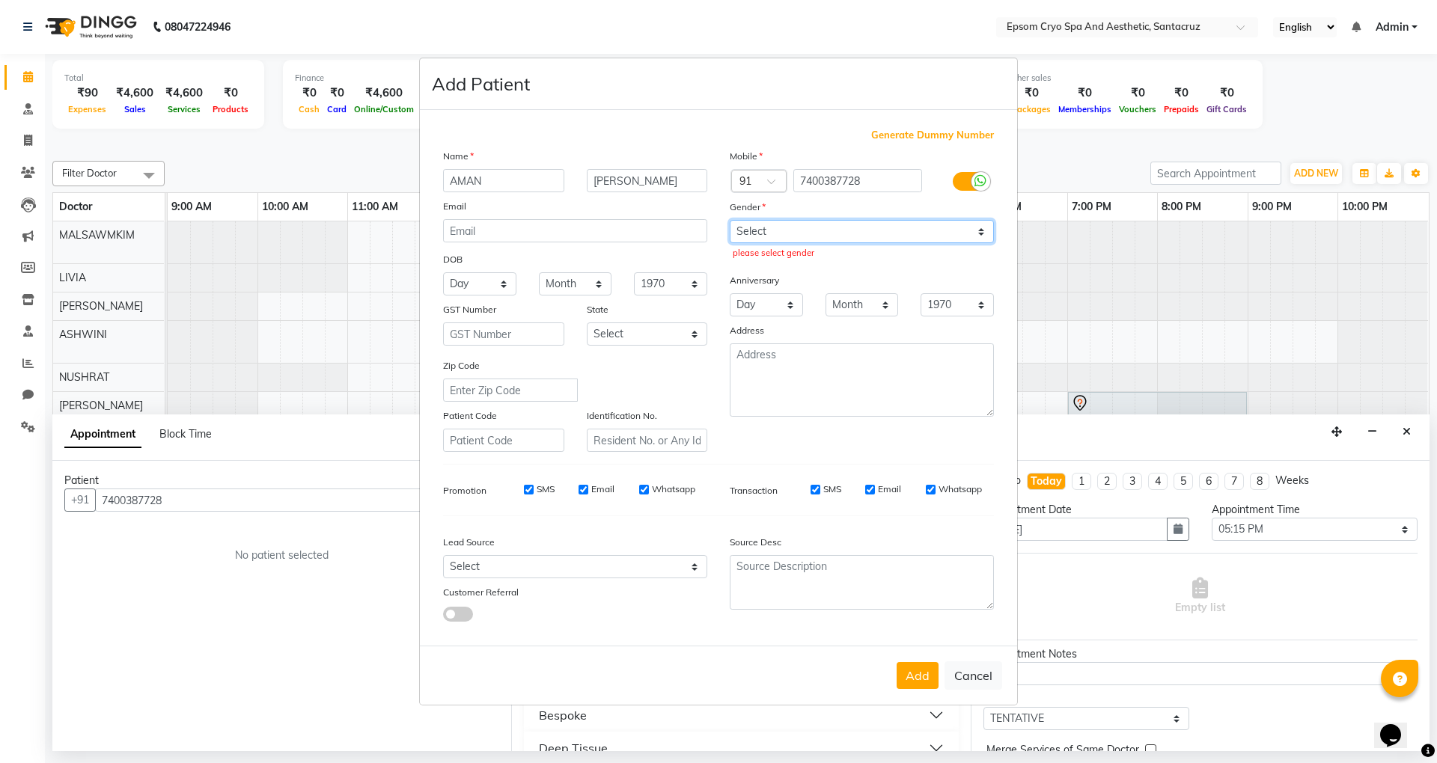
click at [832, 229] on select "Select [DEMOGRAPHIC_DATA] [DEMOGRAPHIC_DATA] Other Prefer Not To Say" at bounding box center [862, 231] width 264 height 23
select select "[DEMOGRAPHIC_DATA]"
click at [730, 222] on select "Select [DEMOGRAPHIC_DATA] [DEMOGRAPHIC_DATA] Other Prefer Not To Say" at bounding box center [862, 231] width 264 height 23
click at [869, 226] on select "Select [DEMOGRAPHIC_DATA] [DEMOGRAPHIC_DATA] Other Prefer Not To Say" at bounding box center [862, 231] width 264 height 23
click at [789, 228] on select "Select [DEMOGRAPHIC_DATA] [DEMOGRAPHIC_DATA] Other Prefer Not To Say" at bounding box center [862, 231] width 264 height 23
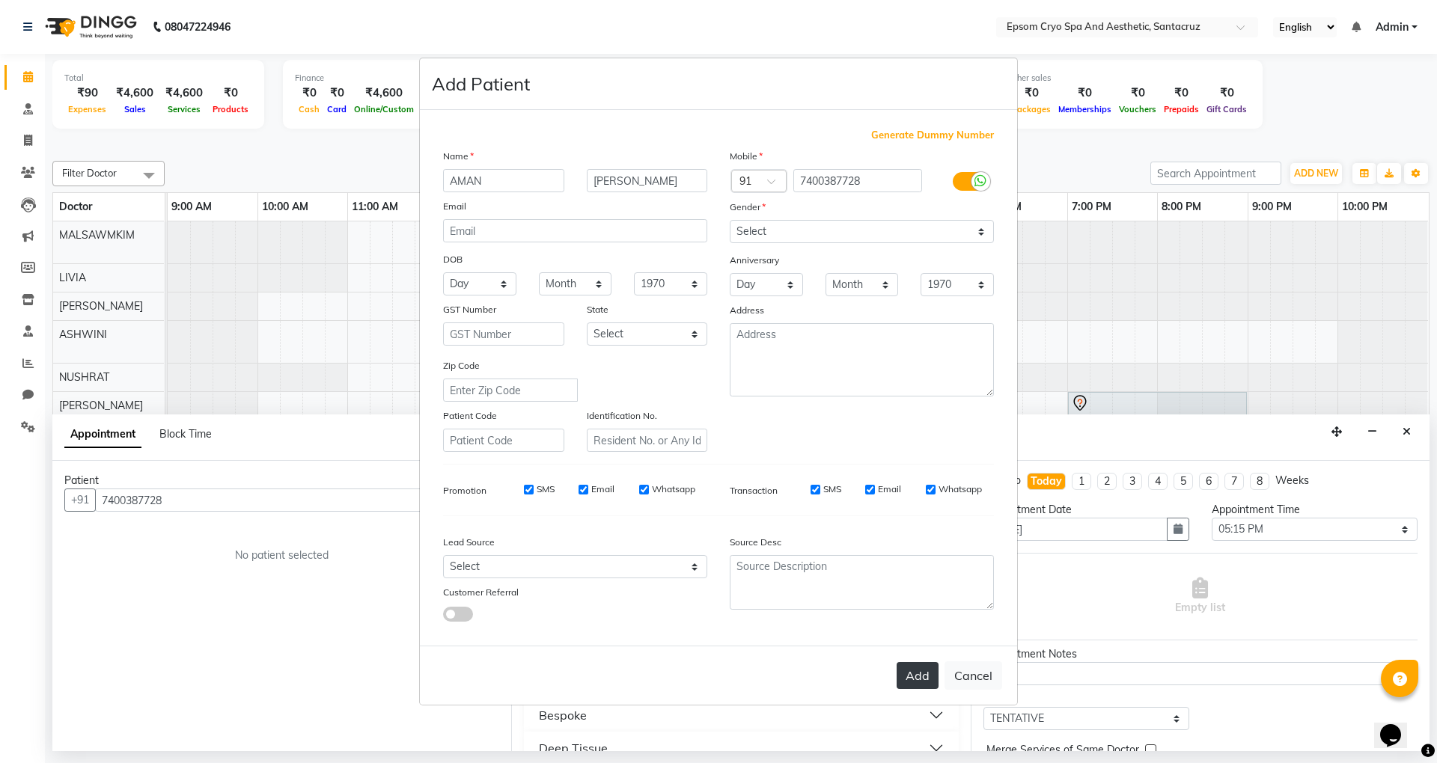
click at [910, 672] on button "Add" at bounding box center [918, 675] width 42 height 27
select select
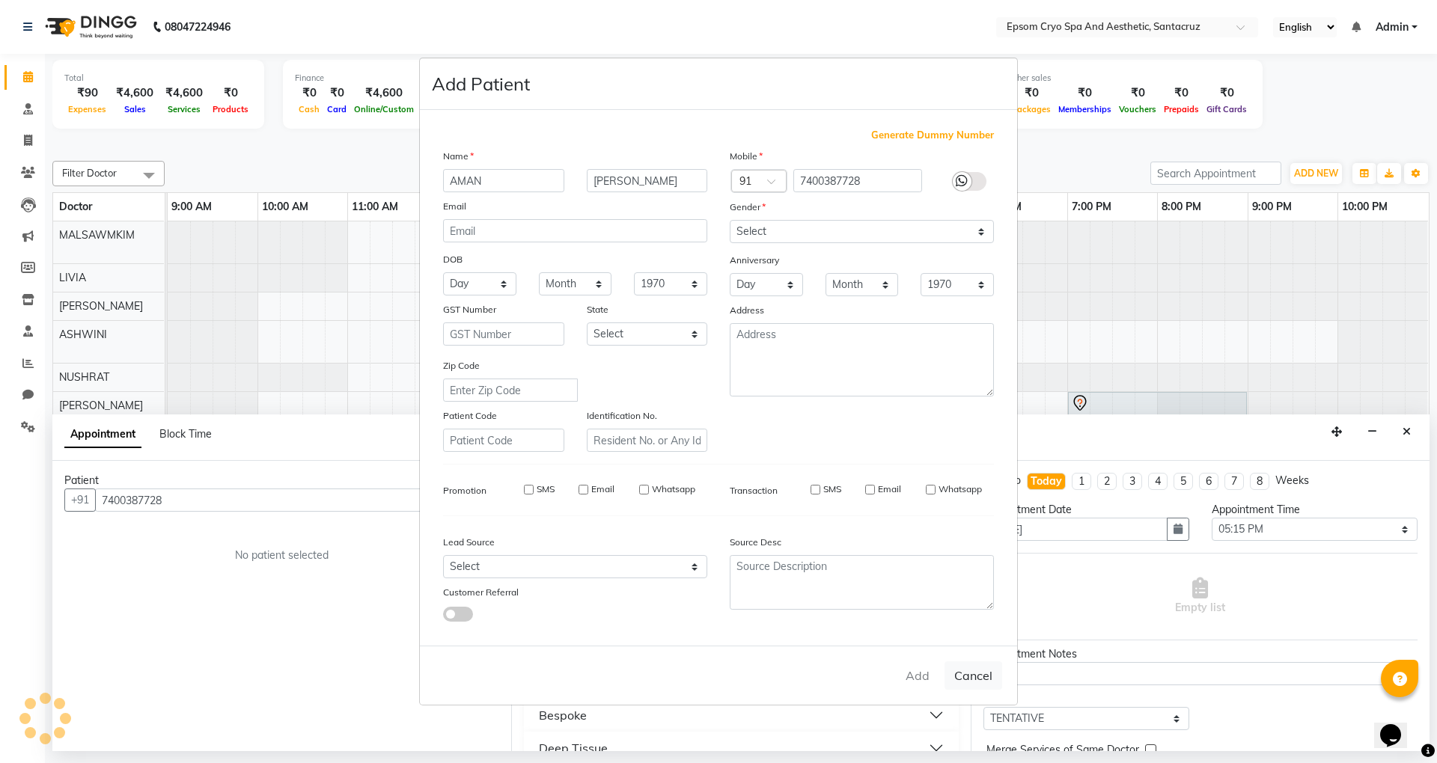
select select
checkbox input "false"
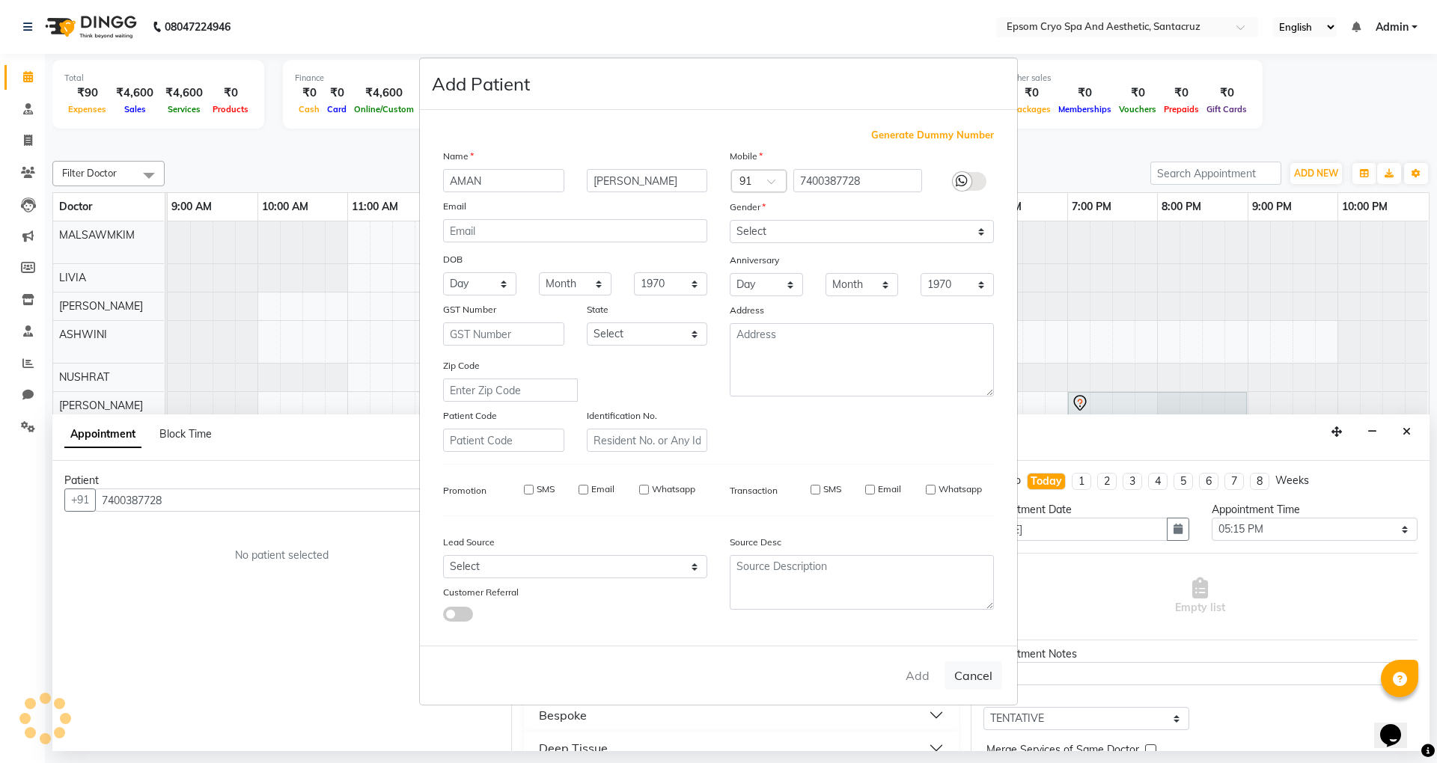
checkbox input "false"
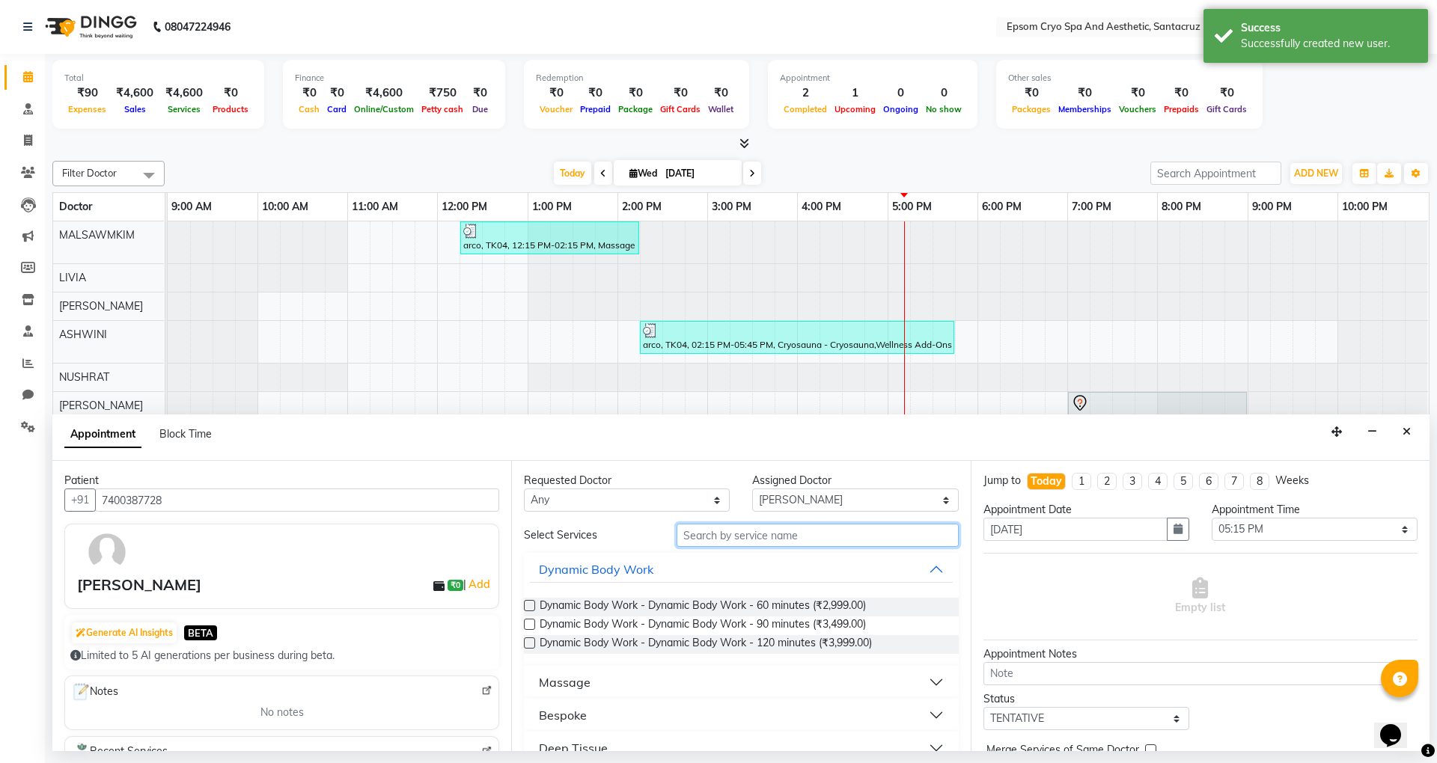
click at [727, 542] on input "text" at bounding box center [818, 535] width 282 height 23
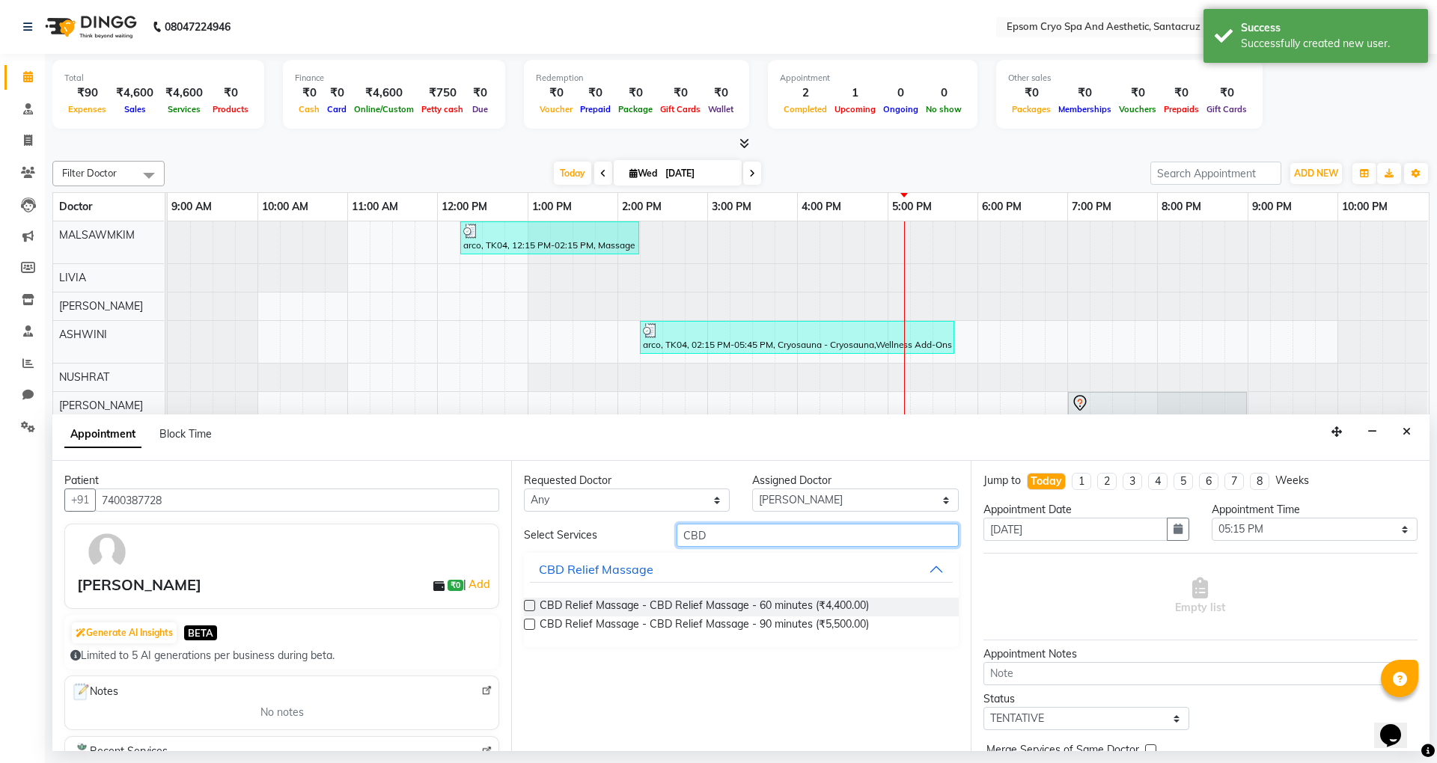
type input "CBD"
click at [531, 603] on label at bounding box center [529, 605] width 11 height 11
click at [531, 603] on input "checkbox" at bounding box center [529, 607] width 10 height 10
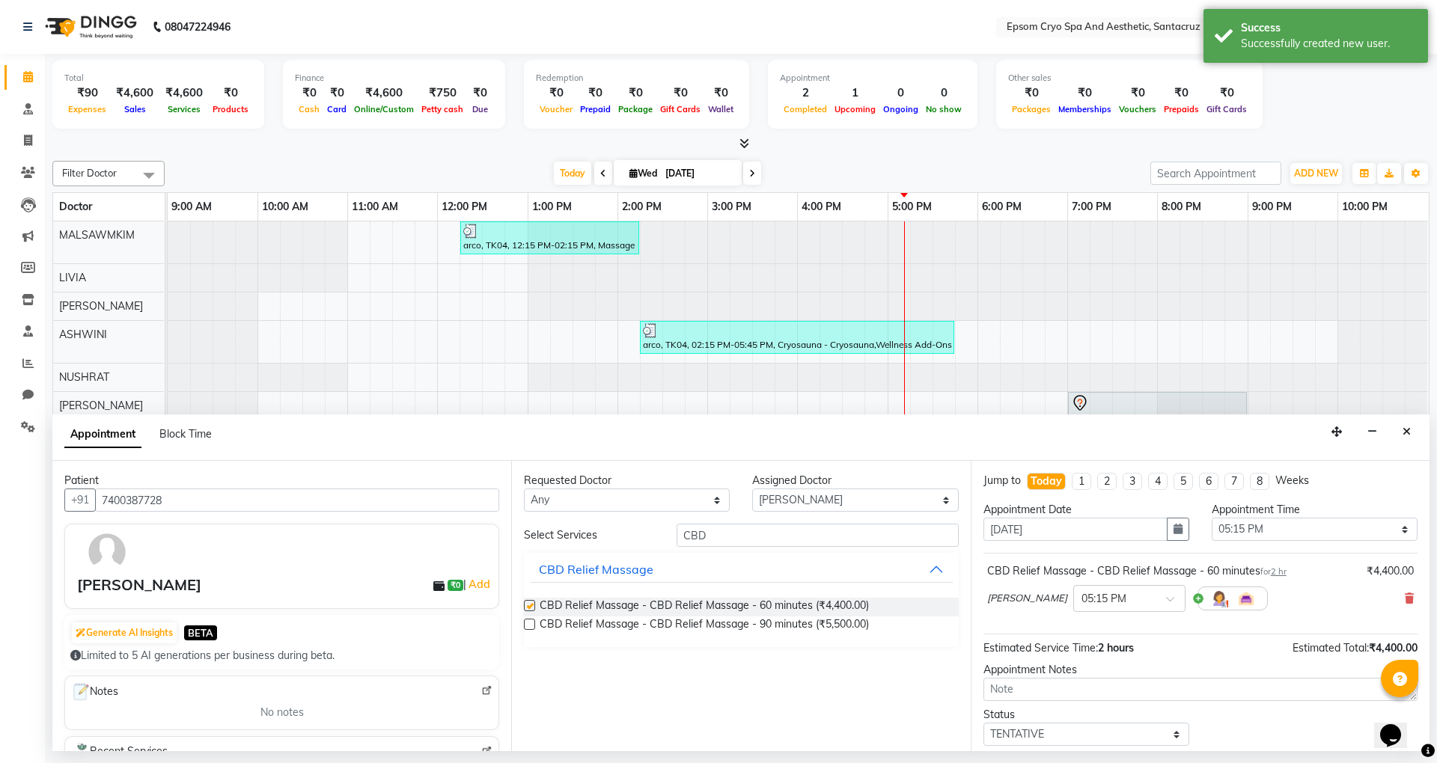
checkbox input "false"
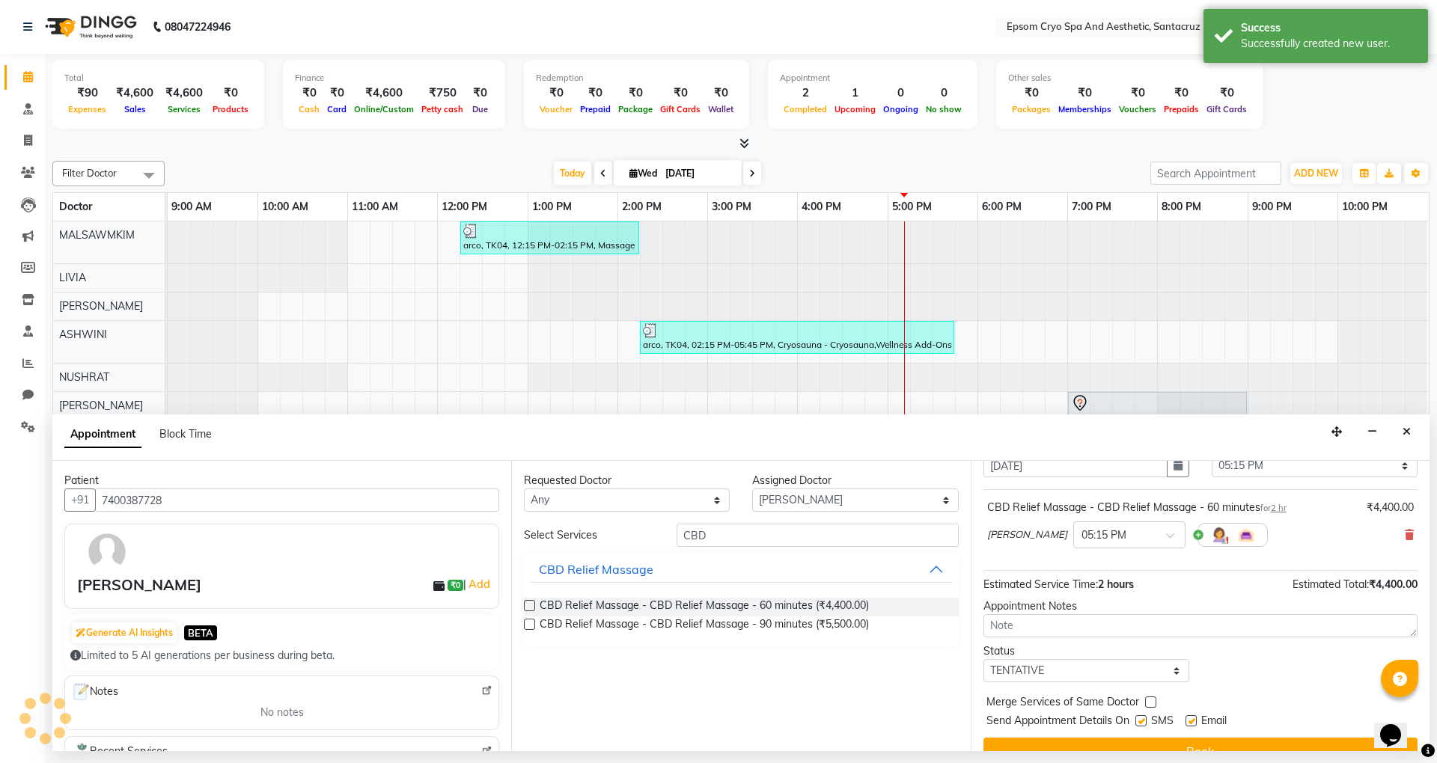
scroll to position [91, 0]
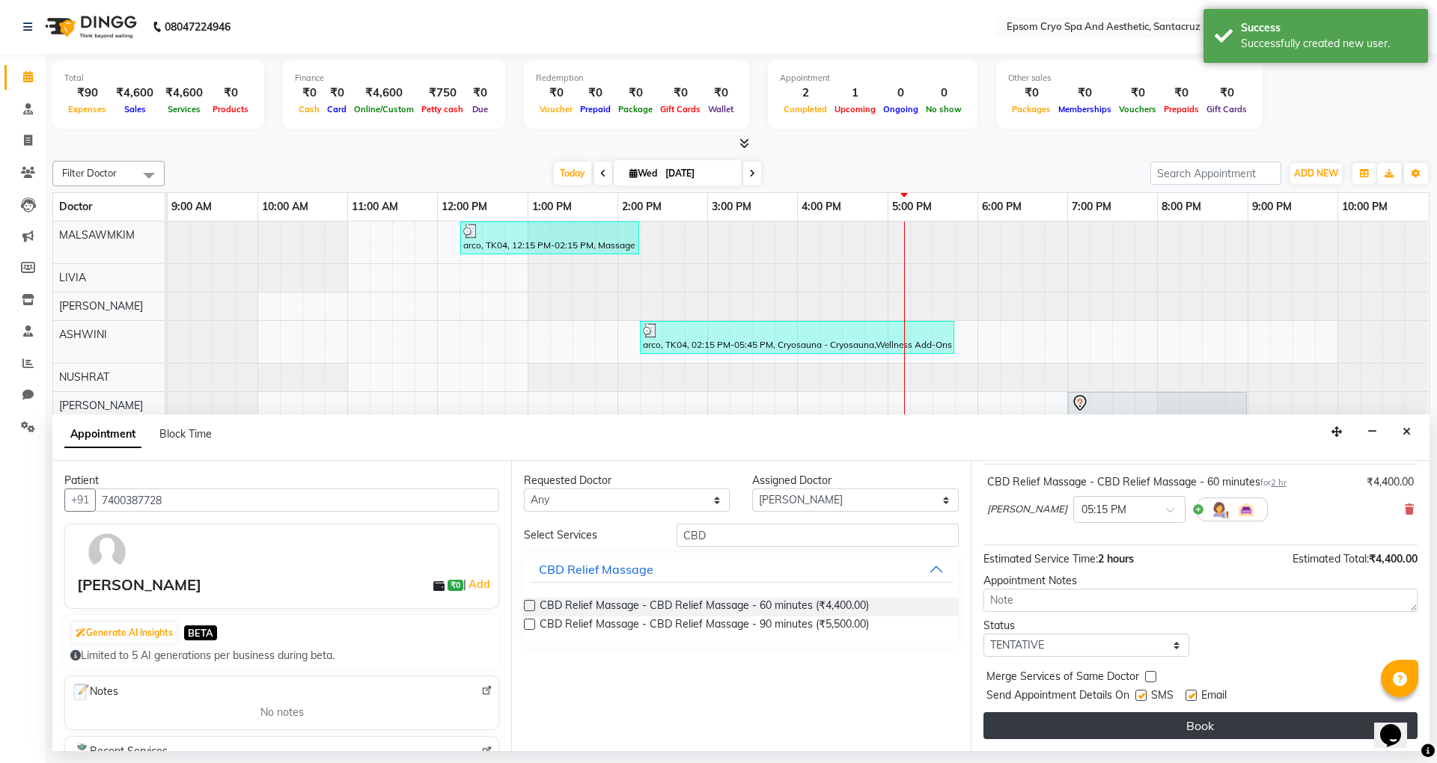
click at [1219, 727] on button "Book" at bounding box center [1200, 725] width 434 height 27
